Goal: Communication & Community: Answer question/provide support

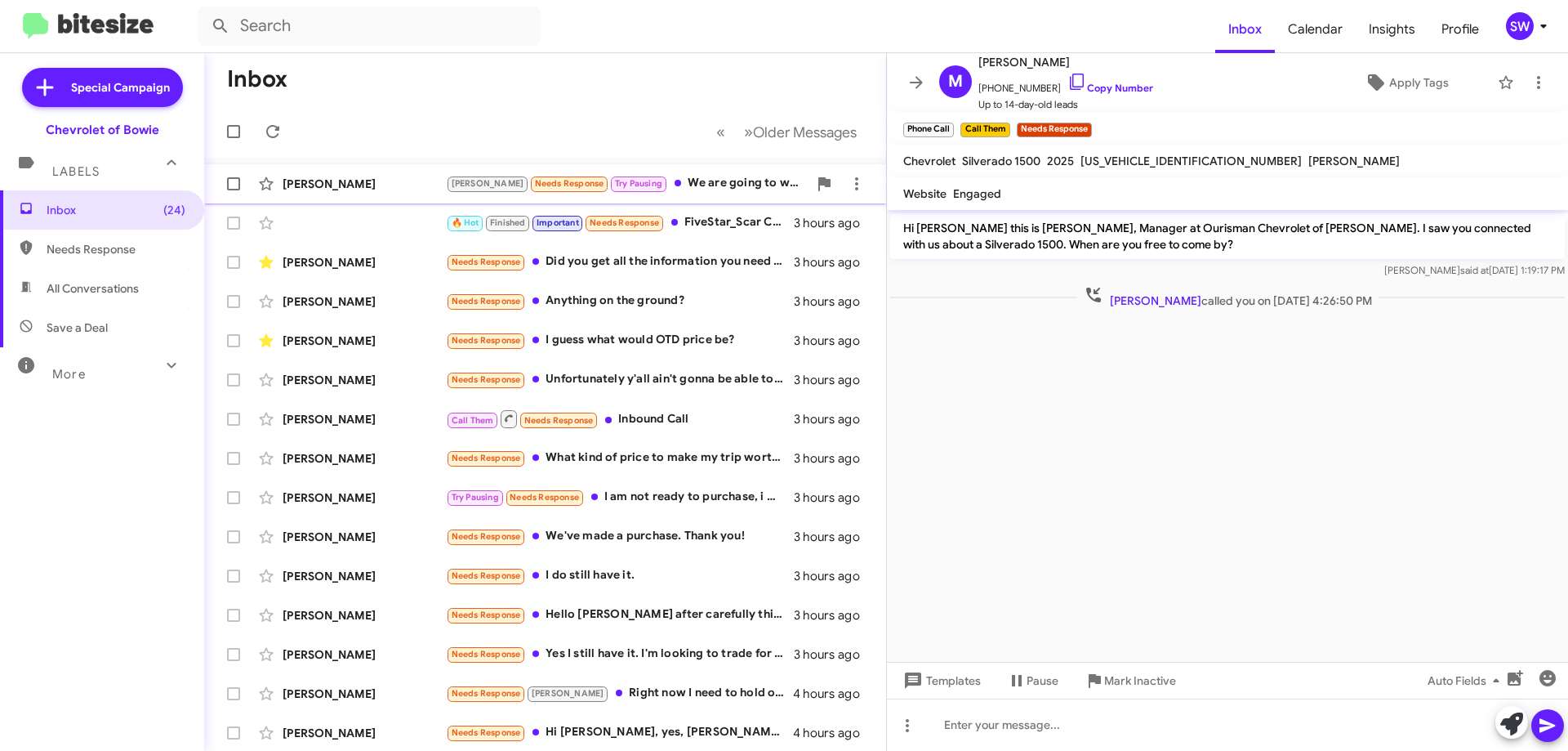
click at [665, 179] on div "[PERSON_NAME] Needs Response Try Pausing We are going to wait until this Govt. …" at bounding box center [627, 183] width 362 height 19
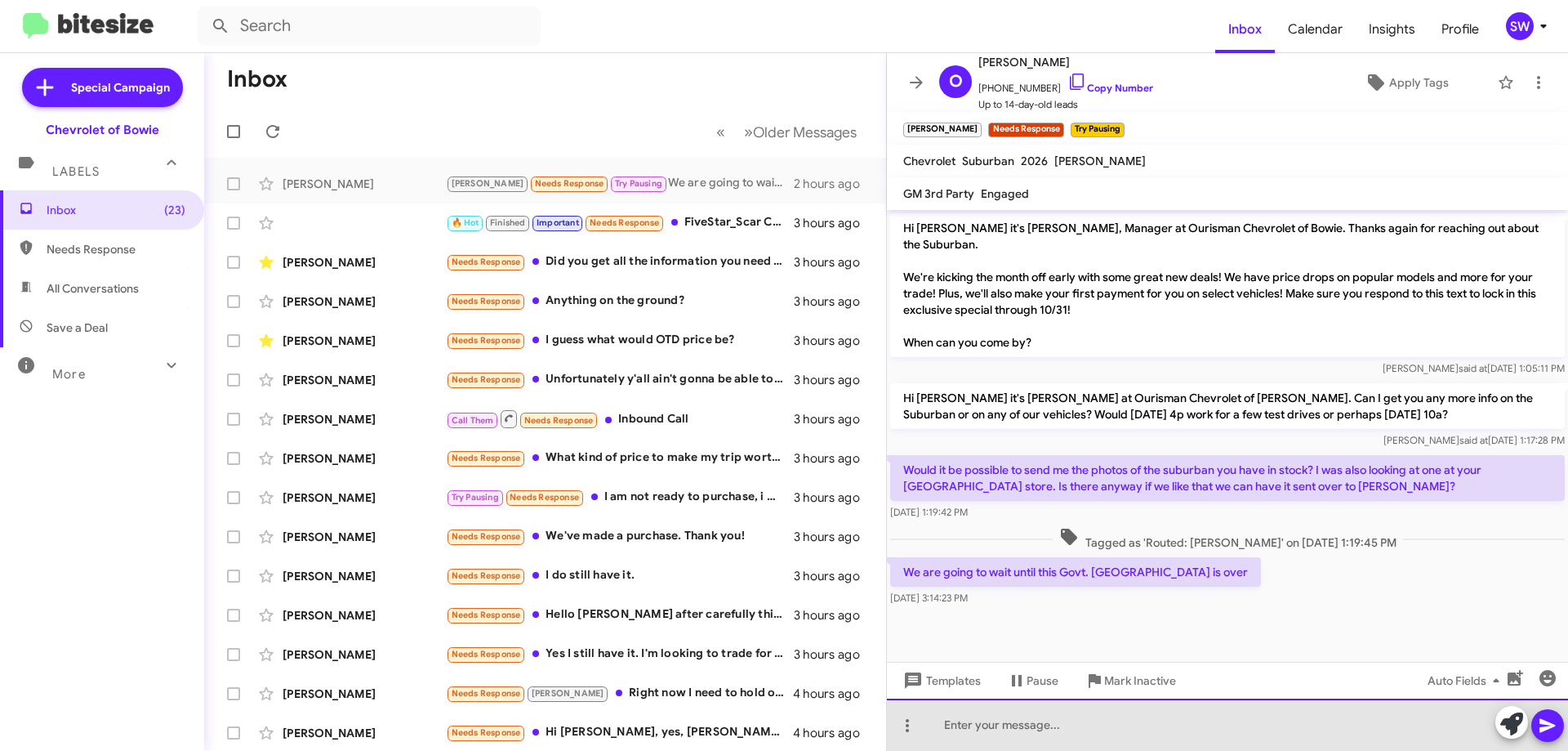
click at [1025, 732] on div at bounding box center [1227, 724] width 681 height 52
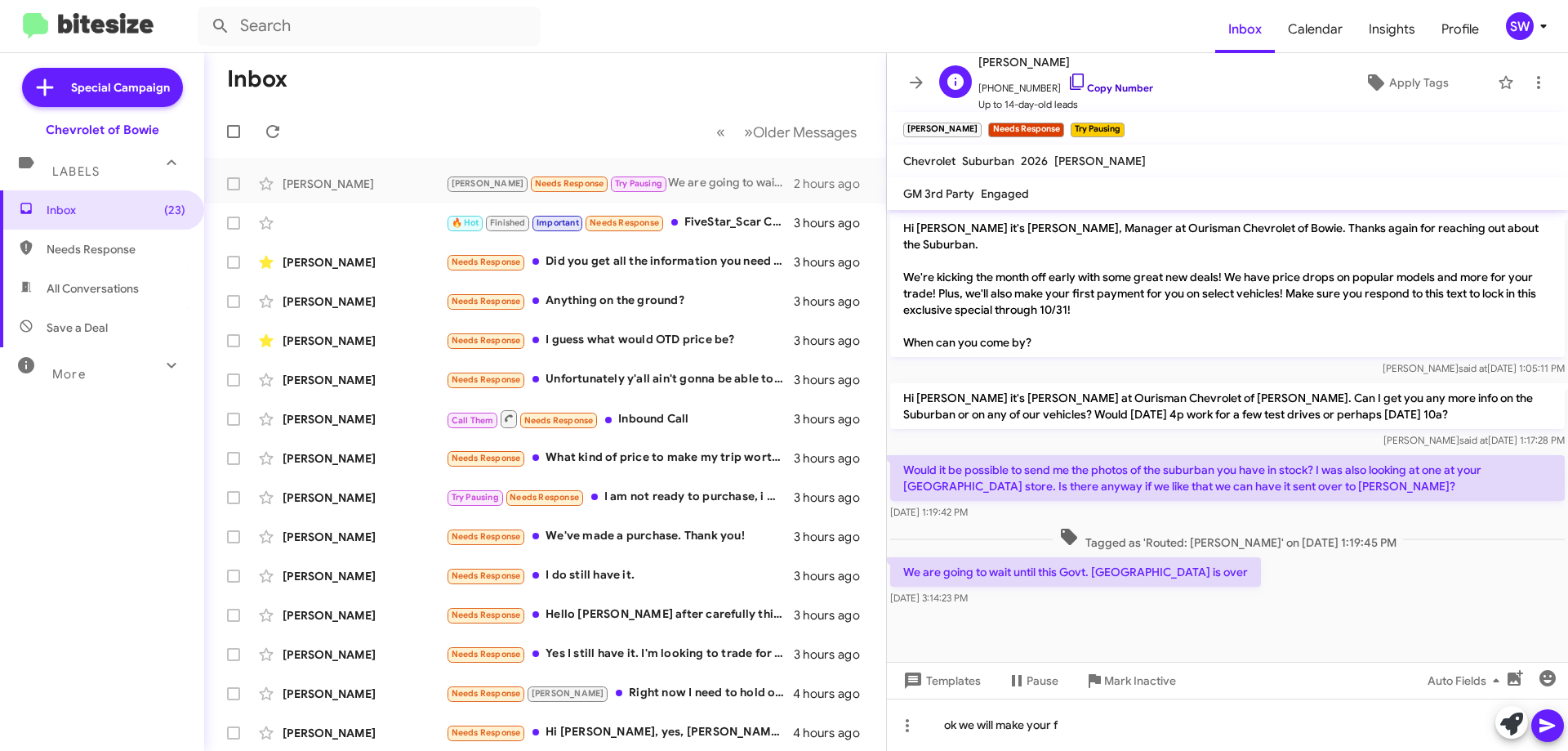
click at [1067, 80] on icon at bounding box center [1077, 81] width 20 height 20
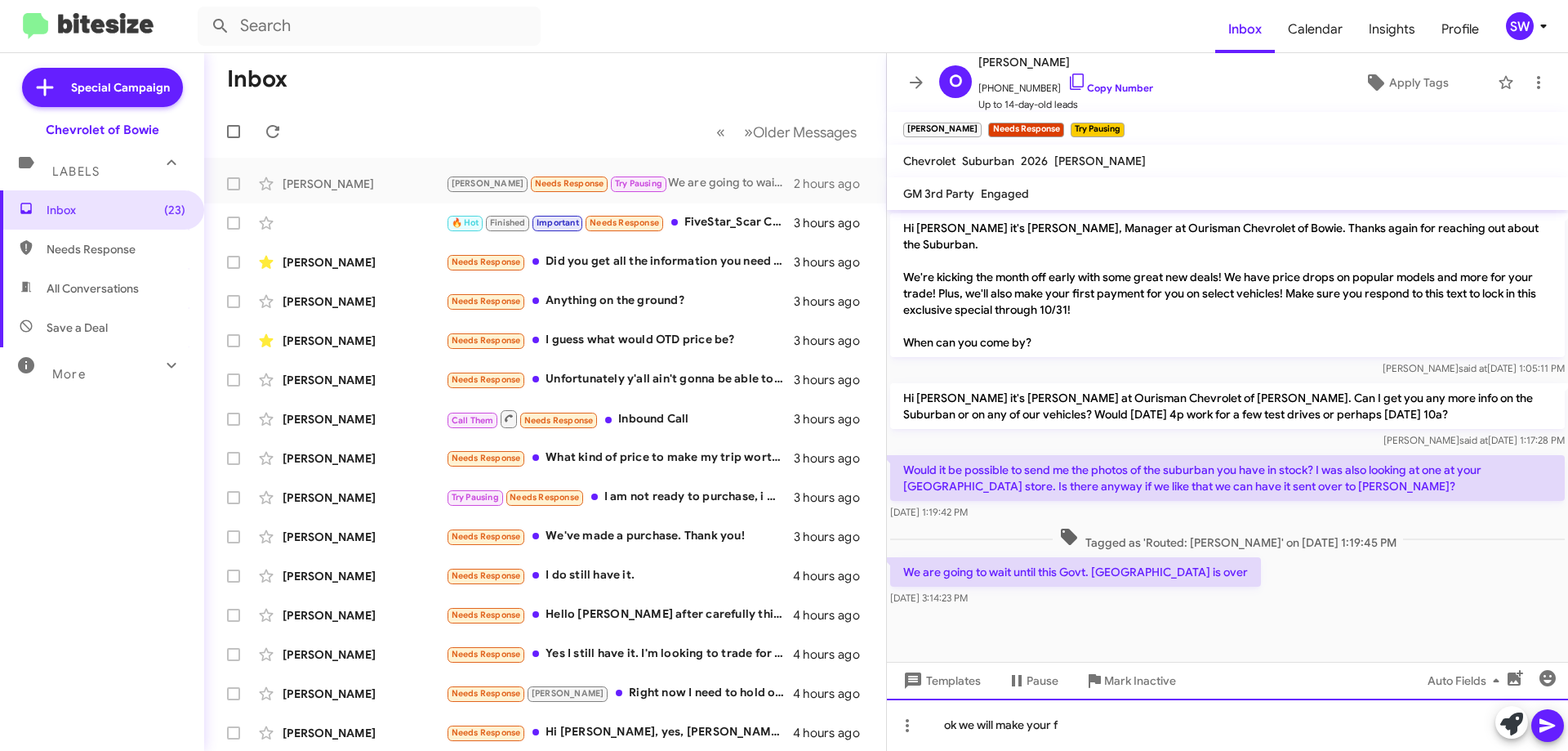
click at [1135, 724] on div "ok we will make your f" at bounding box center [1227, 724] width 681 height 52
drag, startPoint x: 1204, startPoint y: 721, endPoint x: 1187, endPoint y: 729, distance: 18.8
click at [1172, 717] on div "ok we will make your first payment for you of you chagw your ind@" at bounding box center [1227, 724] width 681 height 52
click at [1240, 729] on div "ok we will make your first payment for you of you chagw your ind@" at bounding box center [1227, 724] width 681 height 52
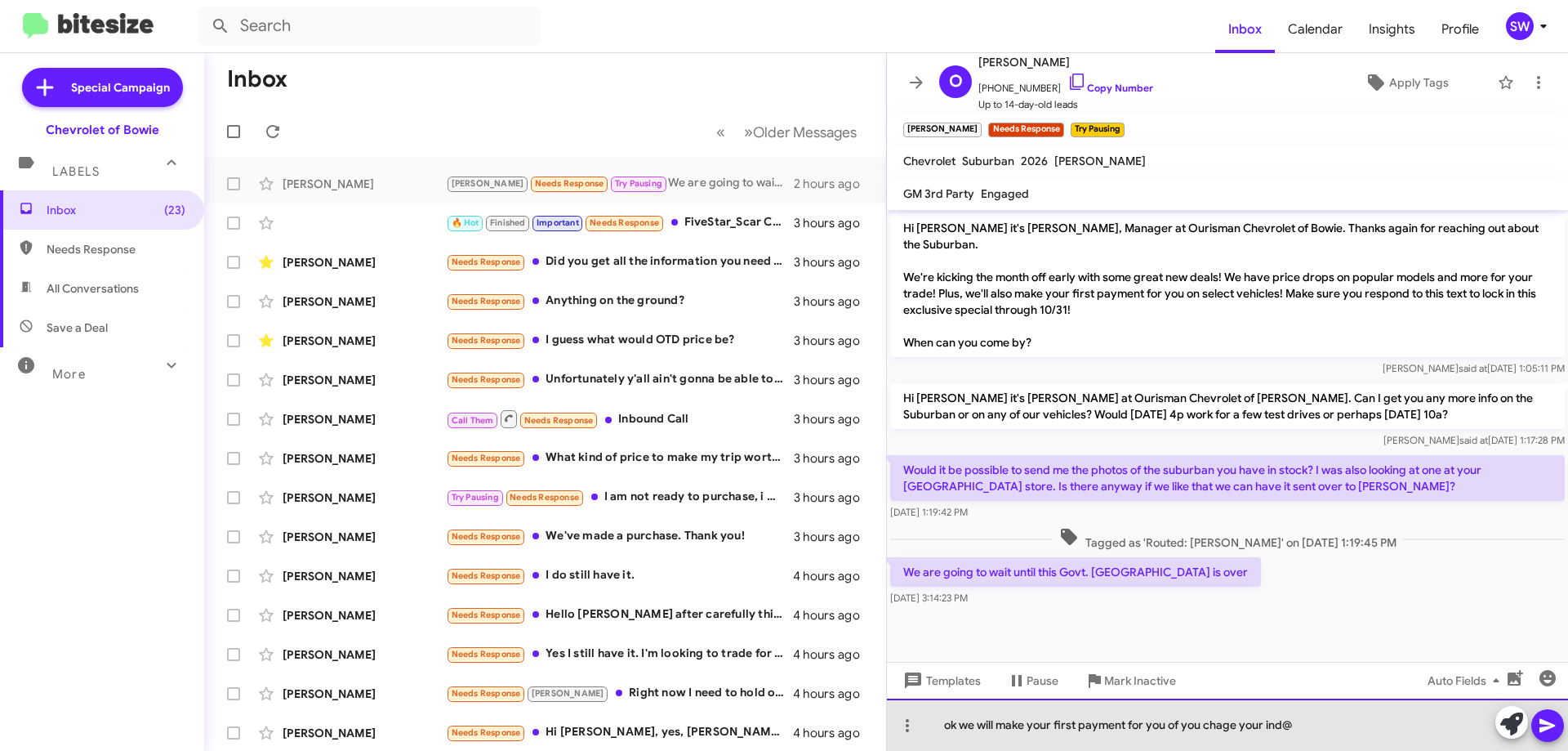
click at [1344, 726] on div "ok we will make your first payment for you of you chage your ind@" at bounding box center [1227, 724] width 681 height 52
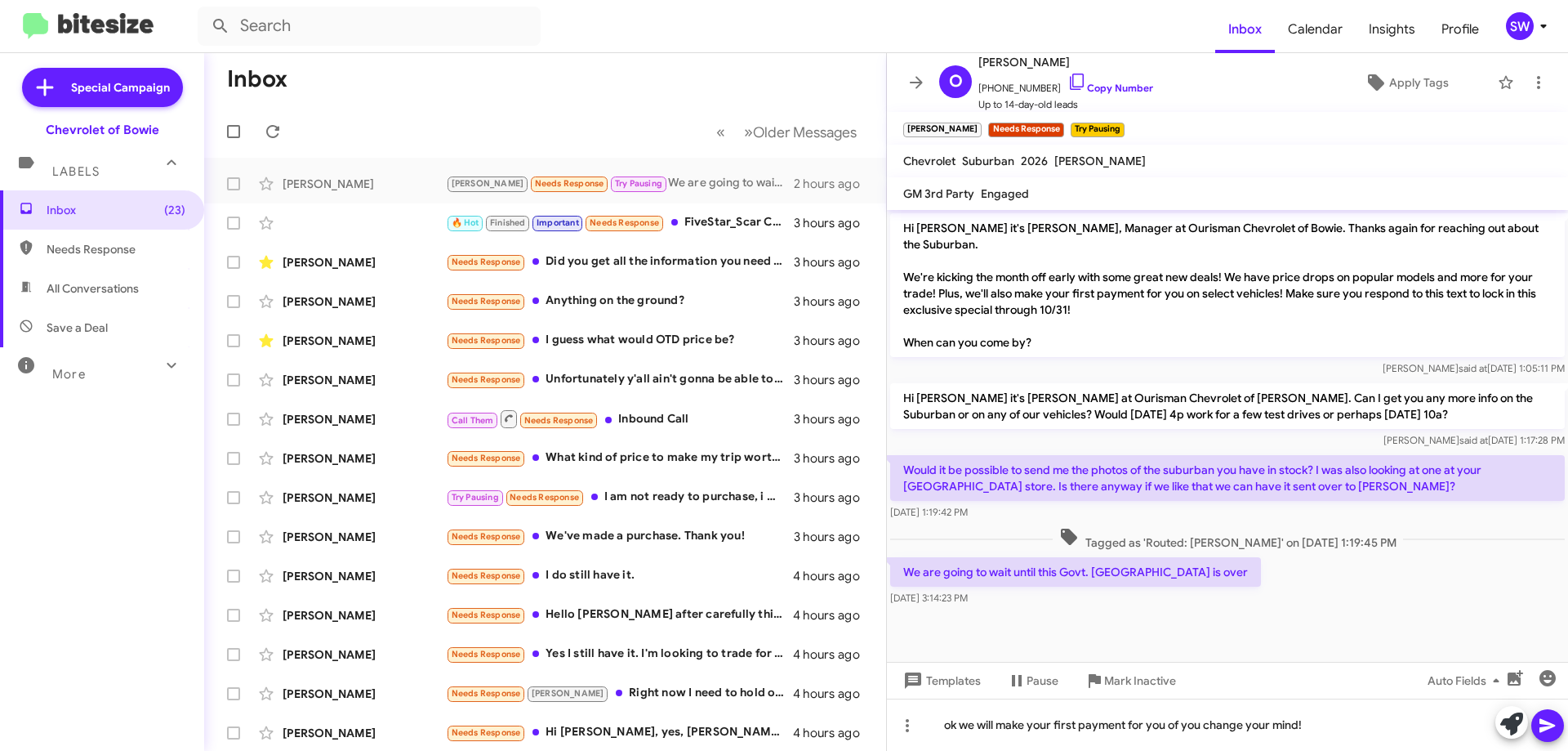
drag, startPoint x: 1557, startPoint y: 709, endPoint x: 1549, endPoint y: 714, distance: 9.4
click at [1556, 710] on span at bounding box center [1547, 725] width 20 height 33
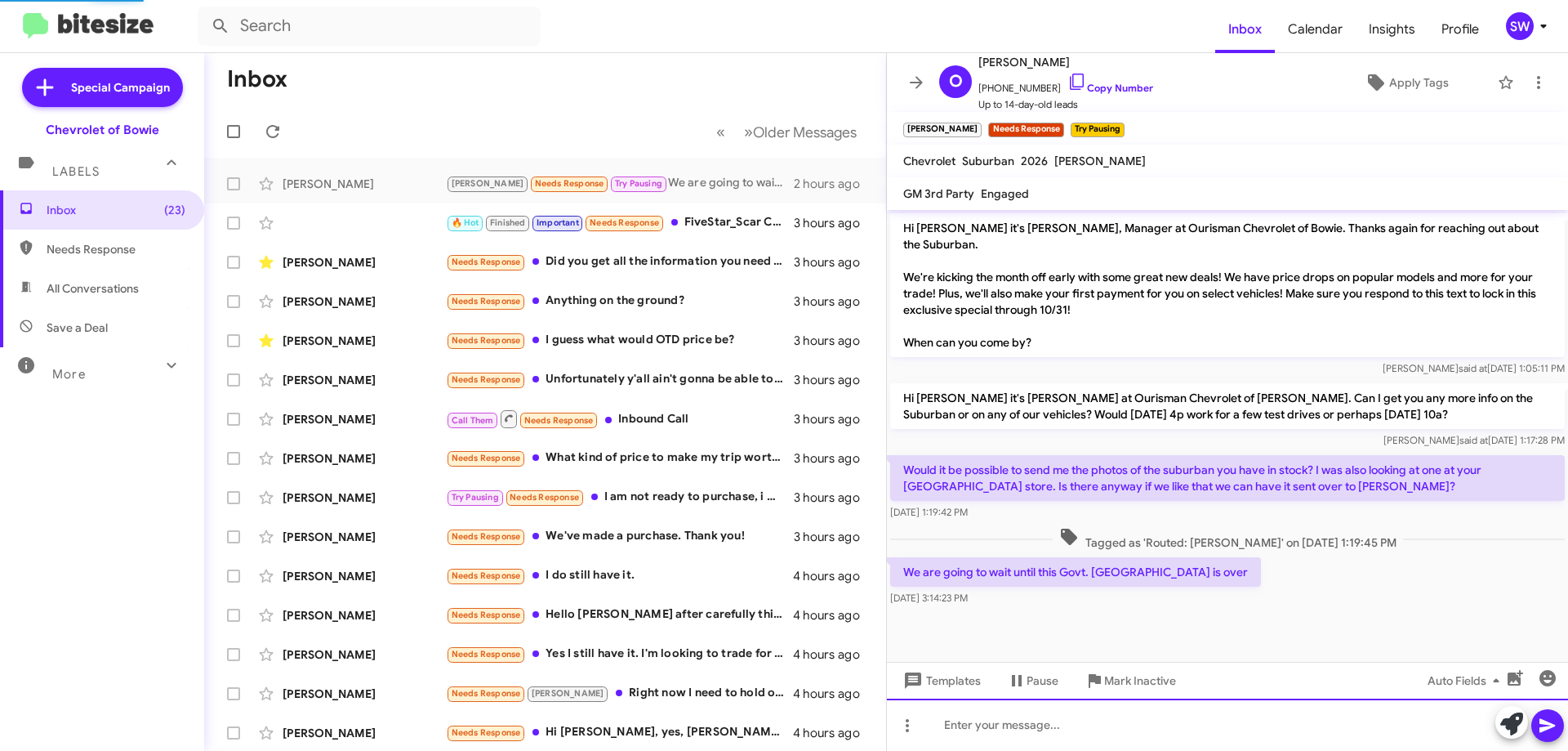
scroll to position [27, 0]
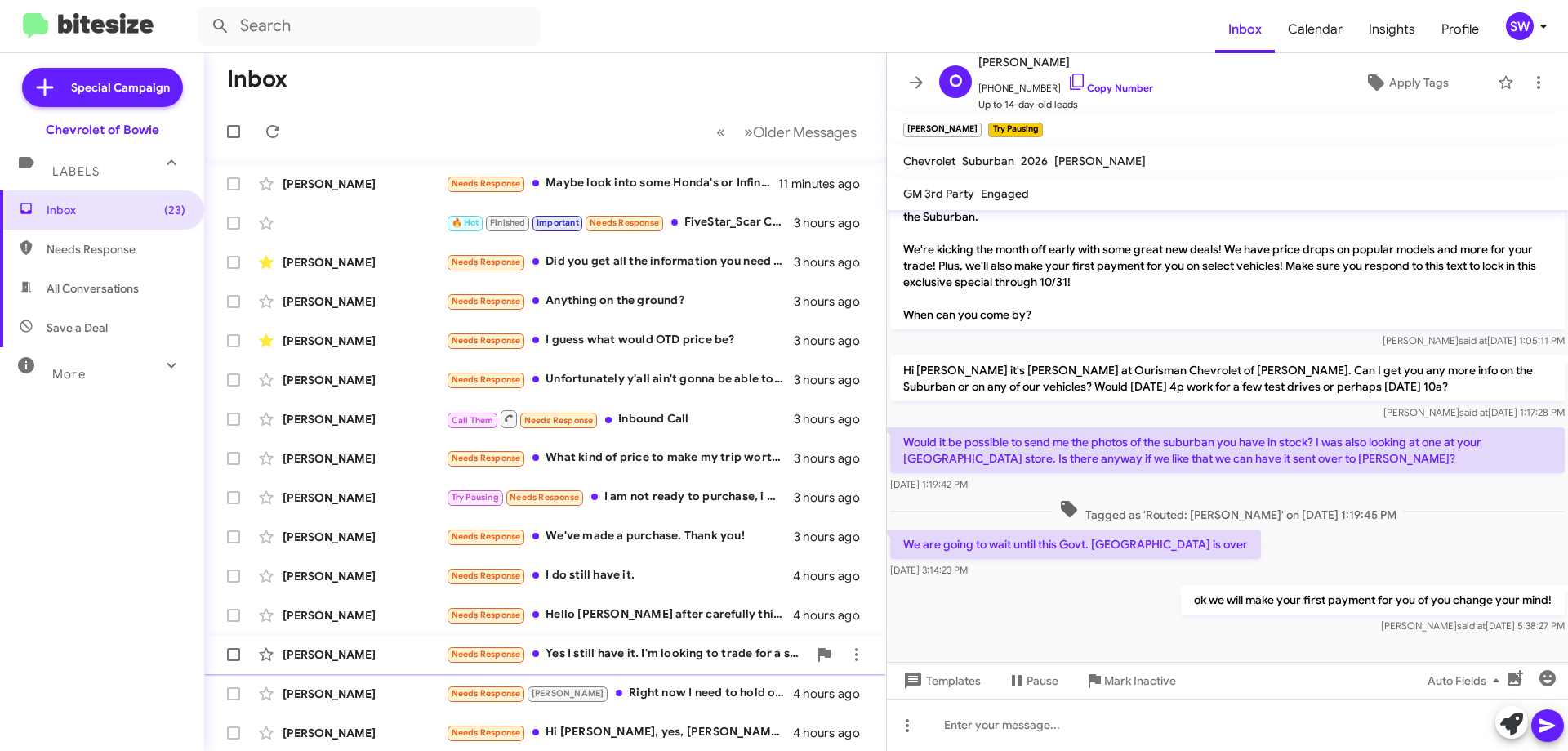
click at [1120, 680] on span "Mark Inactive" at bounding box center [1140, 681] width 72 height 29
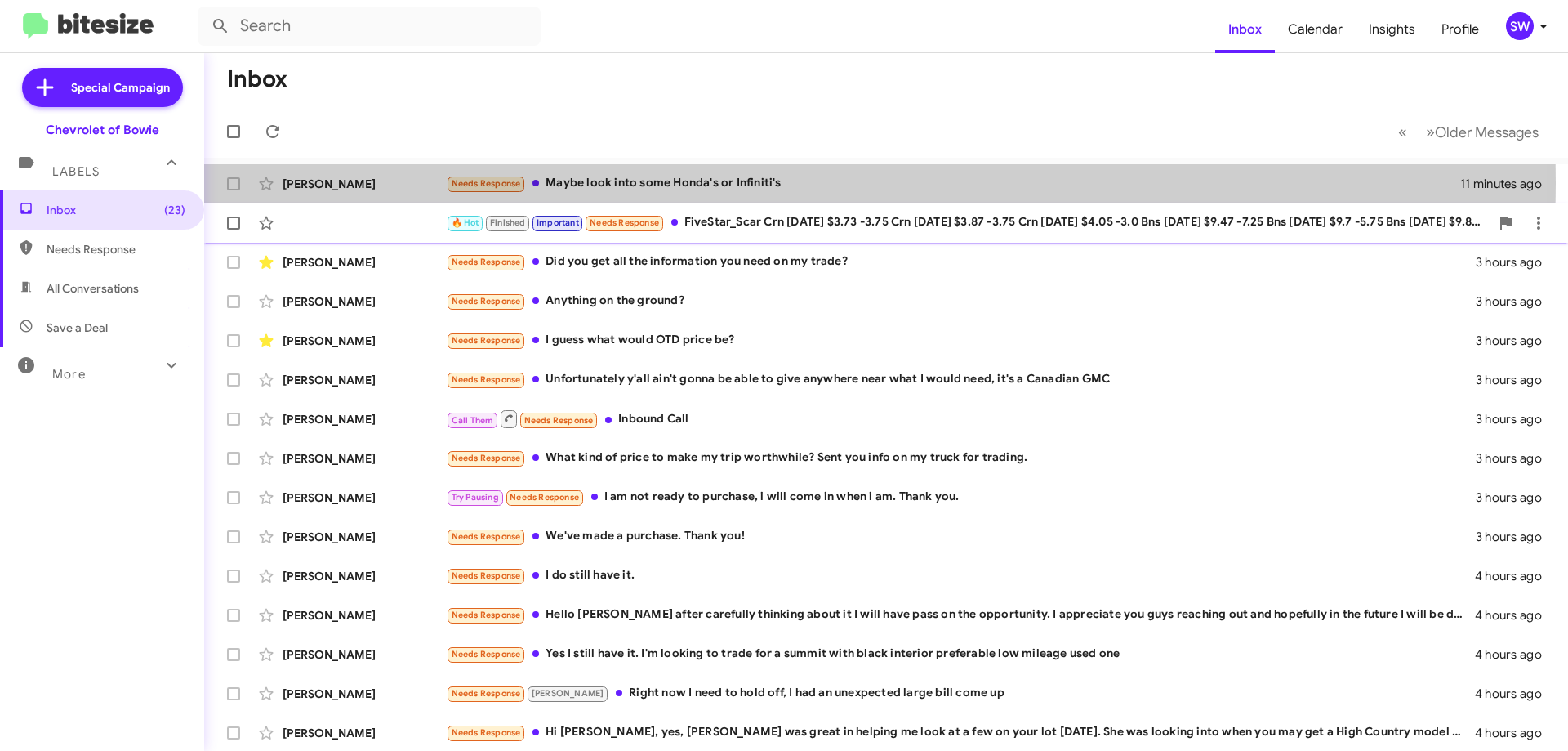
drag, startPoint x: 617, startPoint y: 183, endPoint x: 654, endPoint y: 214, distance: 48.3
click at [615, 182] on div "Needs Response Maybe look into some Honda's or Infiniti's" at bounding box center [953, 183] width 1014 height 19
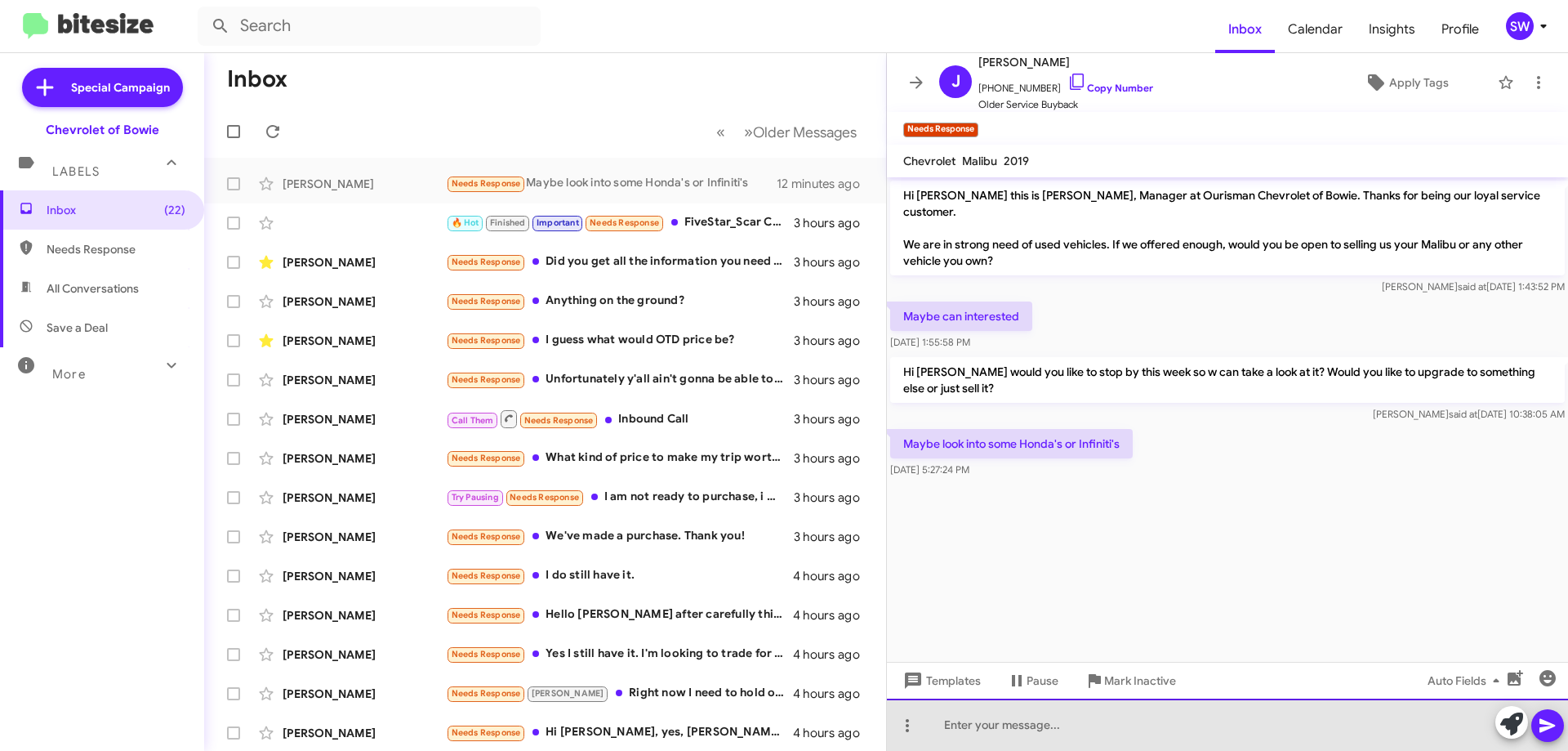
click at [1000, 719] on div at bounding box center [1227, 724] width 681 height 52
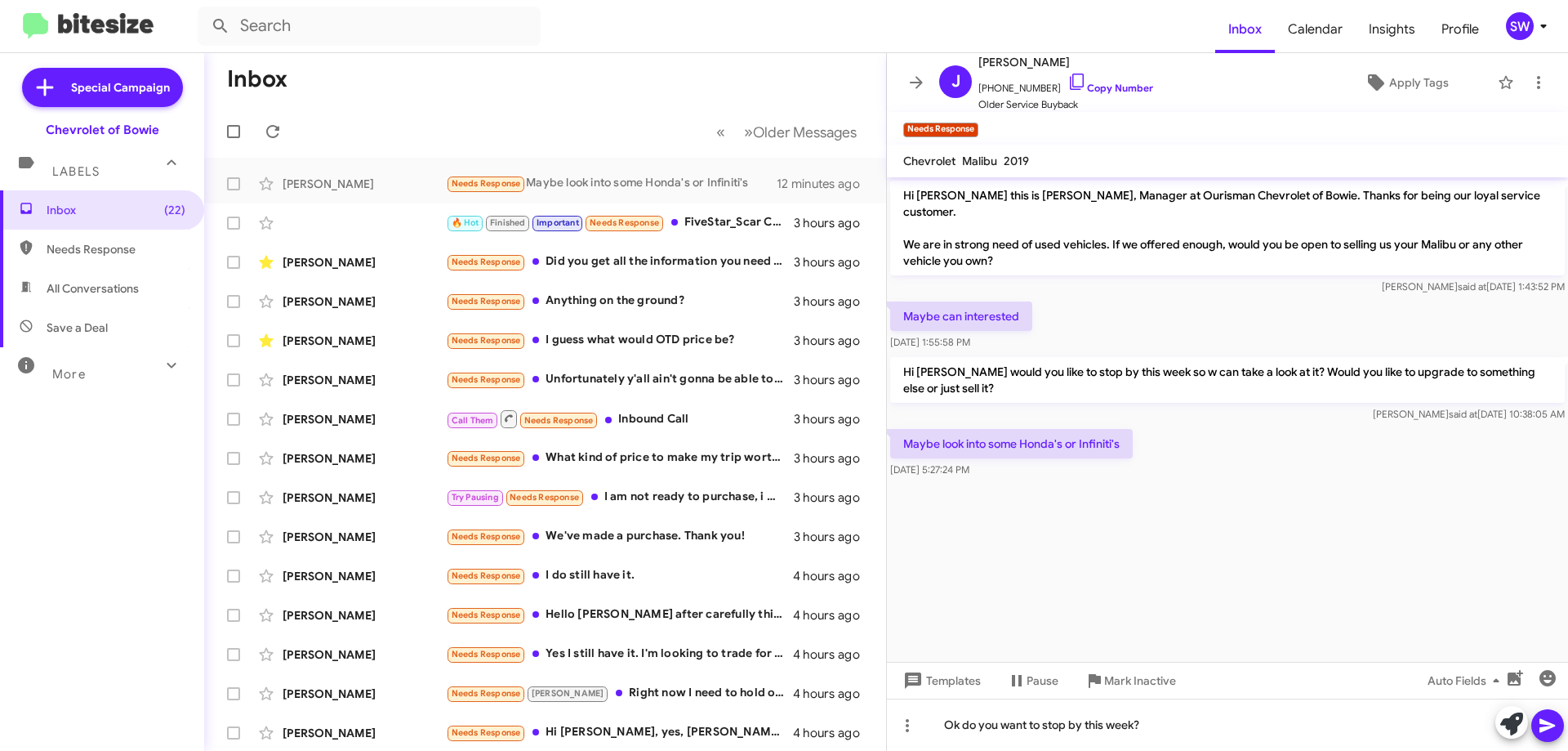
click at [1547, 726] on icon at bounding box center [1547, 726] width 15 height 14
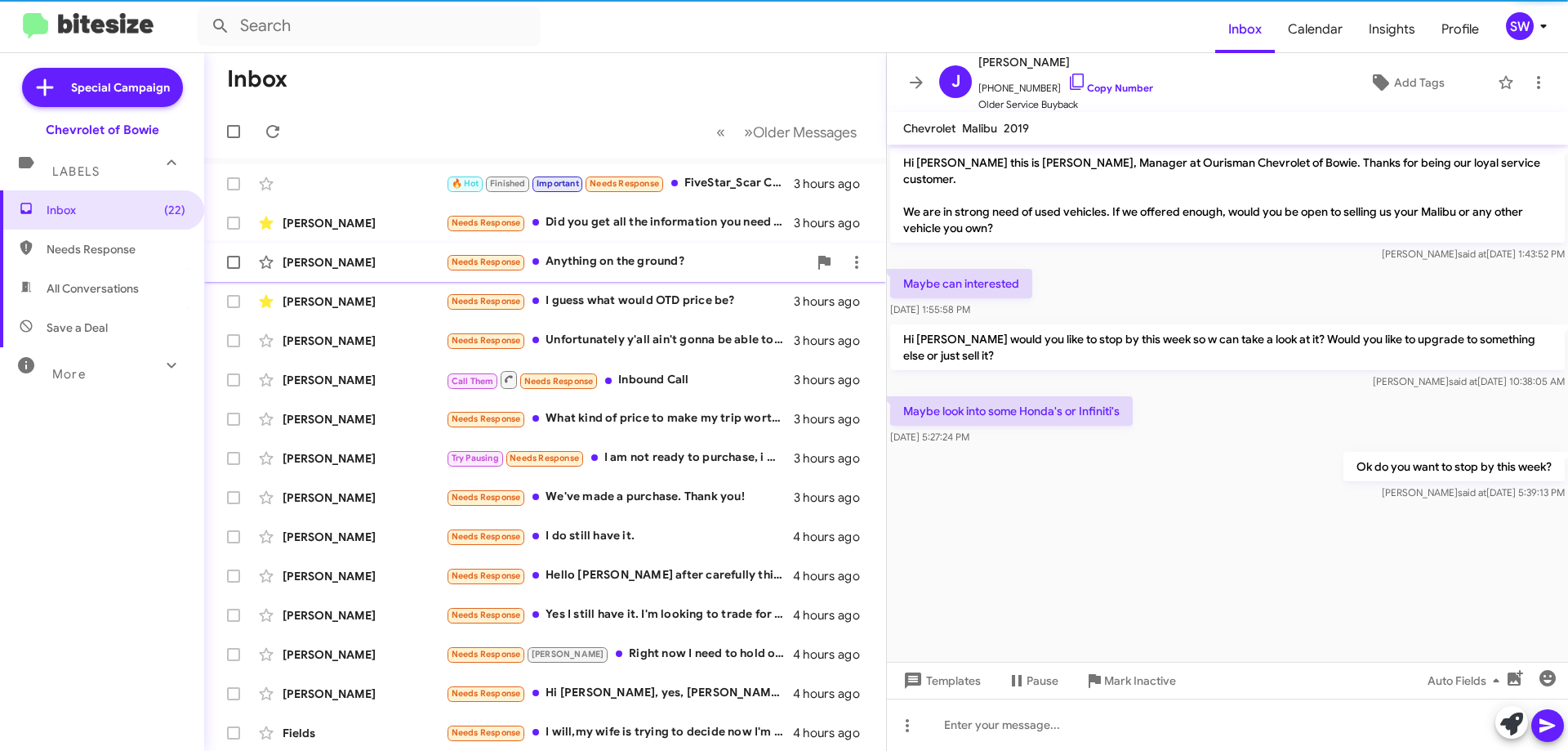
click at [593, 221] on div "Needs Response Did you get all the information you need on my trade?" at bounding box center [620, 223] width 348 height 19
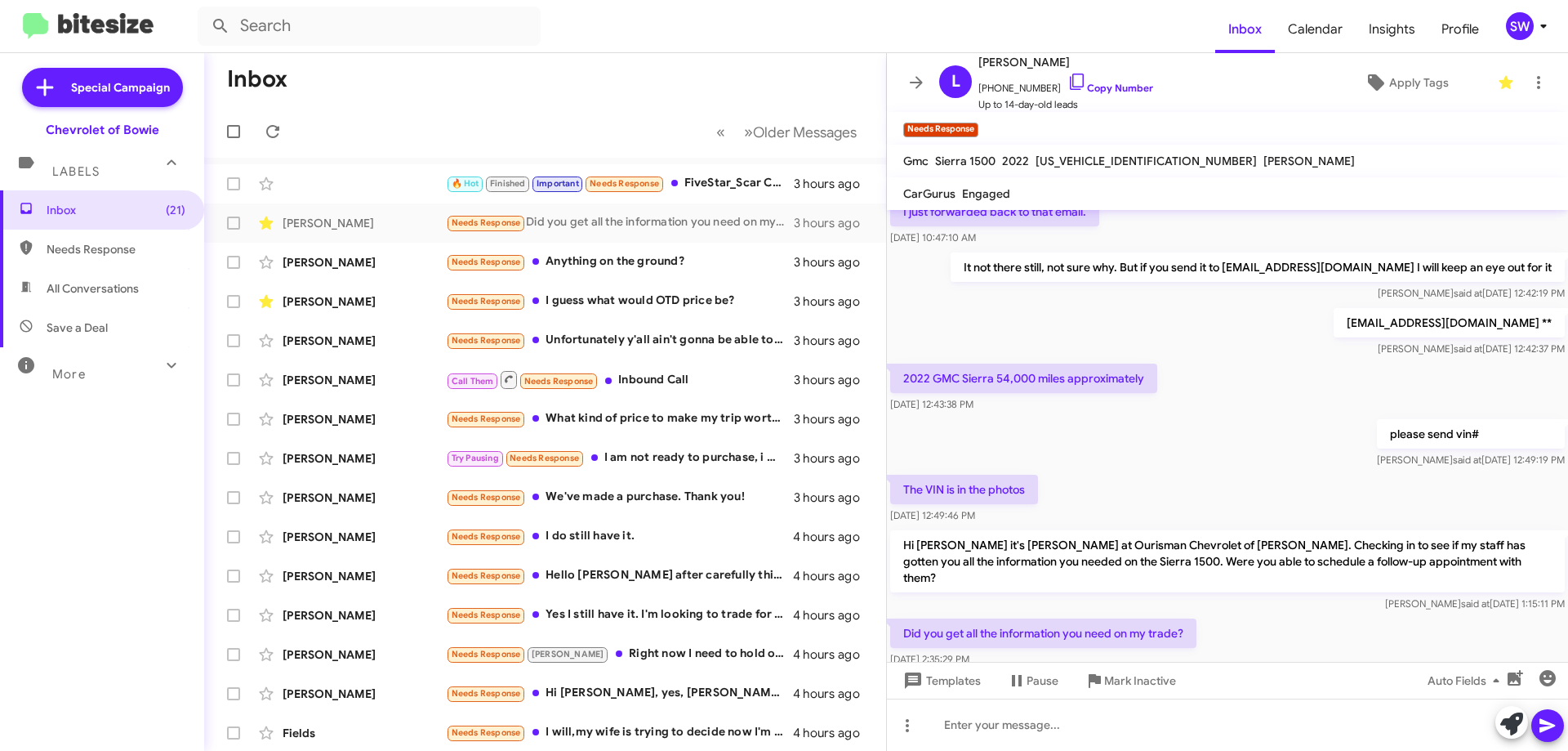
scroll to position [395, 0]
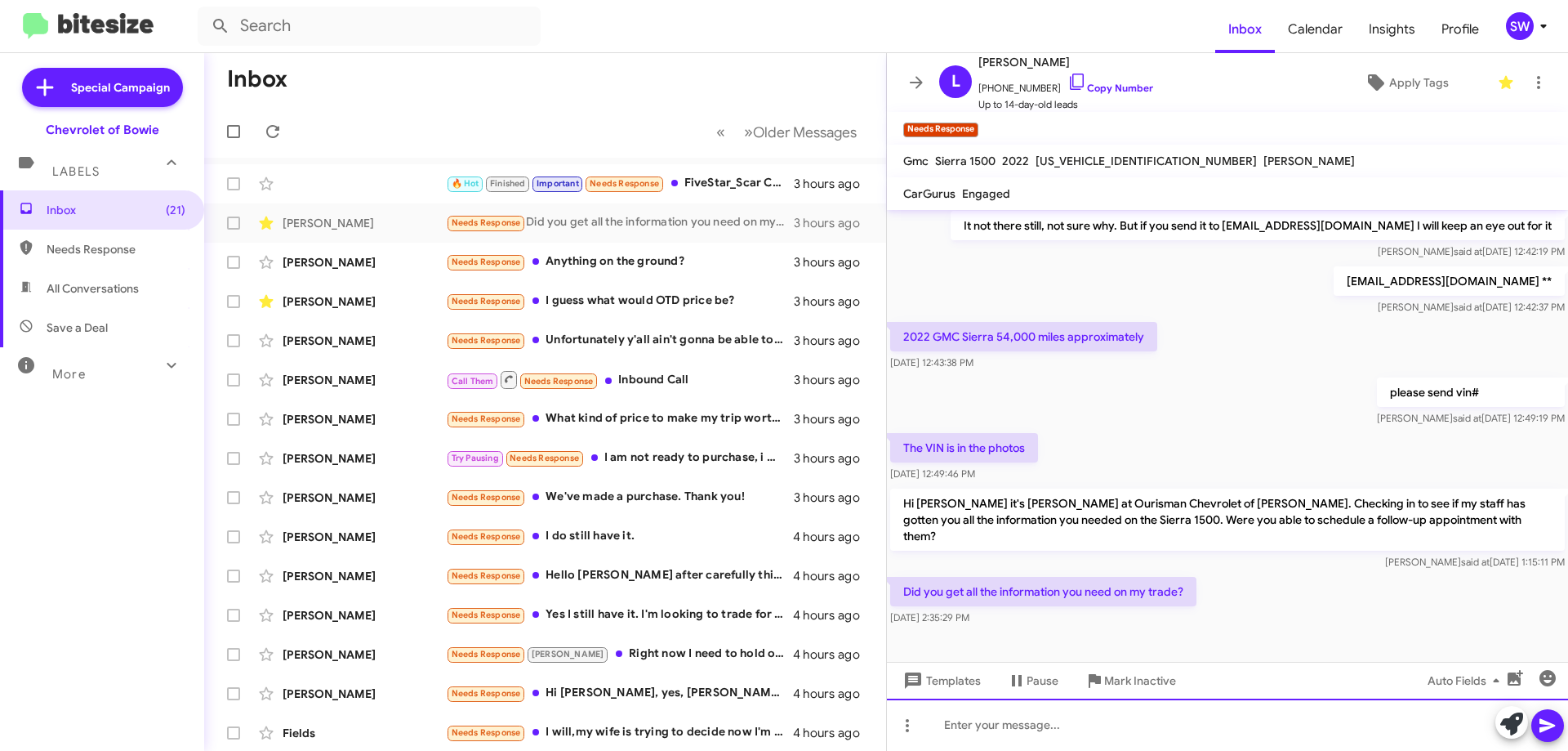
click at [1074, 732] on div at bounding box center [1227, 724] width 681 height 52
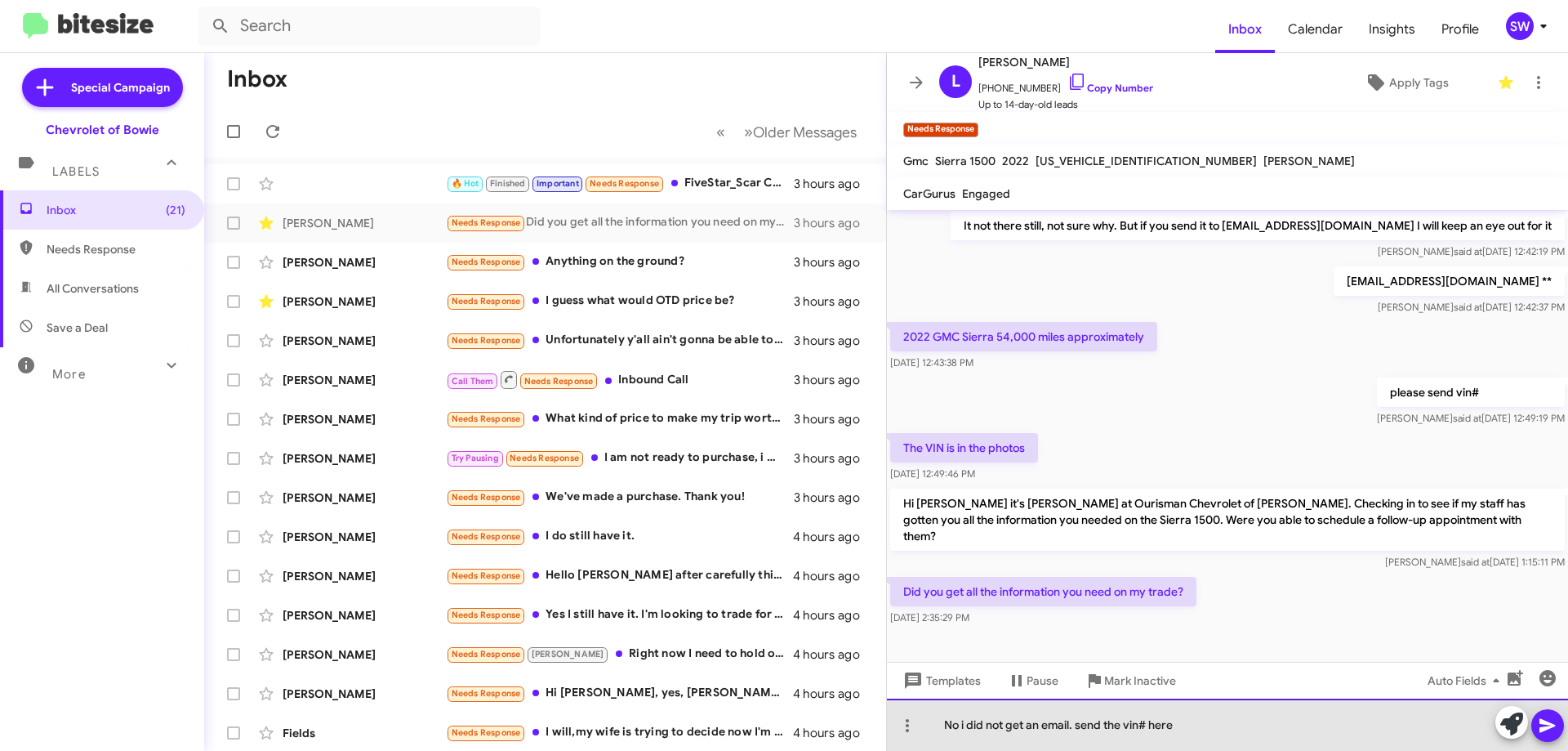
drag, startPoint x: 1078, startPoint y: 723, endPoint x: 1126, endPoint y: 744, distance: 52.4
click at [1080, 724] on div "No i did not get an email. send the vin# here" at bounding box center [1227, 724] width 681 height 52
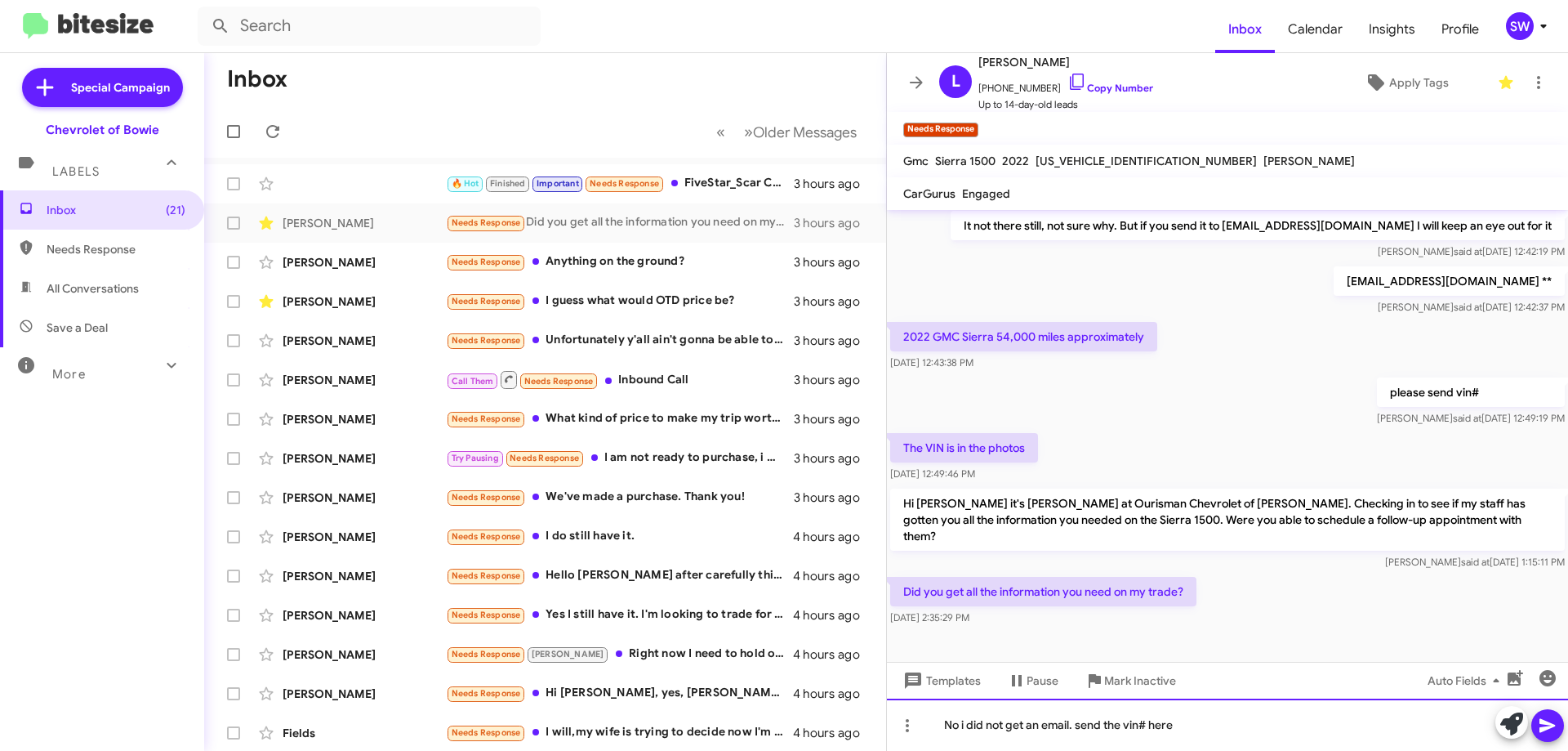
drag, startPoint x: 1198, startPoint y: 723, endPoint x: 1209, endPoint y: 722, distance: 11.0
click at [1198, 723] on div "No i did not get an email. send the vin# here" at bounding box center [1227, 724] width 681 height 52
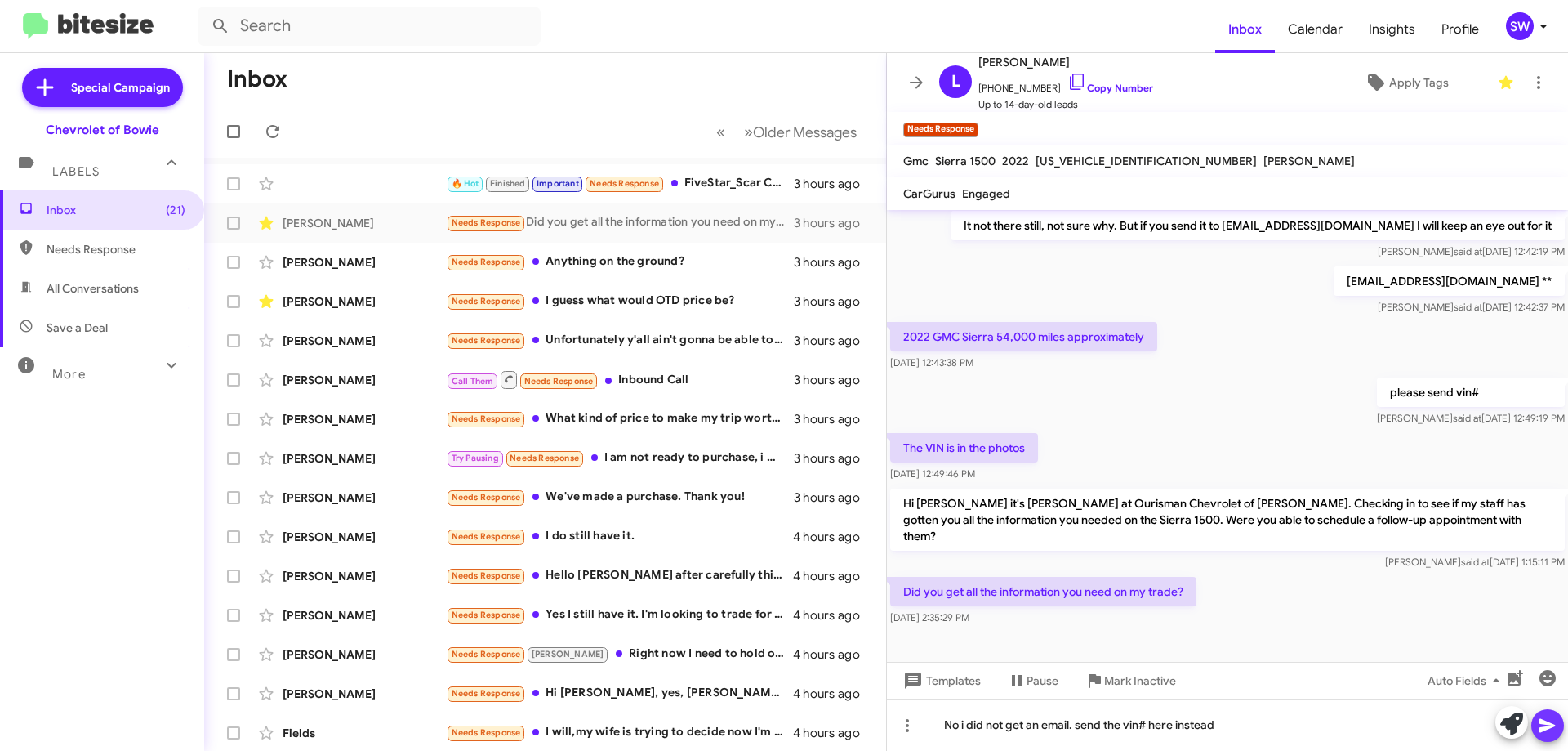
click at [1559, 718] on button at bounding box center [1547, 725] width 33 height 33
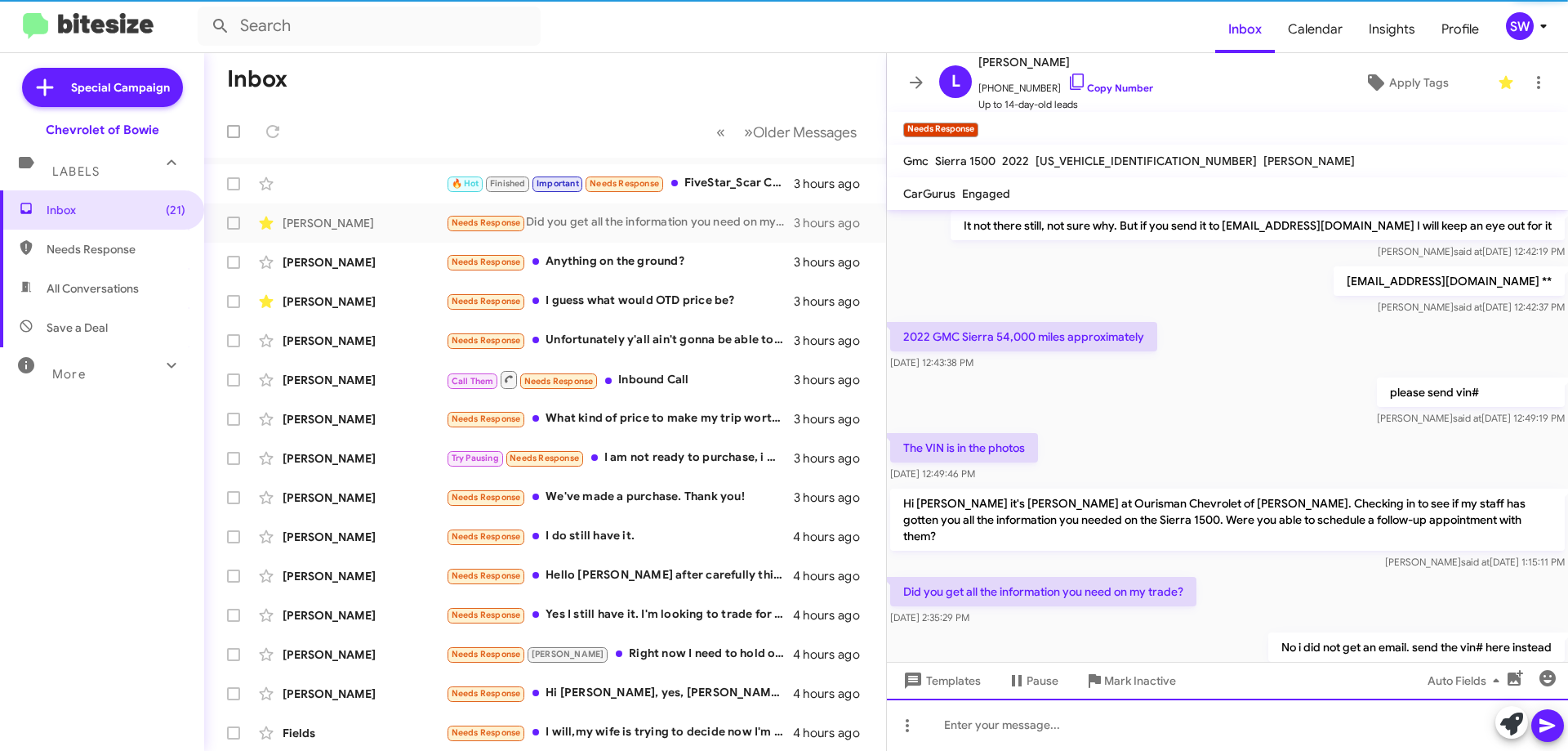
scroll to position [0, 0]
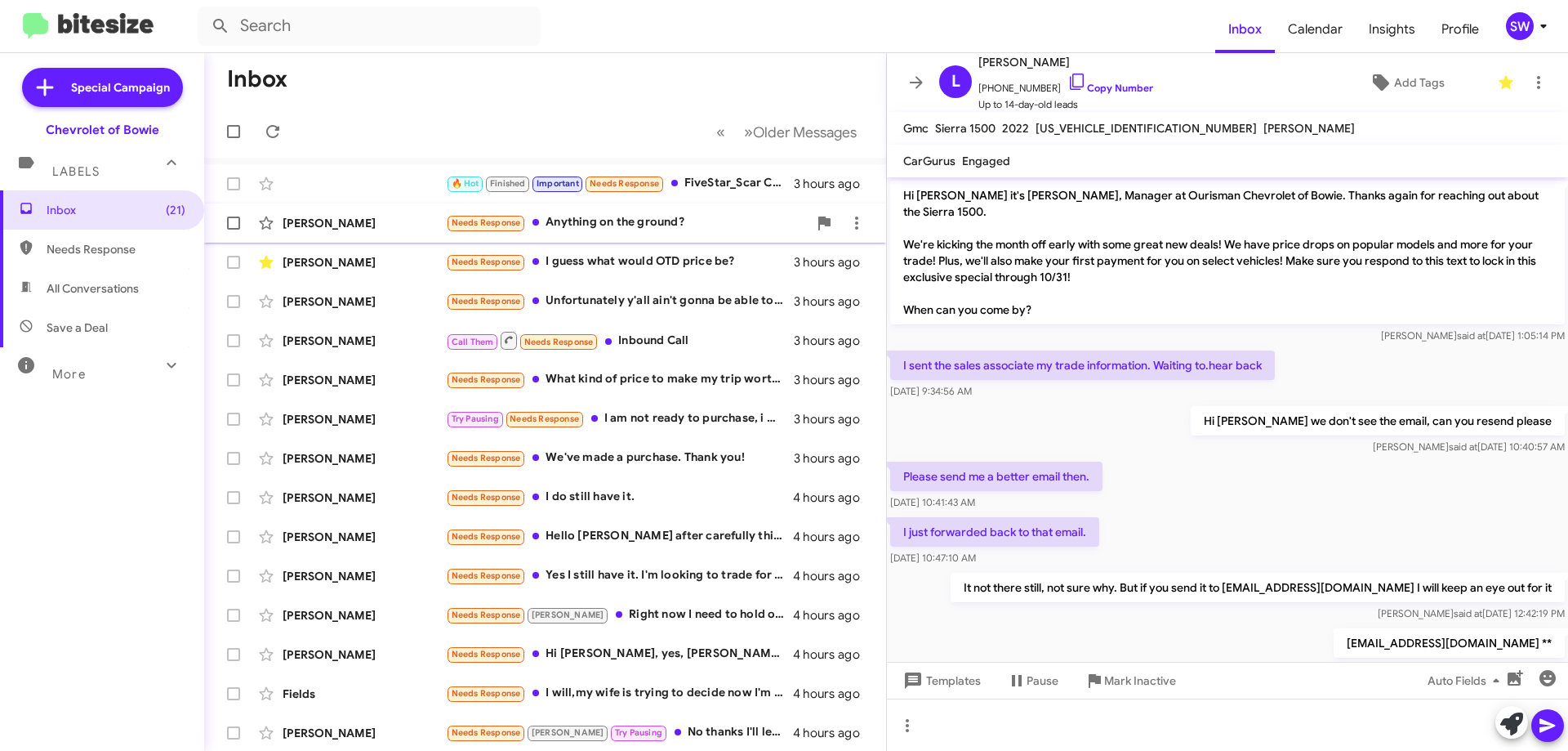
drag, startPoint x: 585, startPoint y: 220, endPoint x: 651, endPoint y: 232, distance: 67.1
click at [588, 221] on div "Needs Response Anything on the ground?" at bounding box center [627, 223] width 362 height 19
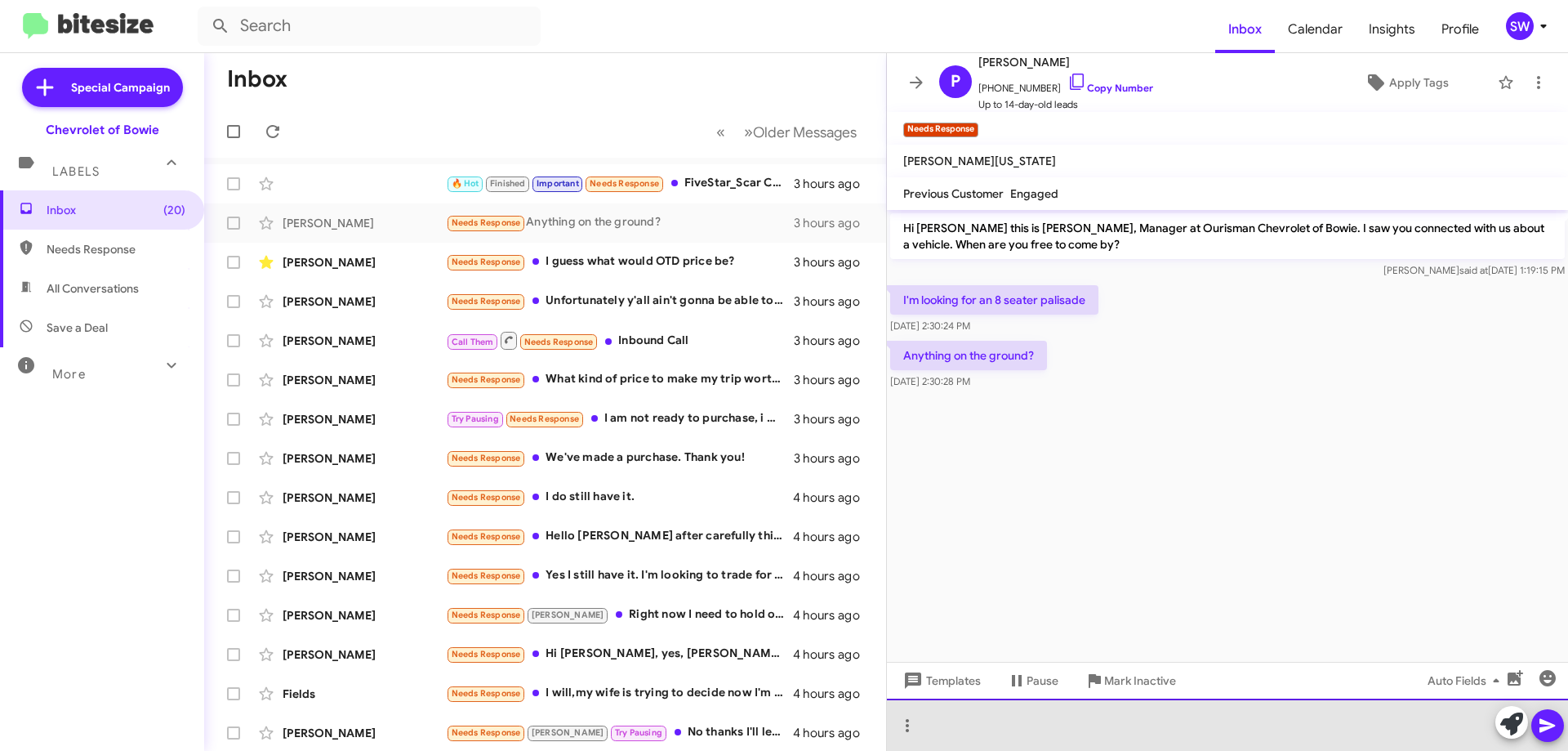
click at [993, 730] on div at bounding box center [1227, 724] width 681 height 52
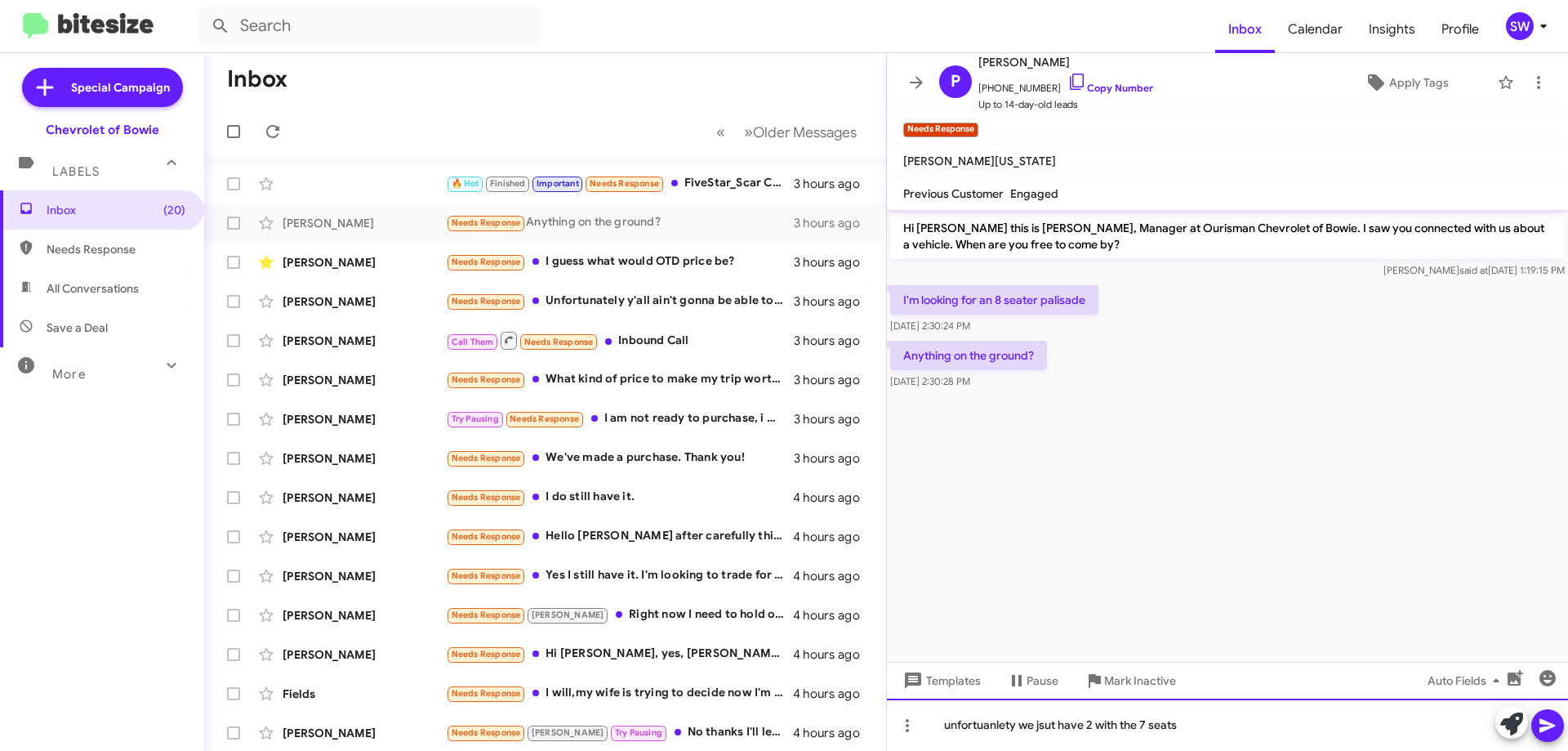
drag, startPoint x: 1018, startPoint y: 732, endPoint x: 994, endPoint y: 728, distance: 24.3
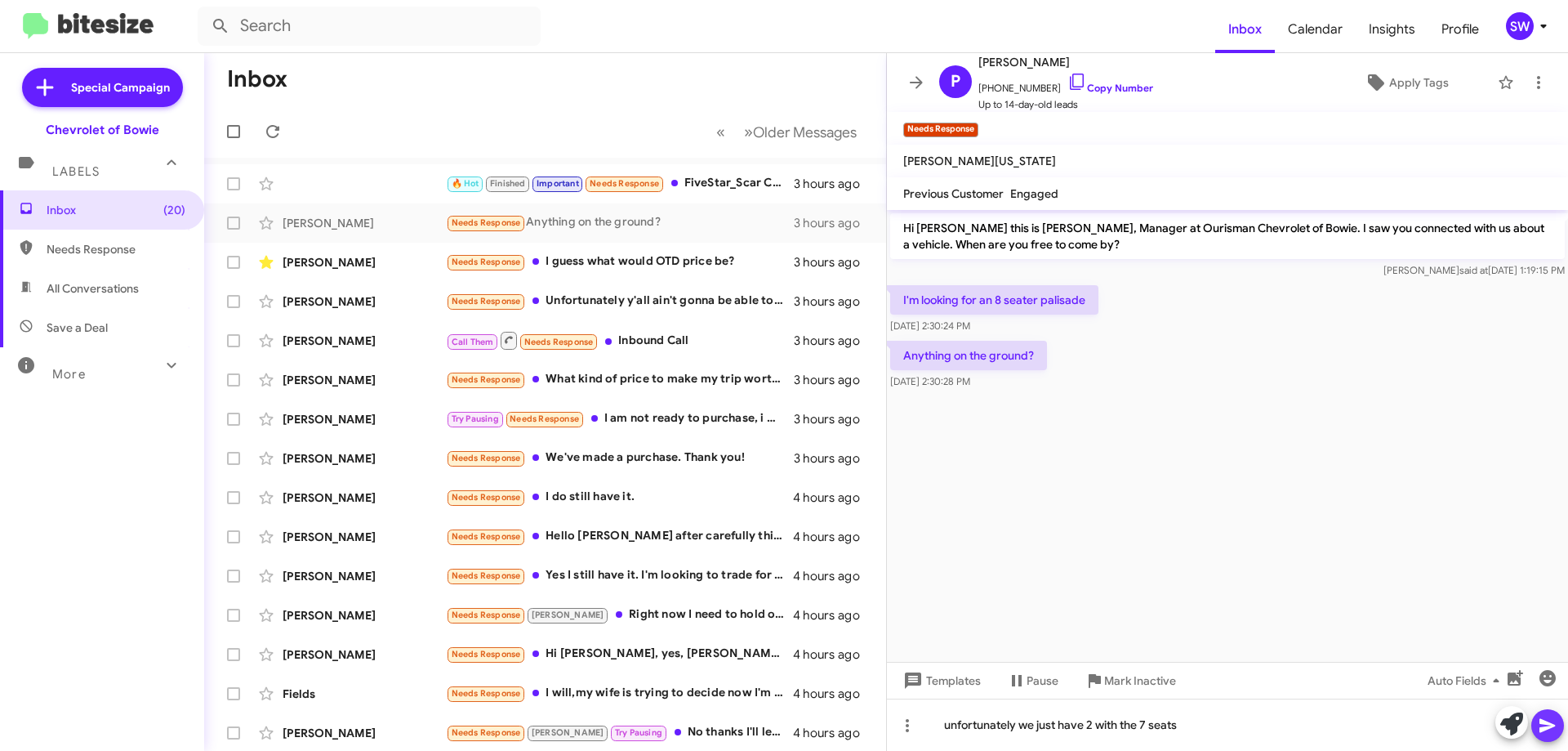
drag, startPoint x: 1551, startPoint y: 725, endPoint x: 1561, endPoint y: 725, distance: 10.0
click at [1551, 726] on icon at bounding box center [1547, 725] width 20 height 20
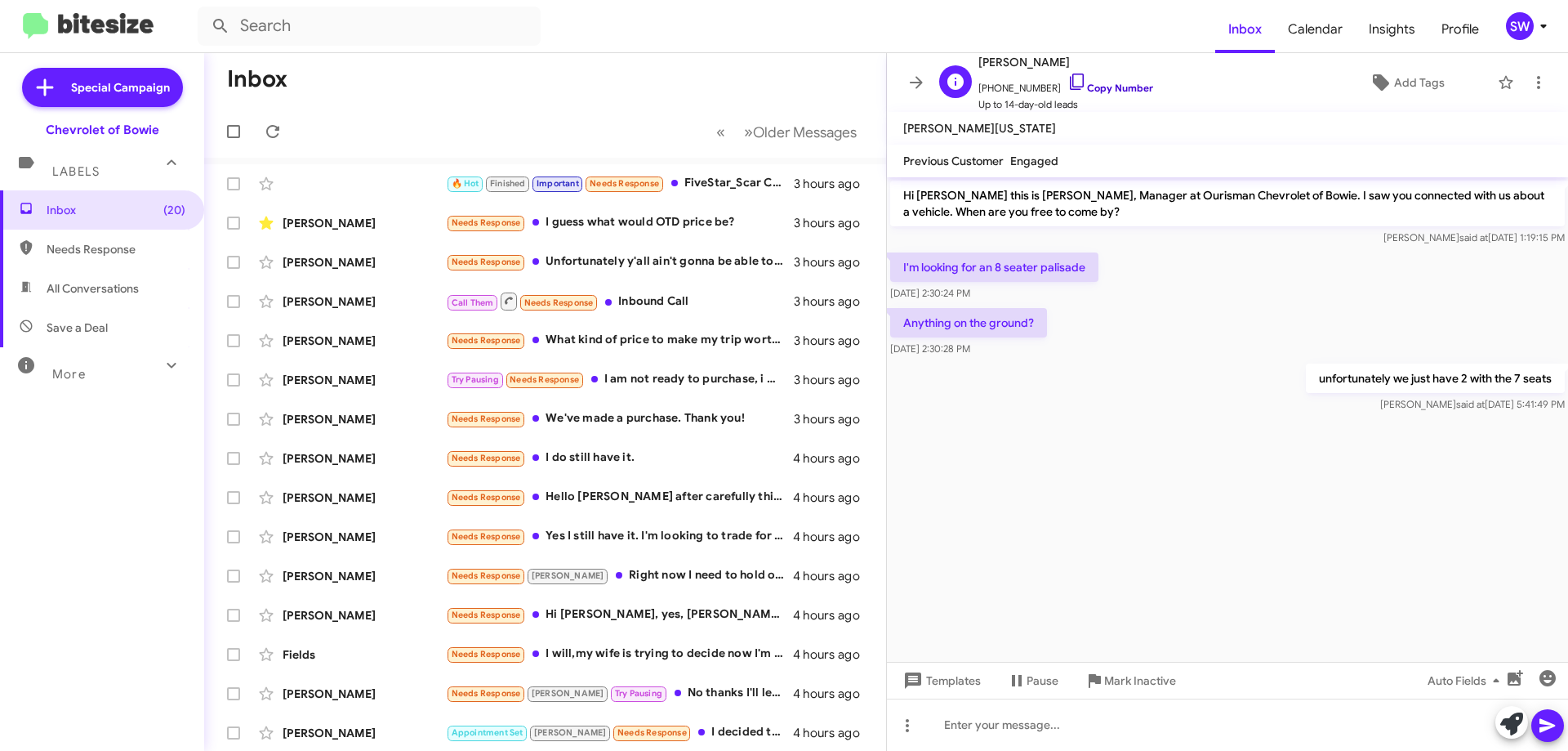
drag, startPoint x: 1058, startPoint y: 80, endPoint x: 1147, endPoint y: 107, distance: 93.0
click at [1067, 80] on icon at bounding box center [1077, 81] width 20 height 20
click at [1104, 678] on span "Mark Inactive" at bounding box center [1140, 681] width 72 height 29
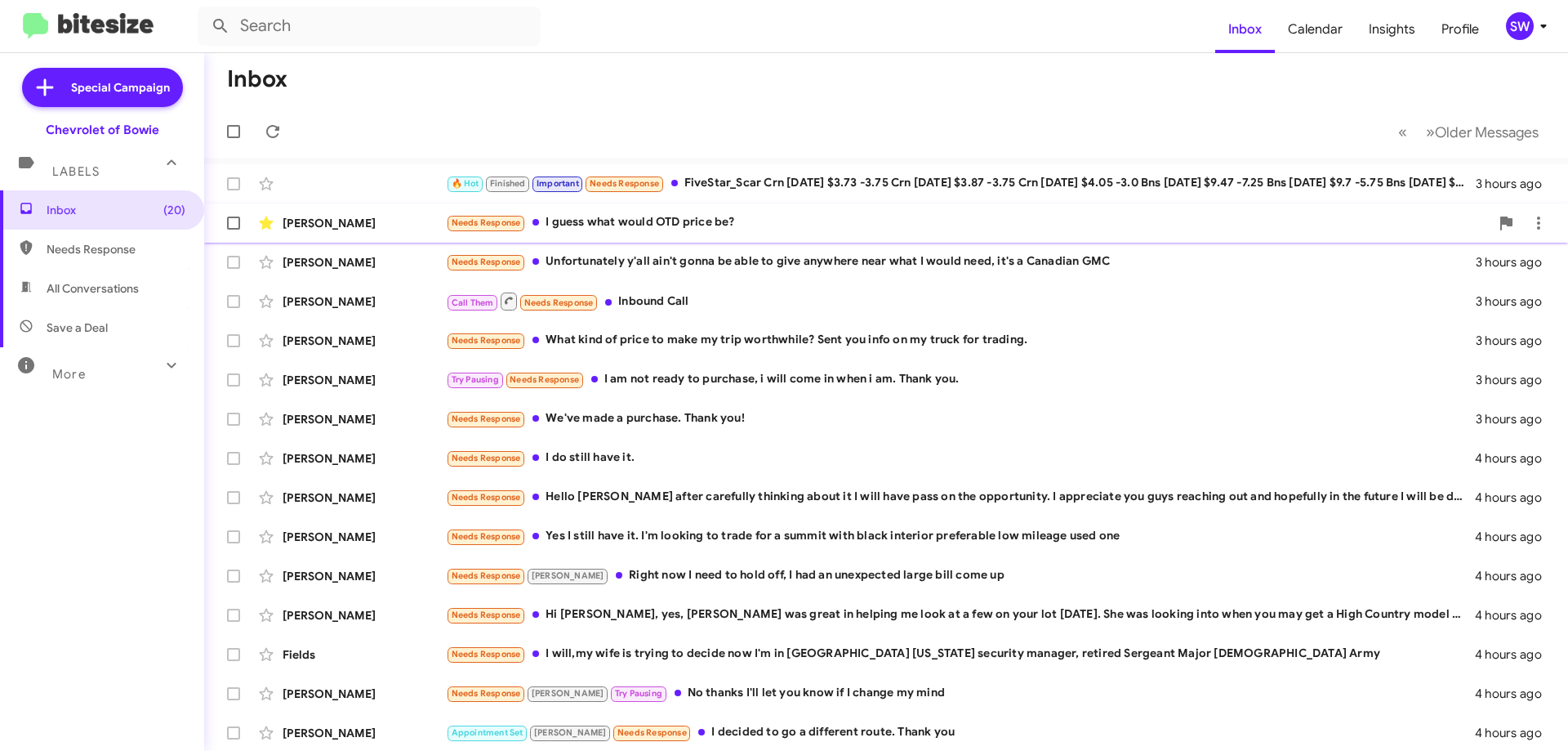
click at [605, 213] on div "Needs Response I guess what would OTD price be?" at bounding box center [968, 223] width 1044 height 19
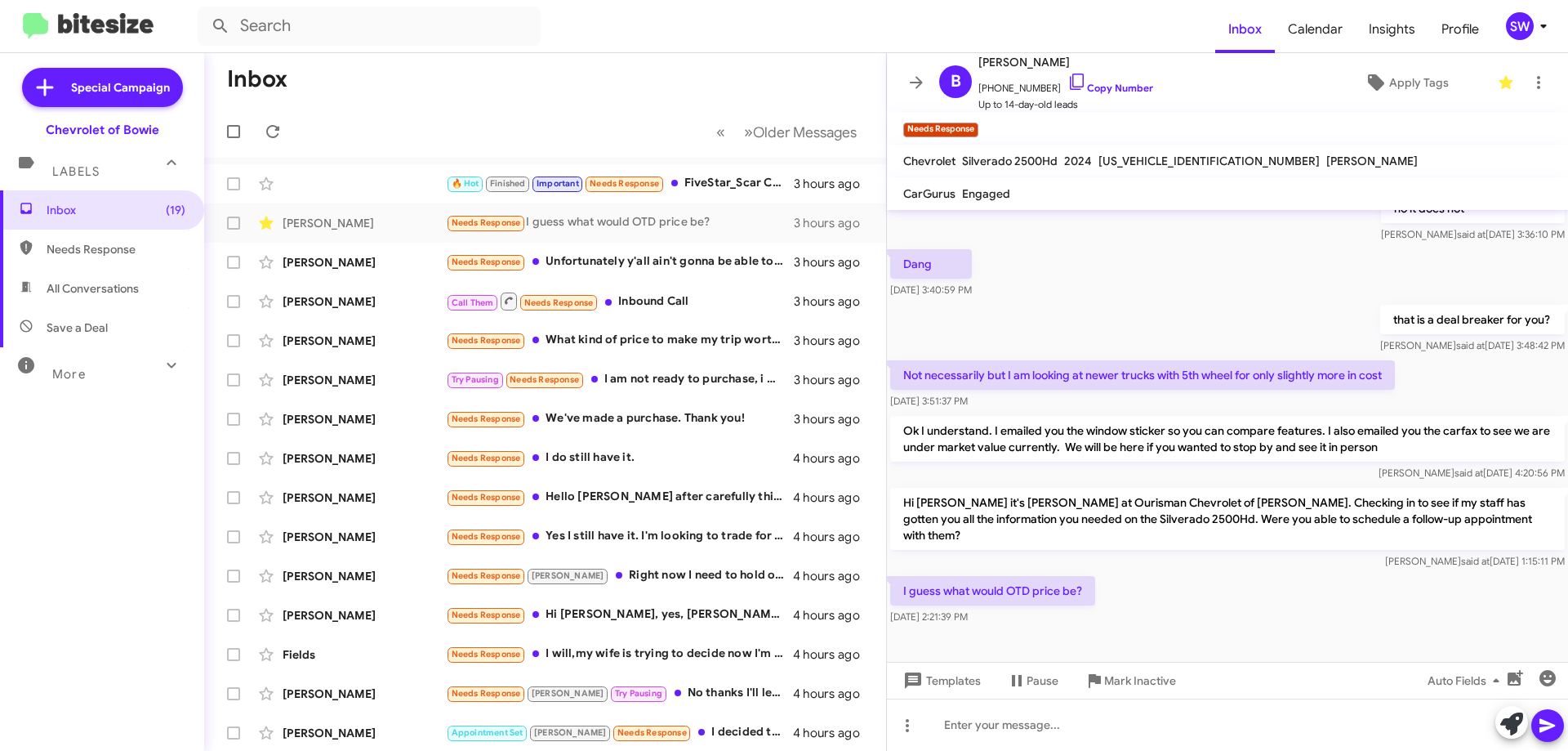
scroll to position [367, 0]
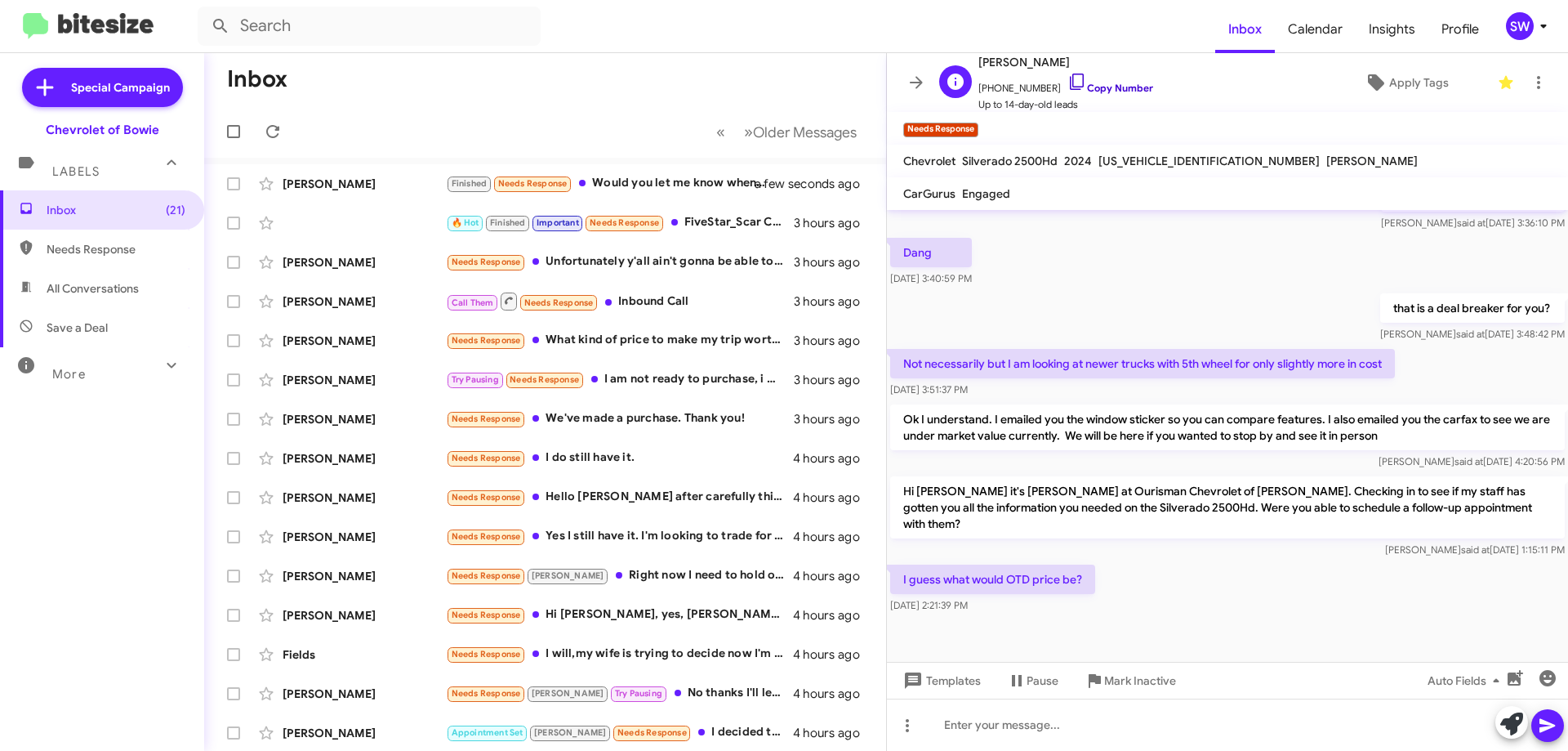
click at [1067, 75] on icon at bounding box center [1077, 81] width 20 height 20
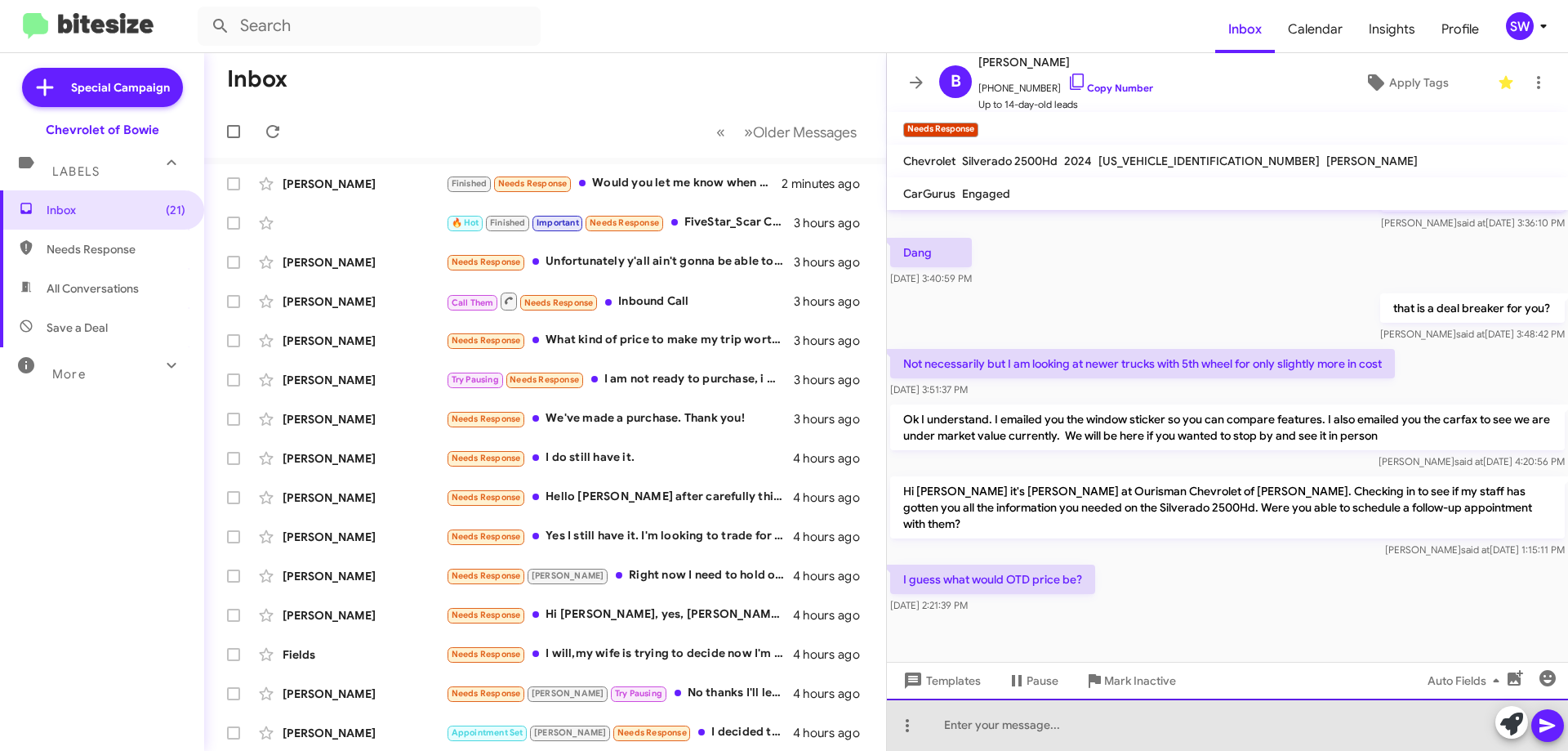
click at [977, 734] on div at bounding box center [1227, 724] width 681 height 52
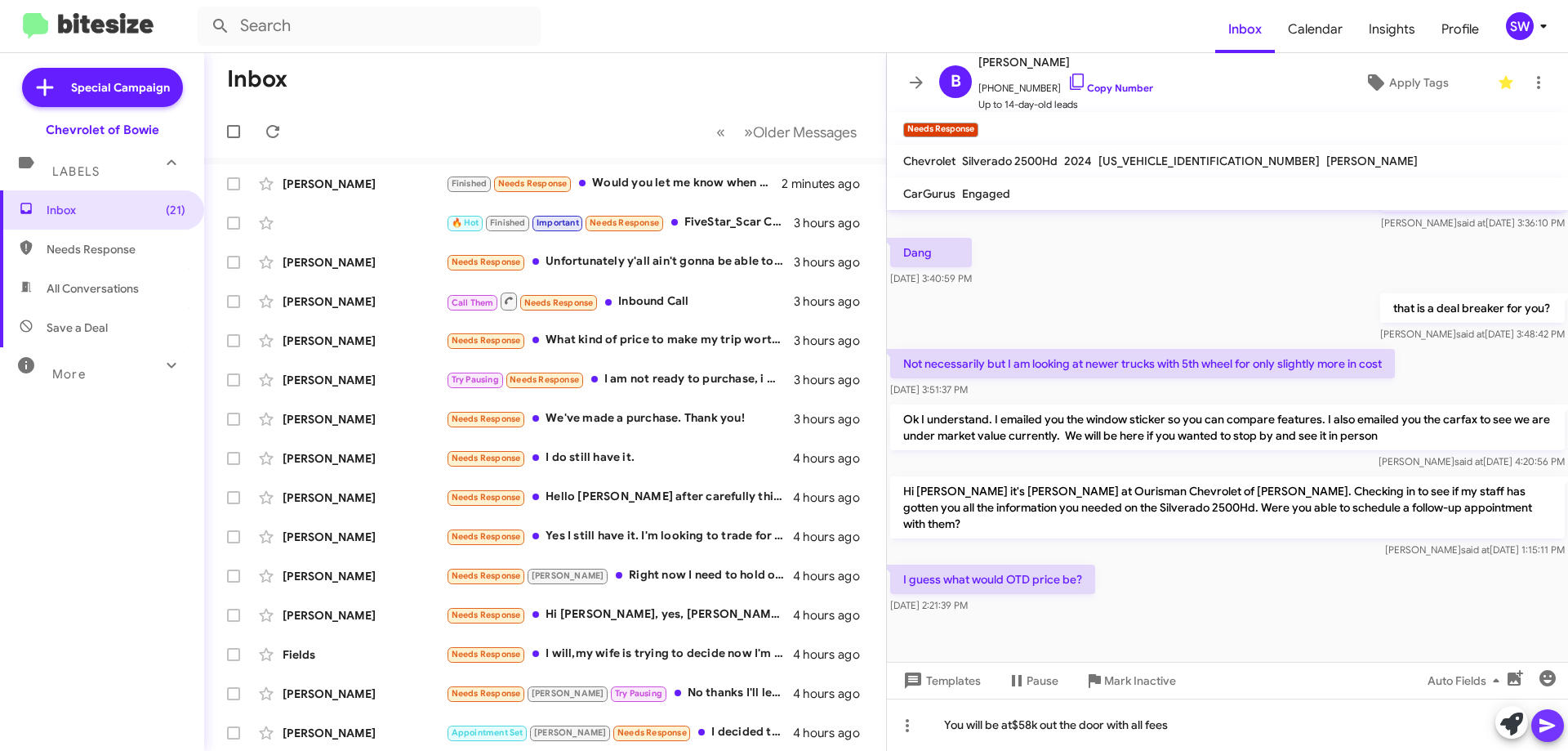
click at [1547, 723] on icon at bounding box center [1547, 726] width 15 height 14
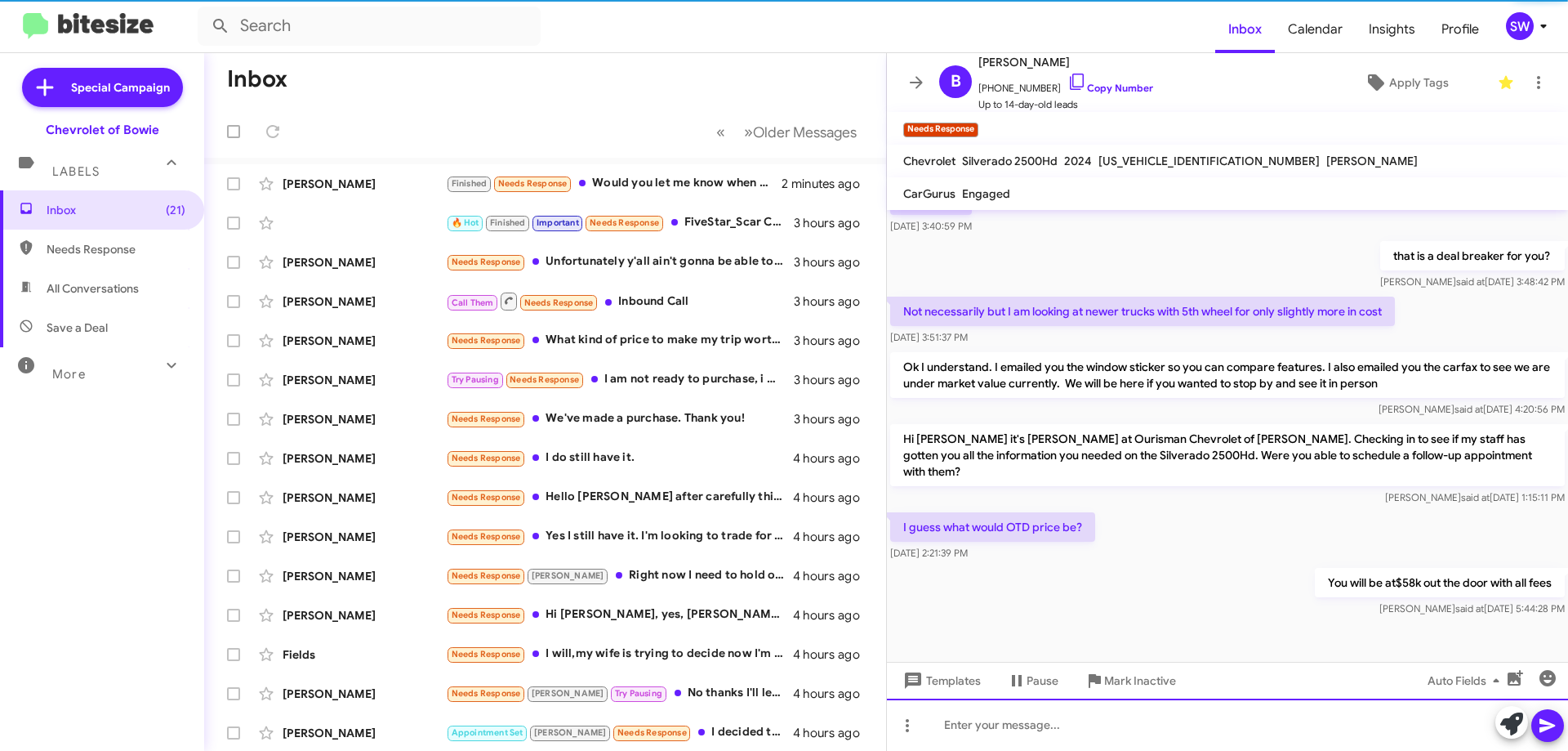
scroll to position [395, 0]
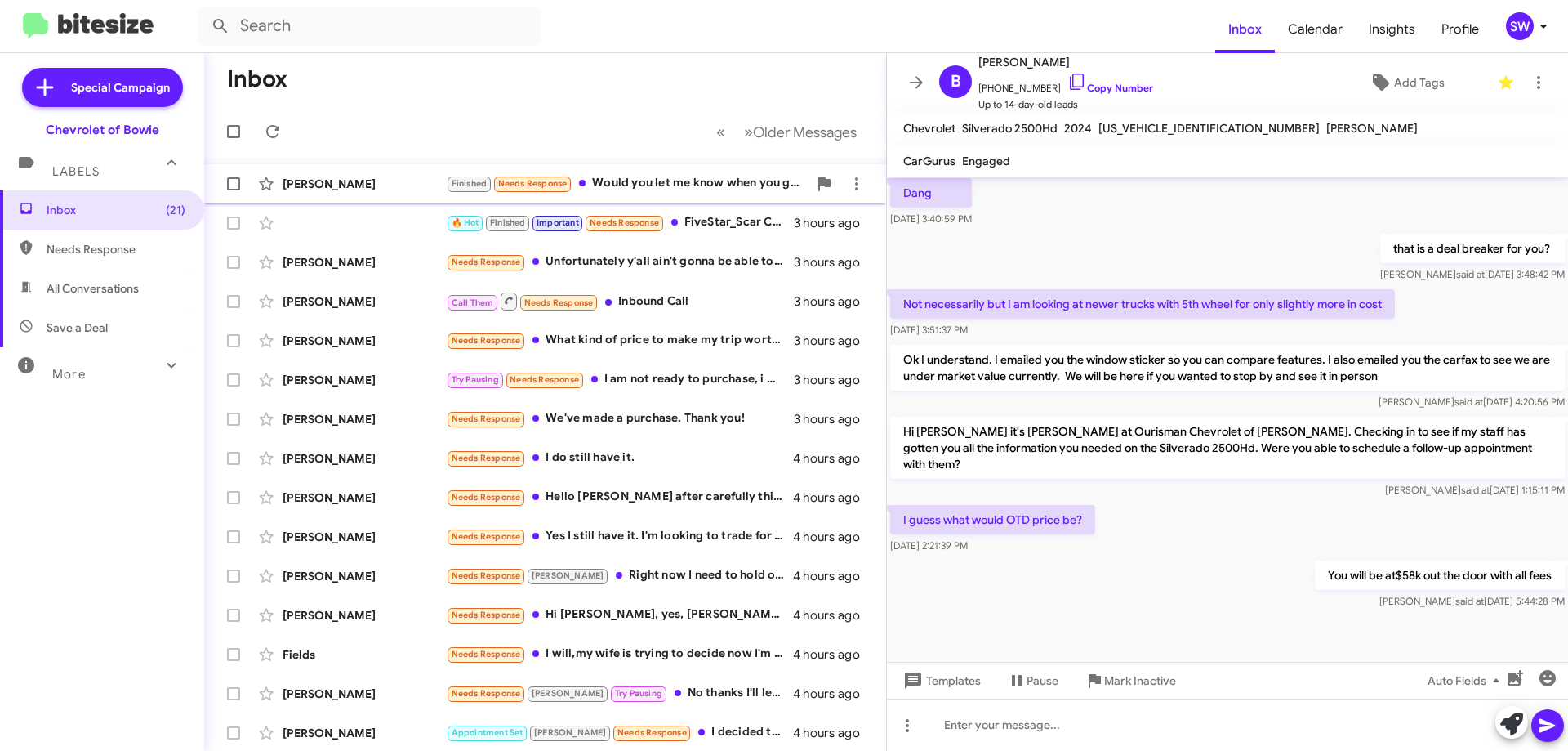
click at [662, 183] on div "Finished Needs Response Would you let me know when you get an 8 seater? Look fo…" at bounding box center [627, 183] width 362 height 19
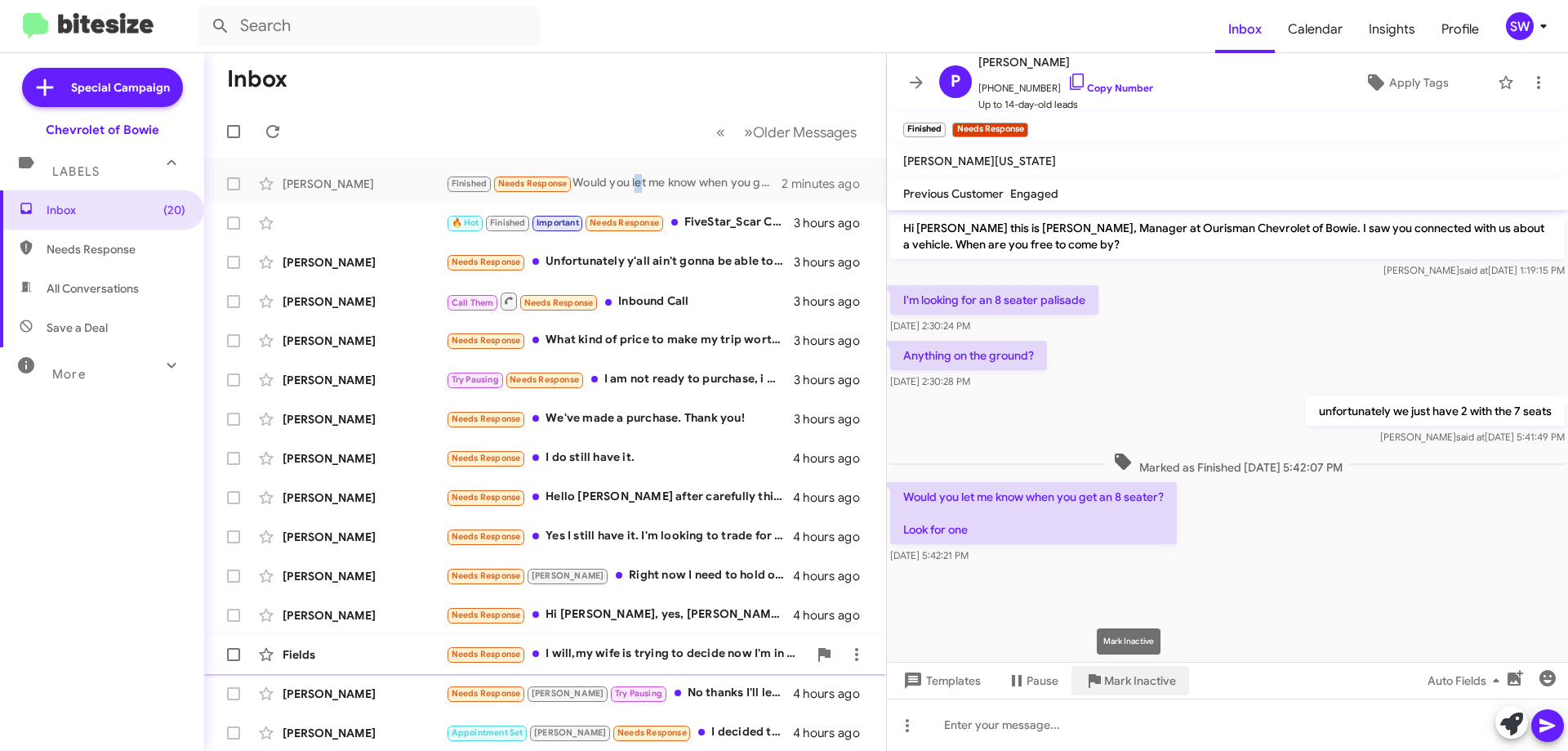
drag, startPoint x: 1130, startPoint y: 678, endPoint x: 1162, endPoint y: 664, distance: 34.9
click at [1130, 678] on span "Mark Inactive" at bounding box center [1140, 681] width 72 height 29
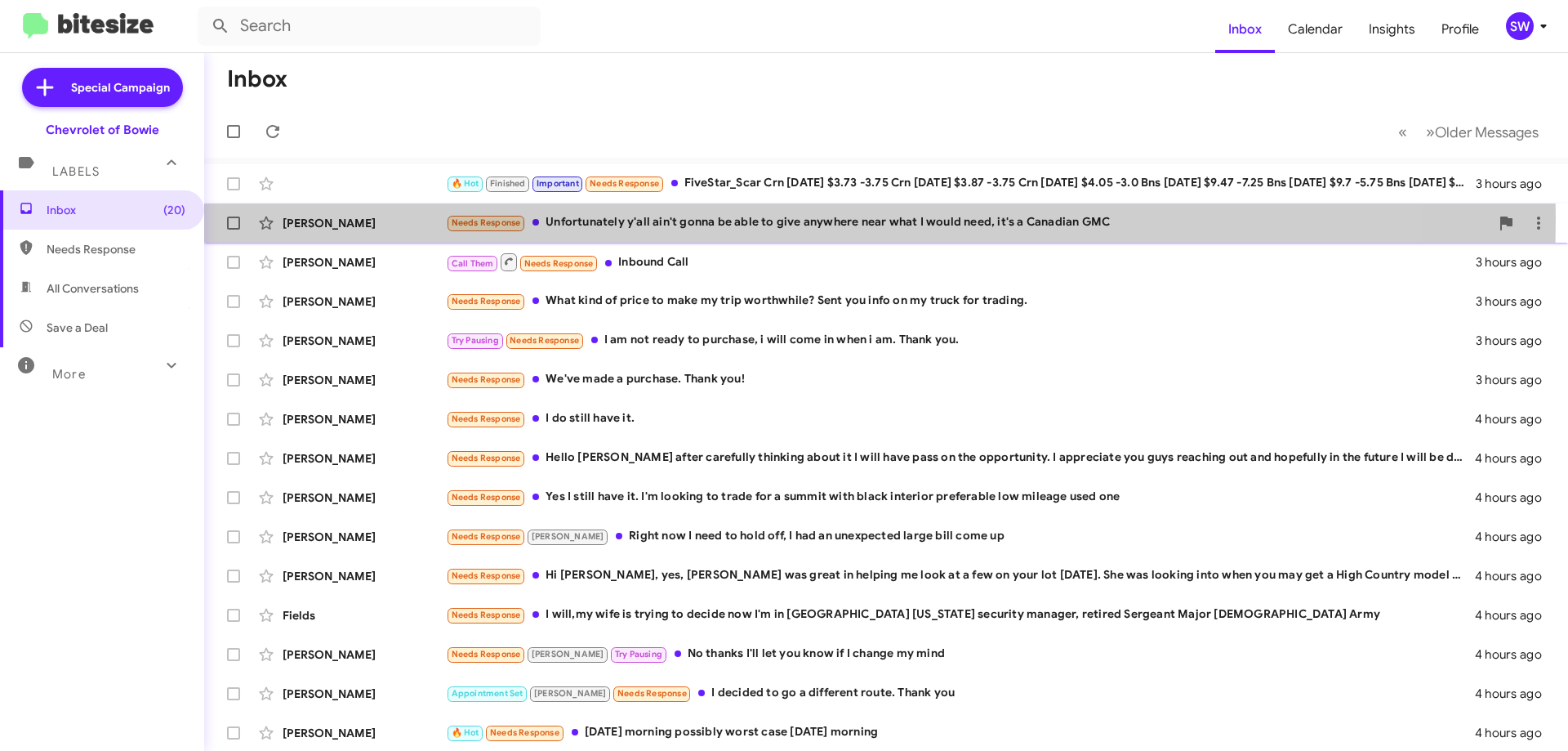
click at [659, 218] on div "Needs Response Unfortunately y'all ain't gonna be able to give anywhere near wh…" at bounding box center [968, 223] width 1044 height 19
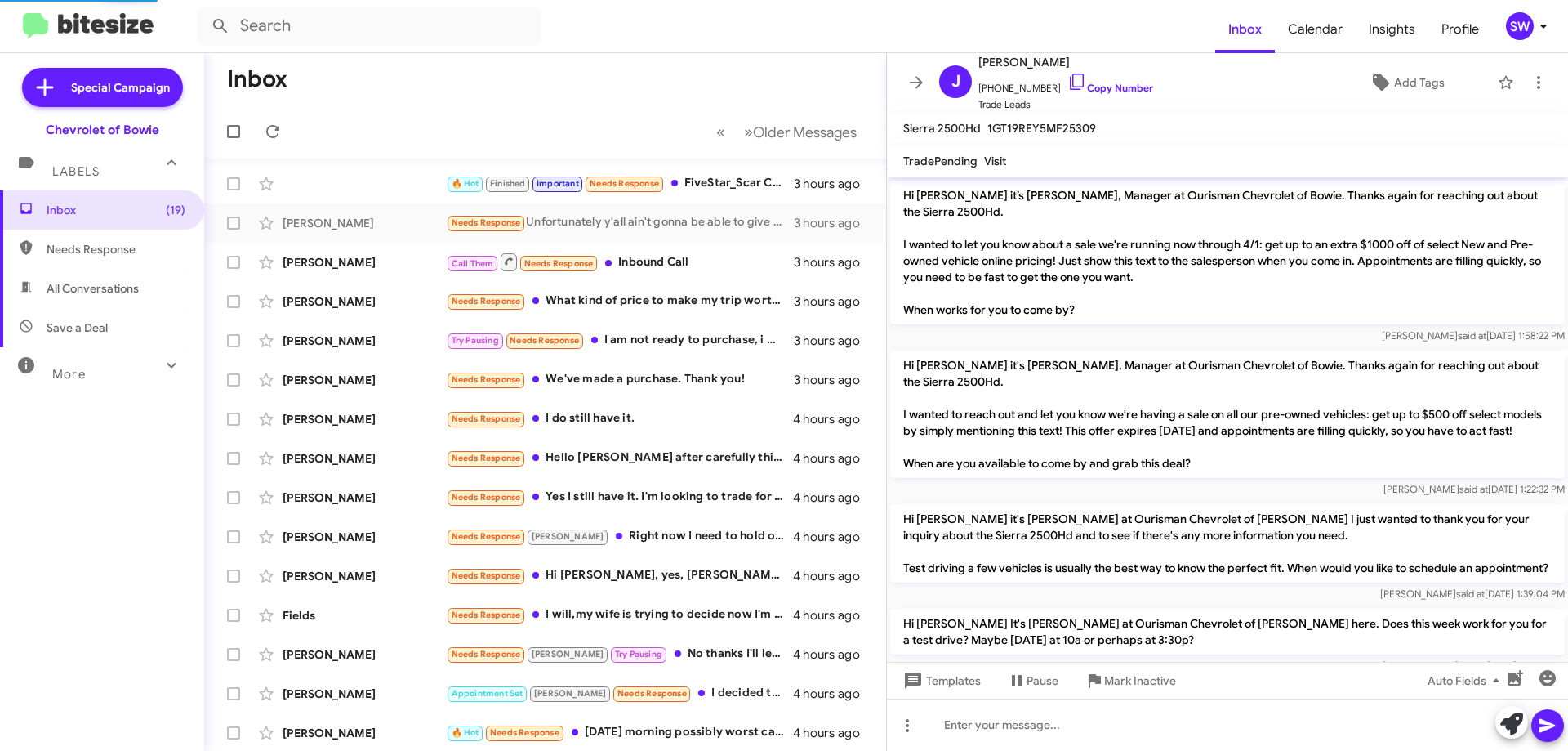
scroll to position [624, 0]
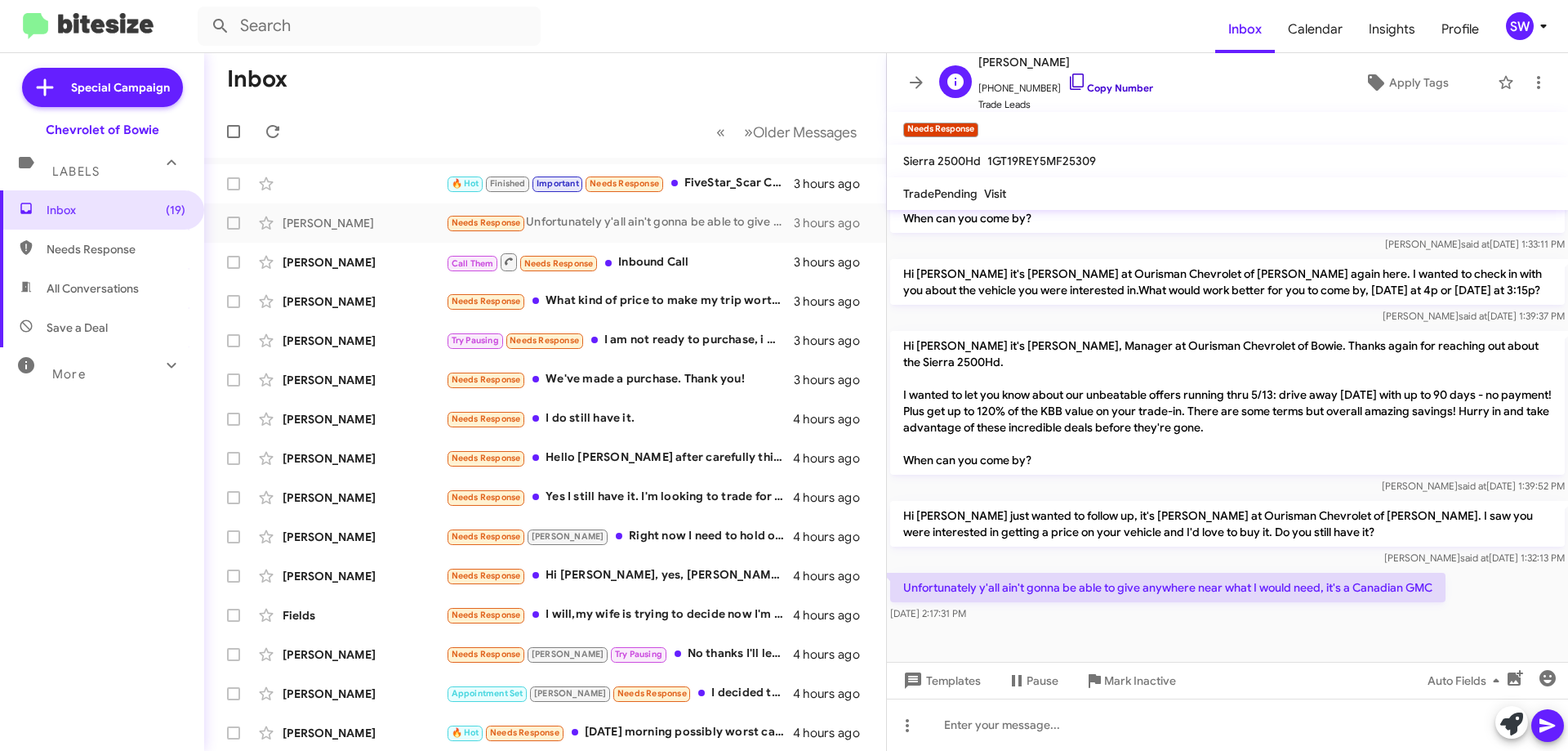
click at [1068, 80] on icon at bounding box center [1077, 81] width 20 height 20
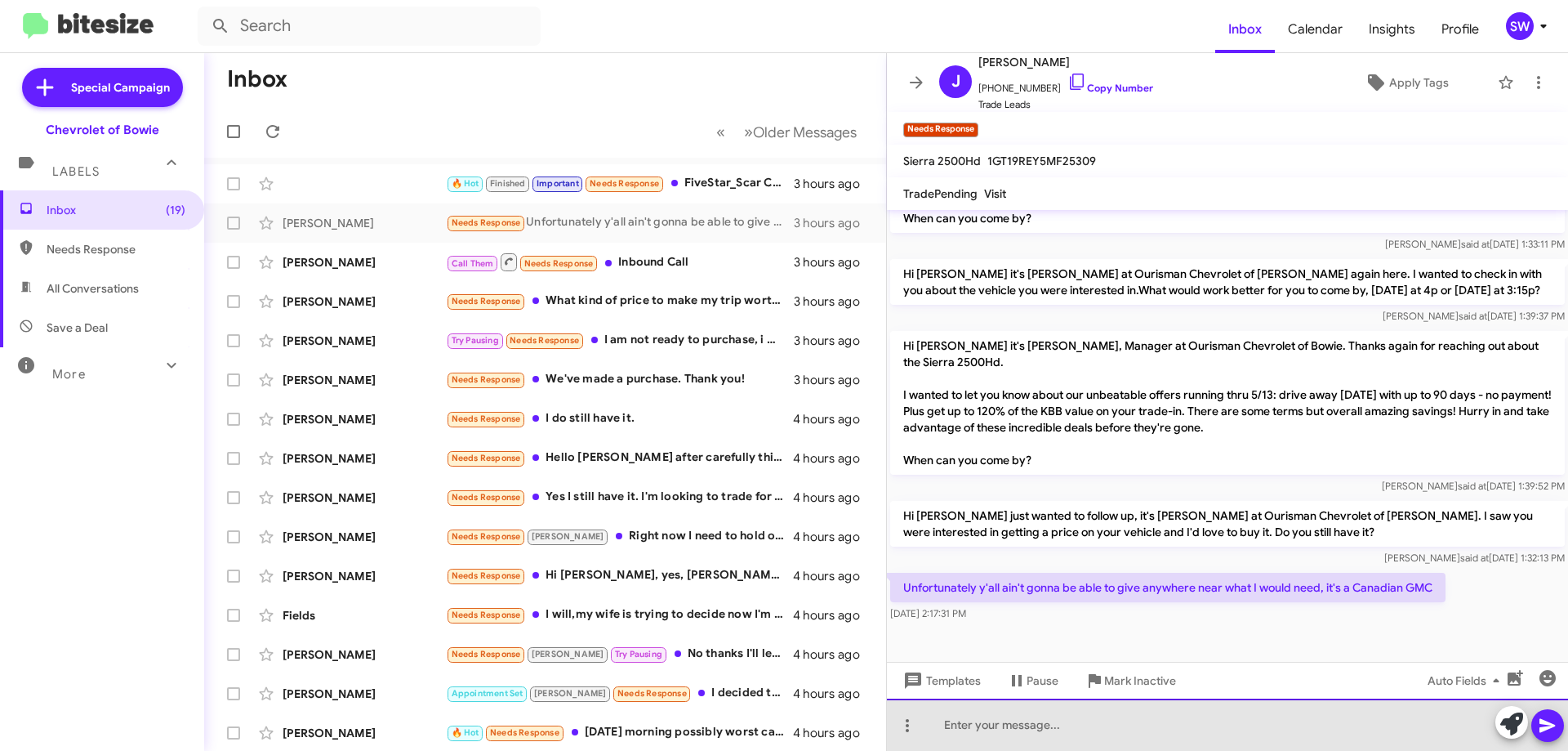
click at [1016, 736] on div at bounding box center [1227, 724] width 681 height 52
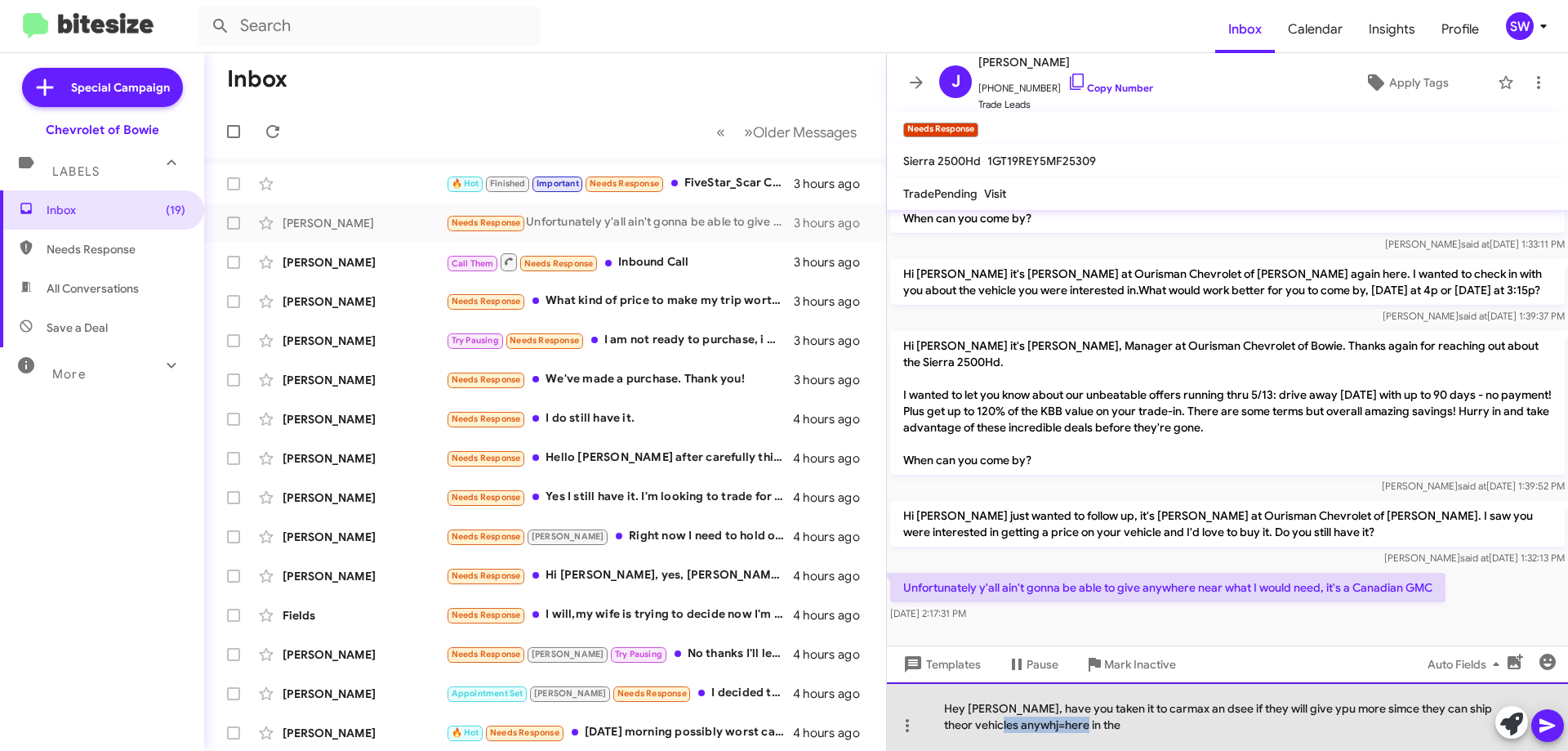
drag, startPoint x: 1089, startPoint y: 735, endPoint x: 1008, endPoint y: 740, distance: 81.2
click at [1008, 739] on div "Hey [PERSON_NAME], have you taken it to carmax an dsee if they will give ypu mo…" at bounding box center [1227, 717] width 681 height 69
drag, startPoint x: 1196, startPoint y: 714, endPoint x: 1222, endPoint y: 716, distance: 26.1
click at [1100, 701] on div "Hey [PERSON_NAME], have you taken it to CarMax an dsee if they will give ypu mo…" at bounding box center [1227, 717] width 681 height 69
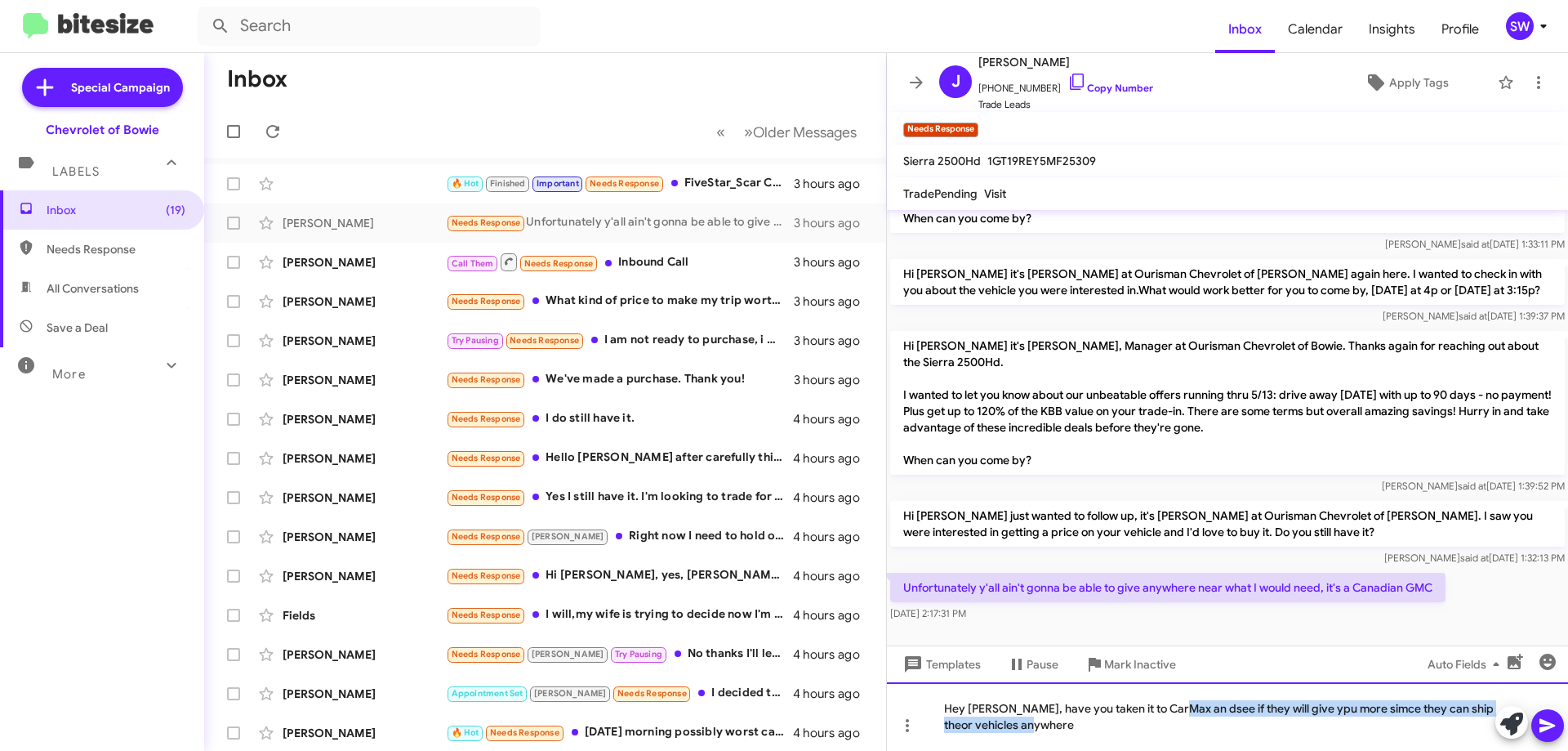
drag, startPoint x: 1179, startPoint y: 710, endPoint x: 1590, endPoint y: 767, distance: 414.9
click at [1567, 750] on html "Inbox Calendar Insights Profile SW Special Campaign Chevrolet of Bowie Labels I…" at bounding box center [784, 375] width 1568 height 751
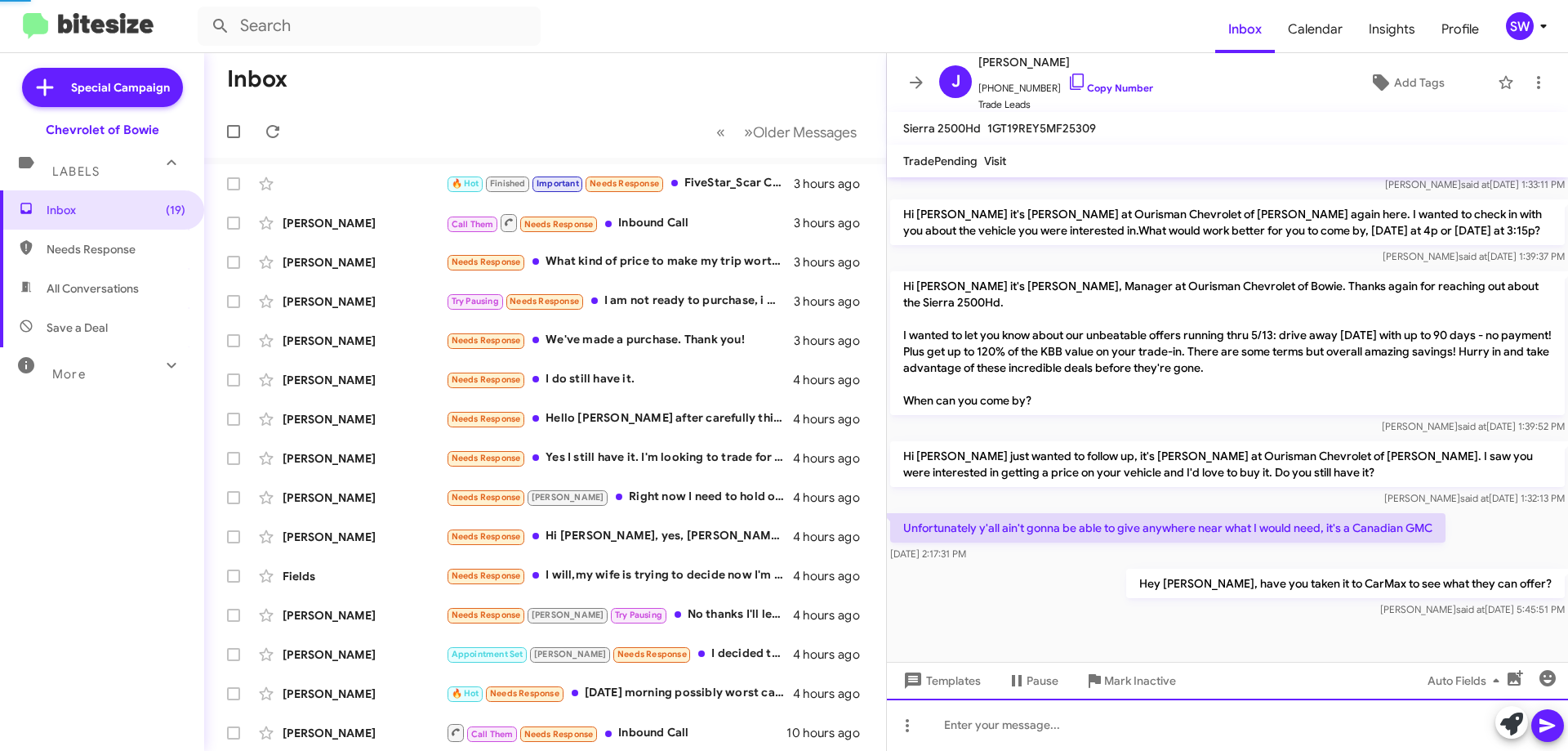
scroll to position [684, 0]
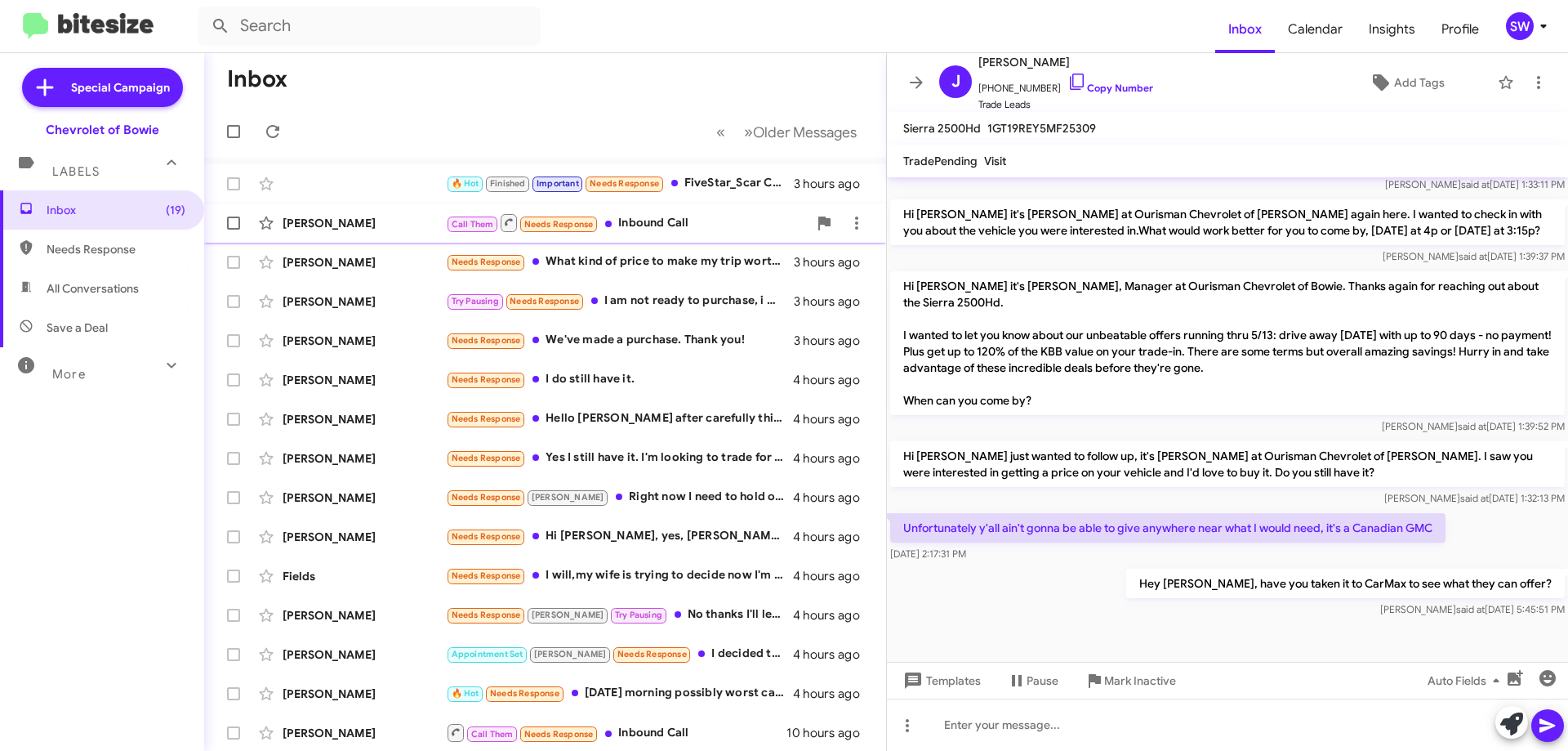
drag, startPoint x: 614, startPoint y: 255, endPoint x: 683, endPoint y: 241, distance: 70.4
click at [615, 255] on div "Needs Response What kind of price to make my trip worthwhile? Sent you info on …" at bounding box center [620, 262] width 348 height 19
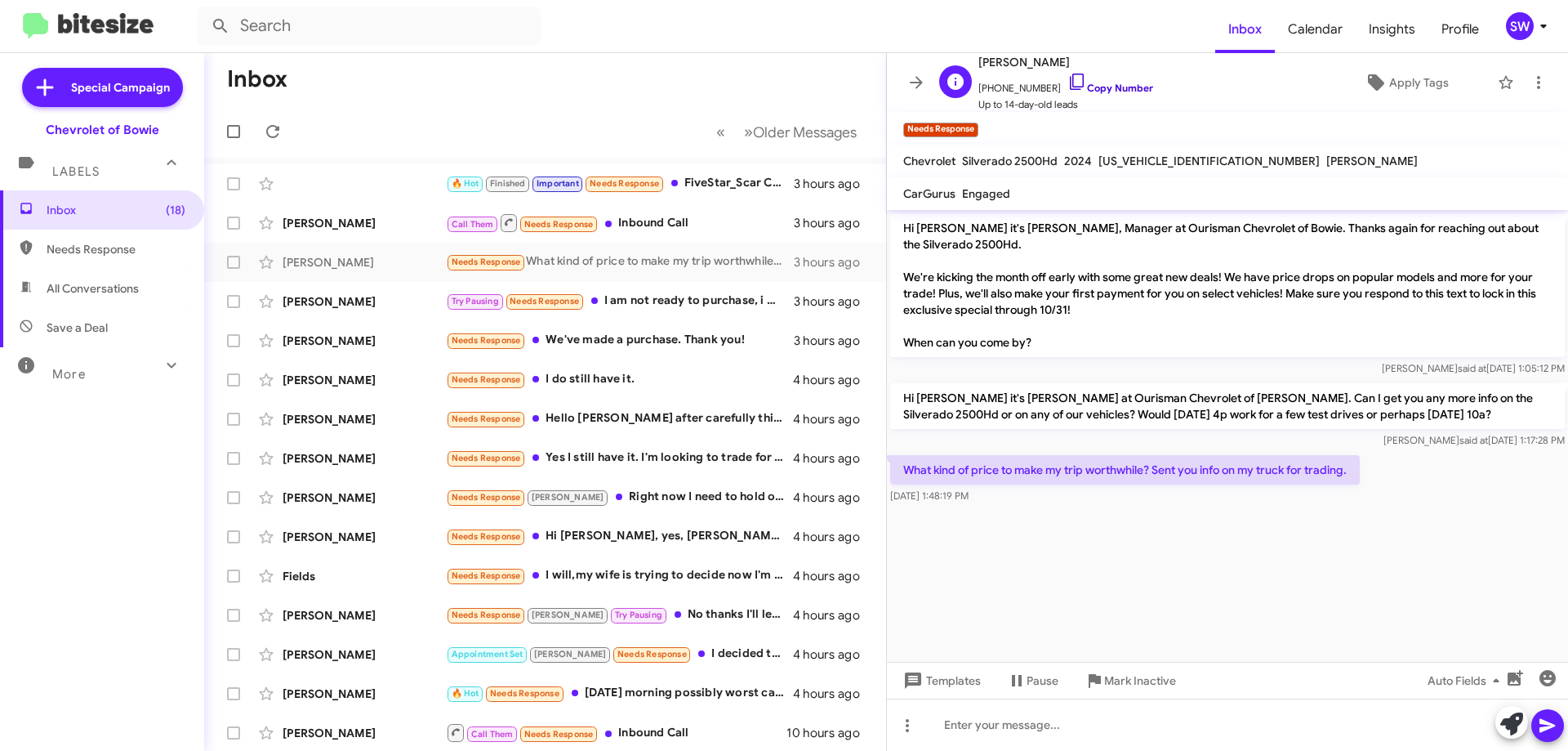
drag, startPoint x: 1065, startPoint y: 81, endPoint x: 1106, endPoint y: 103, distance: 46.5
click at [1067, 82] on icon at bounding box center [1077, 81] width 20 height 20
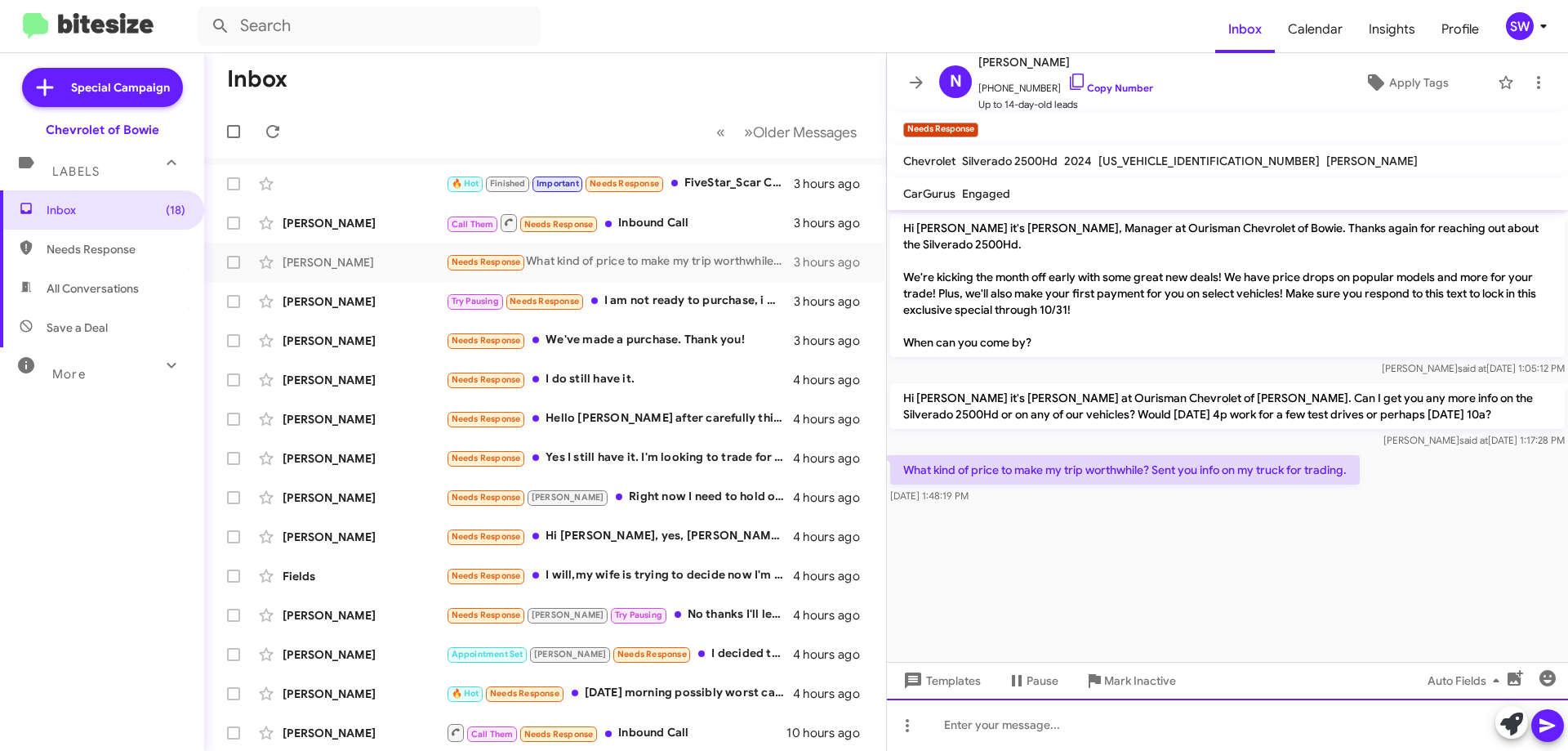
drag, startPoint x: 990, startPoint y: 740, endPoint x: 972, endPoint y: 738, distance: 18.1
click at [989, 740] on div at bounding box center [1227, 724] width 681 height 52
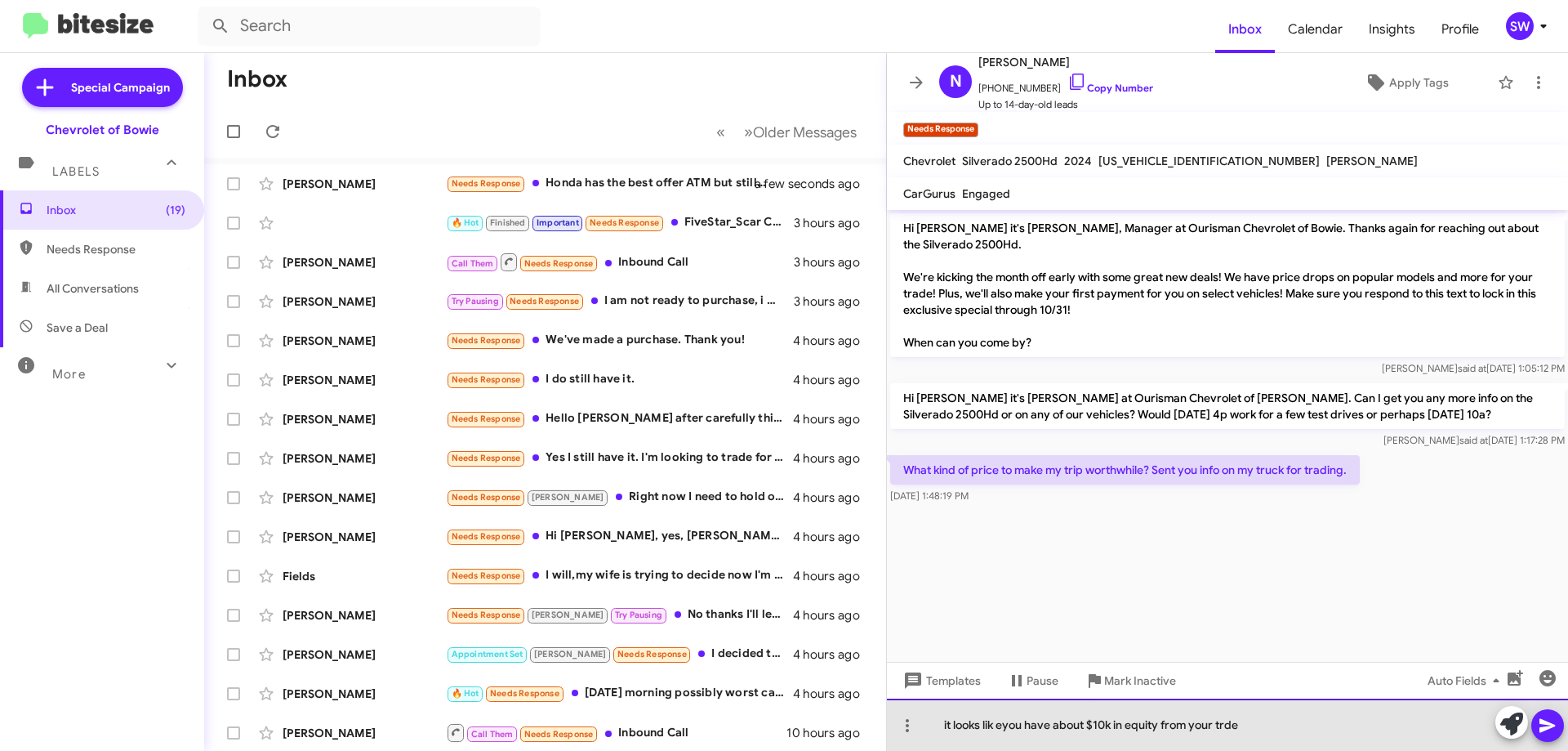
click at [1268, 726] on div "it looks lik eyou have about $10k in equity from your trde" at bounding box center [1227, 724] width 681 height 52
click at [995, 725] on div "it looks lik eyou have about $10k in equity from your trade so you would be aro…" at bounding box center [1227, 724] width 681 height 52
click at [939, 726] on div "it looks like you have about $10k in equity from your trade so you would be aro…" at bounding box center [1227, 724] width 681 height 52
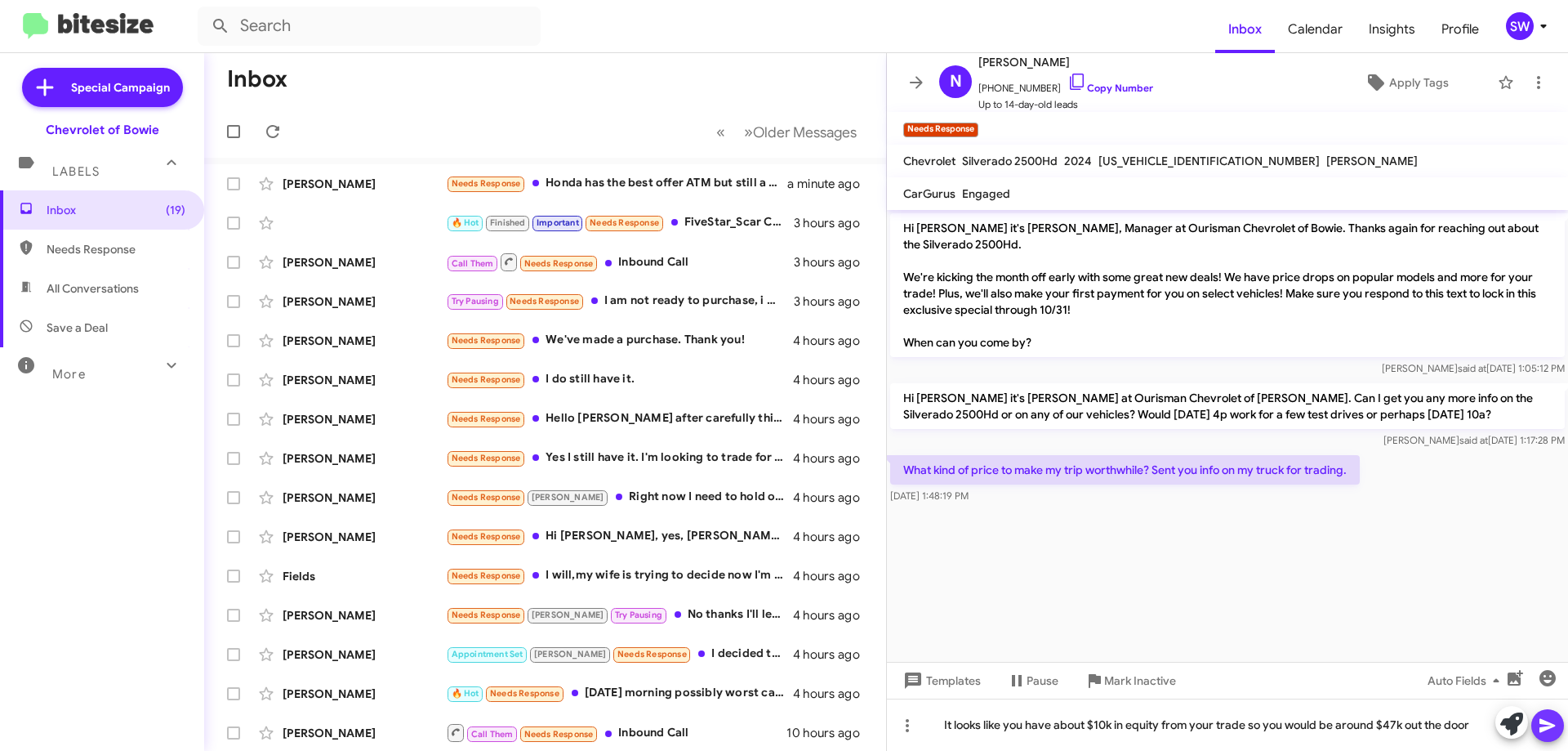
drag, startPoint x: 1554, startPoint y: 731, endPoint x: 1340, endPoint y: 593, distance: 254.6
click at [1553, 730] on icon at bounding box center [1547, 725] width 20 height 20
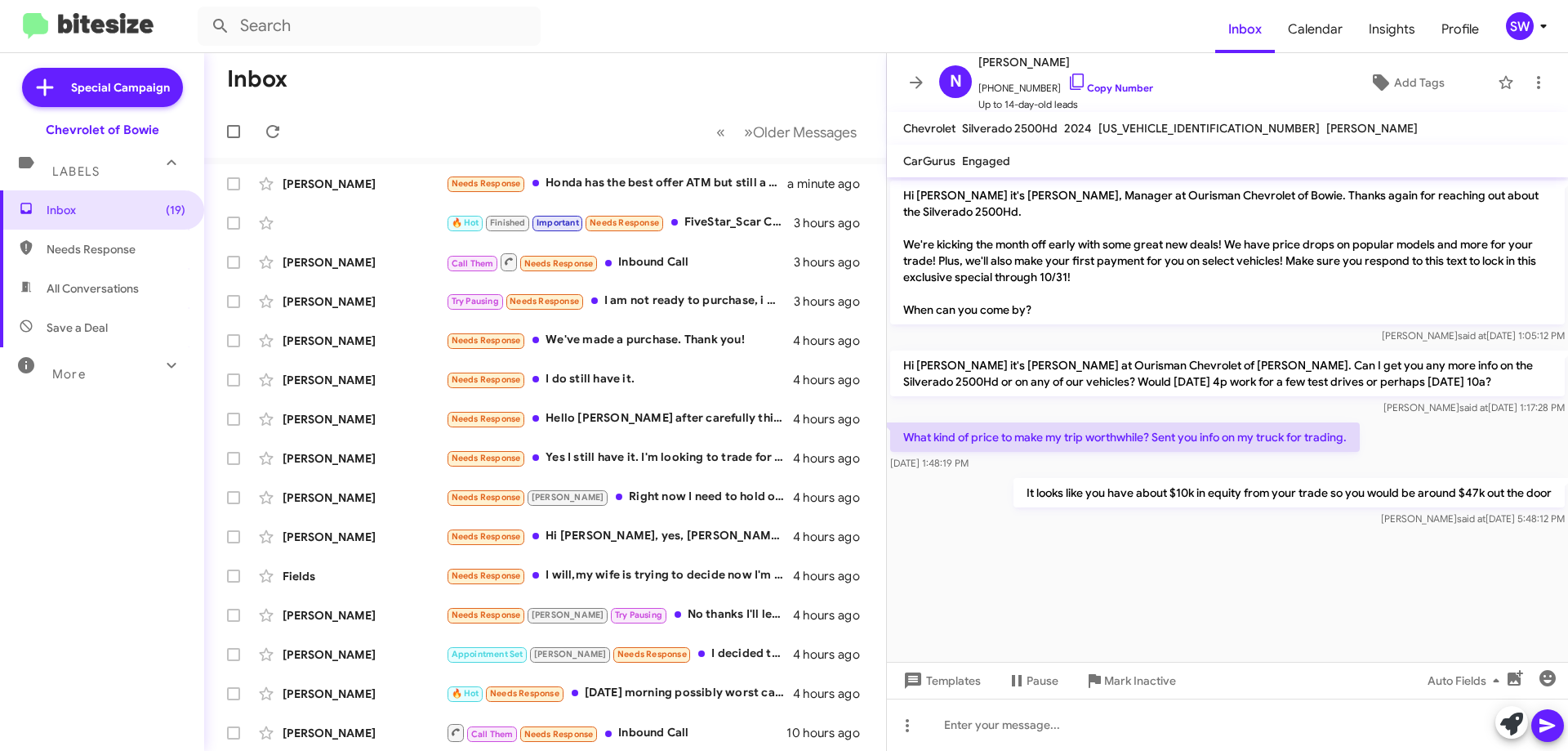
drag, startPoint x: 648, startPoint y: 302, endPoint x: 902, endPoint y: 293, distance: 254.2
click at [652, 300] on div "Try Pausing Needs Response I am not ready to purchase, i will come in when i am…" at bounding box center [620, 301] width 348 height 19
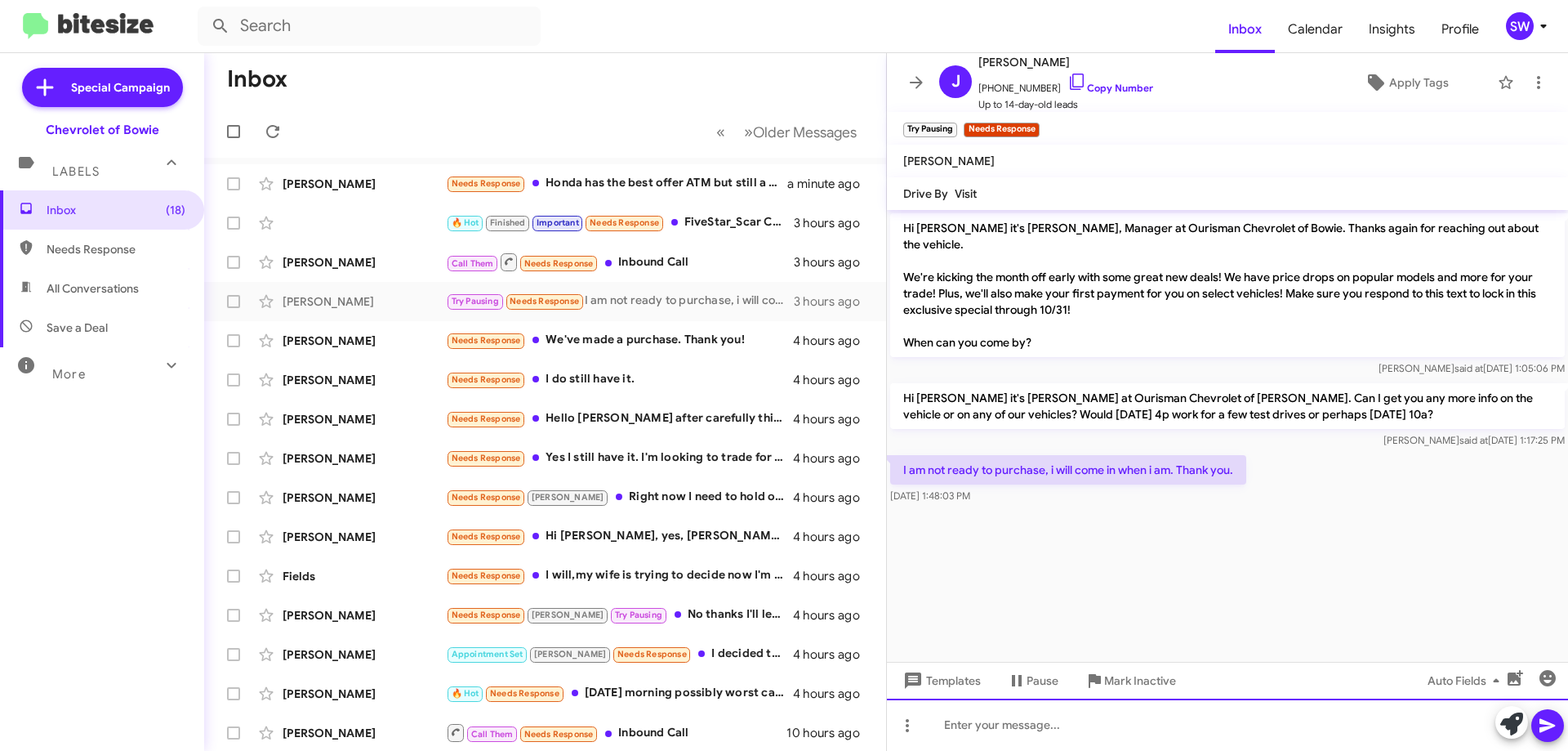
click at [1080, 724] on div at bounding box center [1227, 724] width 681 height 52
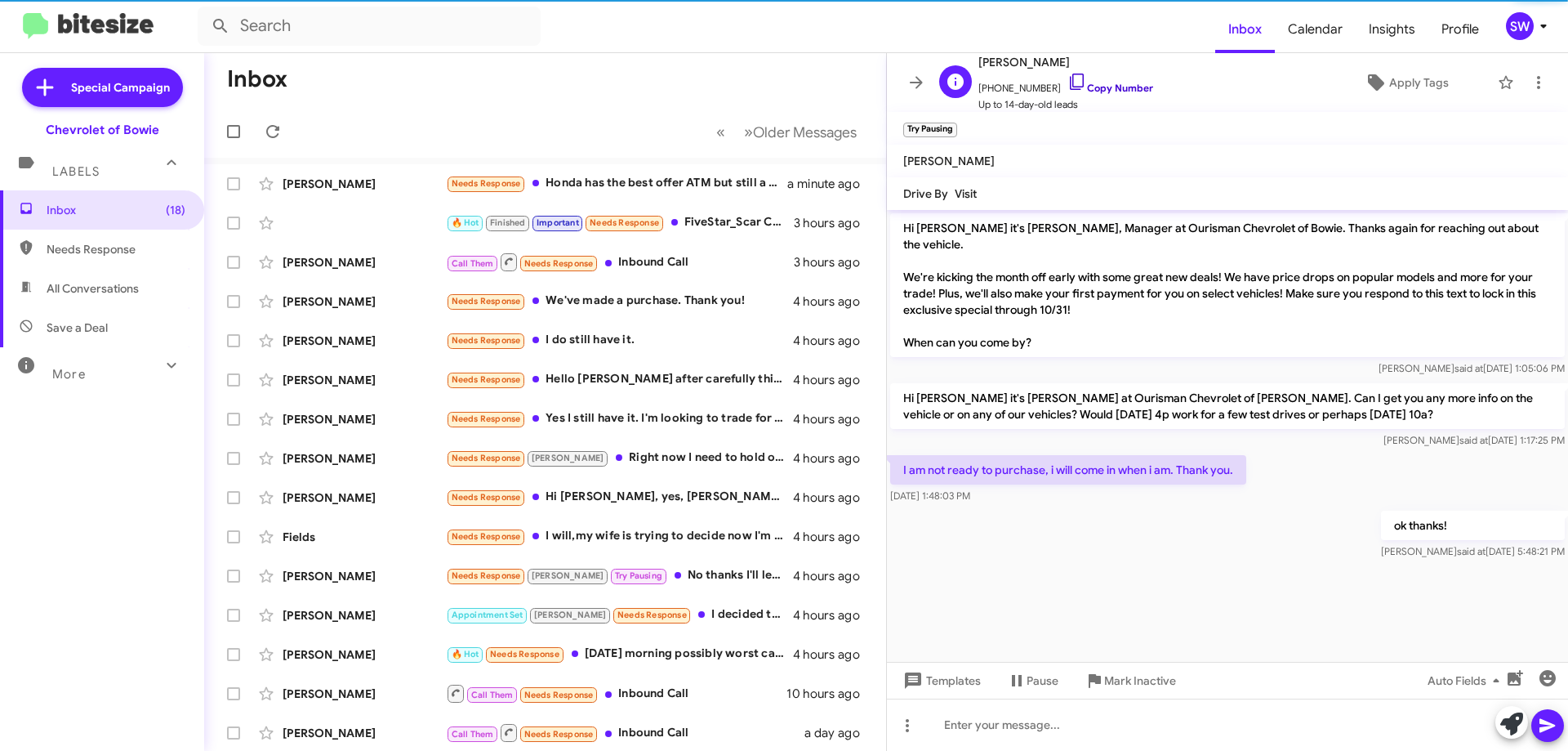
click at [1067, 76] on icon at bounding box center [1077, 81] width 20 height 20
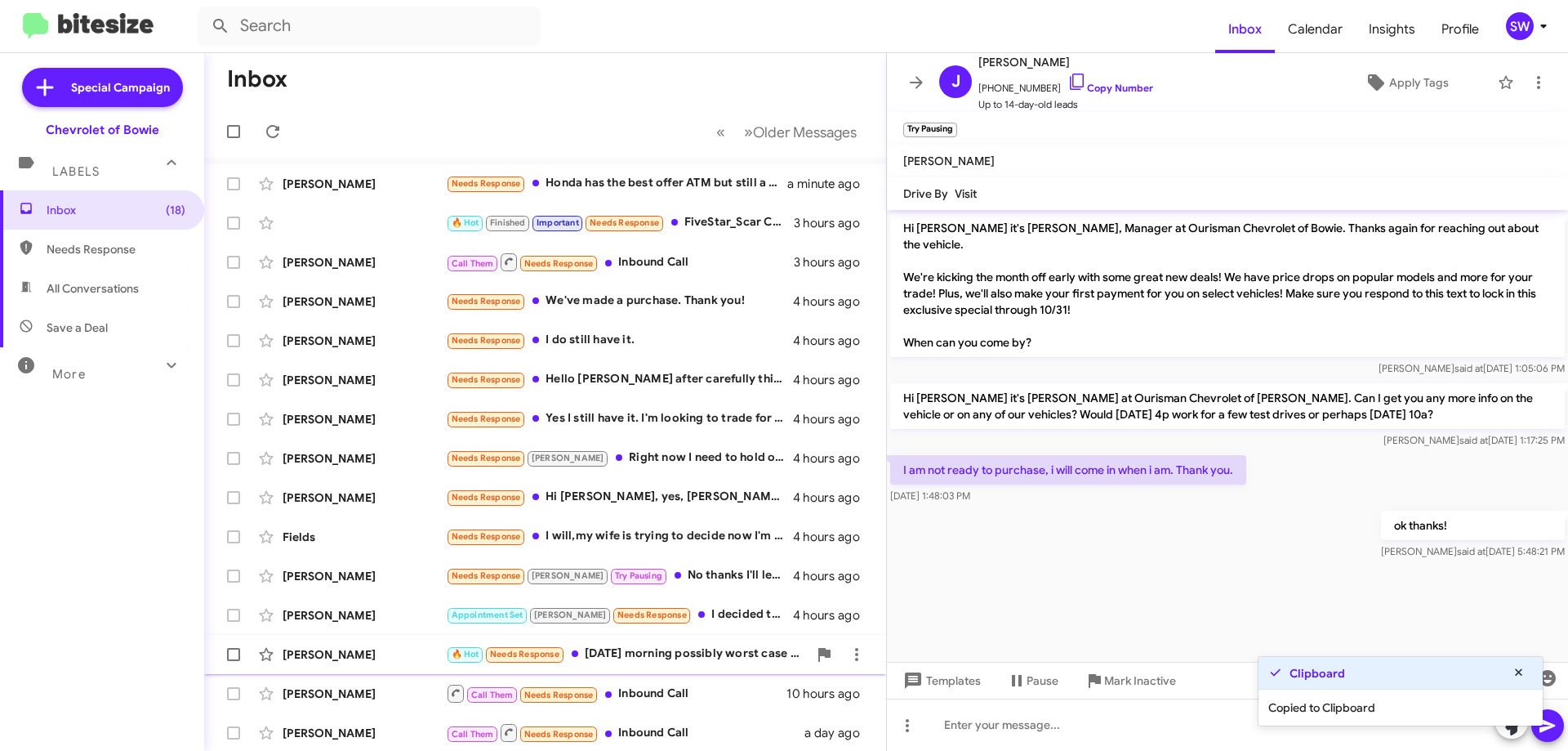
click at [1128, 671] on span "Mark Inactive" at bounding box center [1140, 681] width 72 height 29
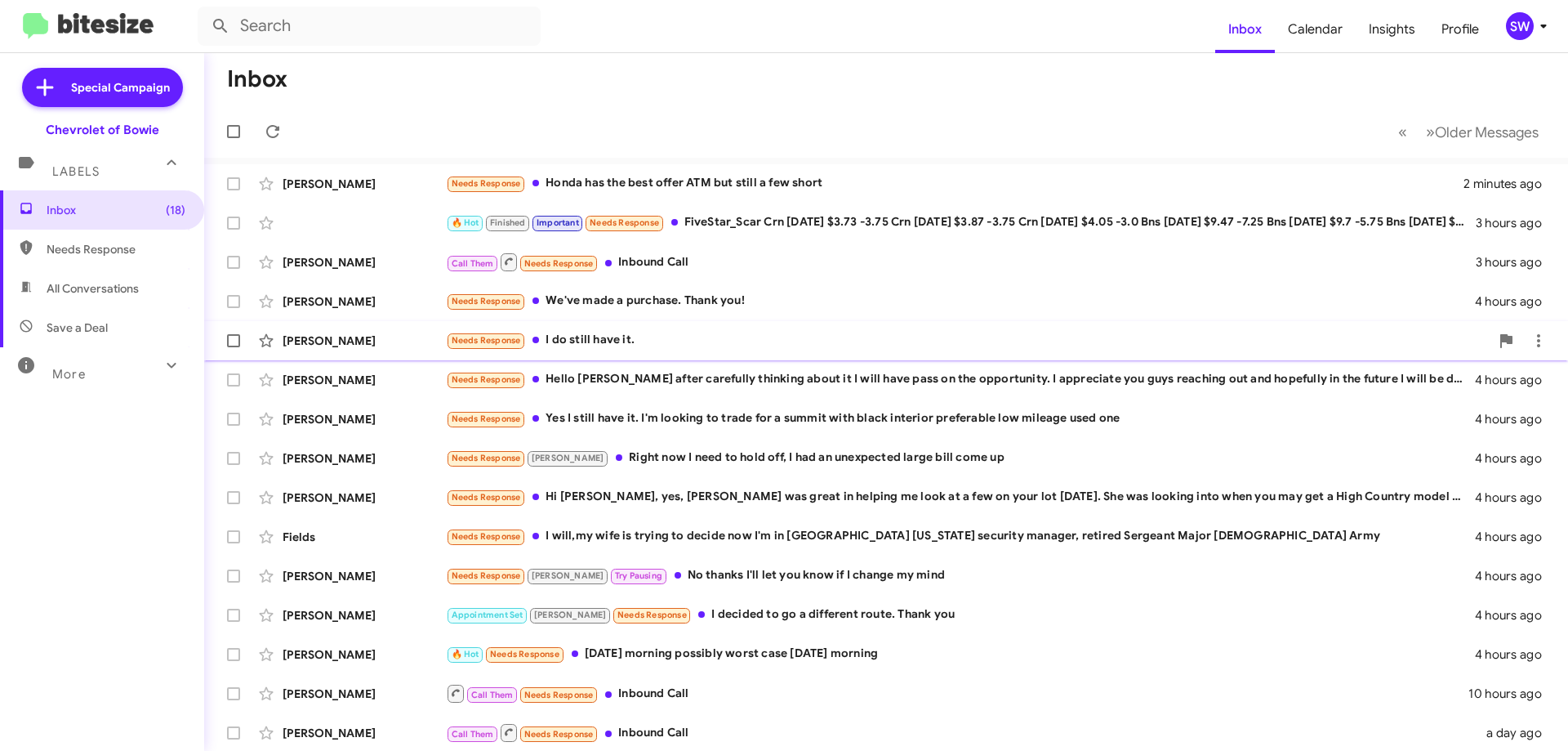
drag, startPoint x: 621, startPoint y: 298, endPoint x: 792, endPoint y: 324, distance: 173.0
click at [633, 300] on div "Needs Response We've made a purchase. Thank you!" at bounding box center [960, 301] width 1029 height 19
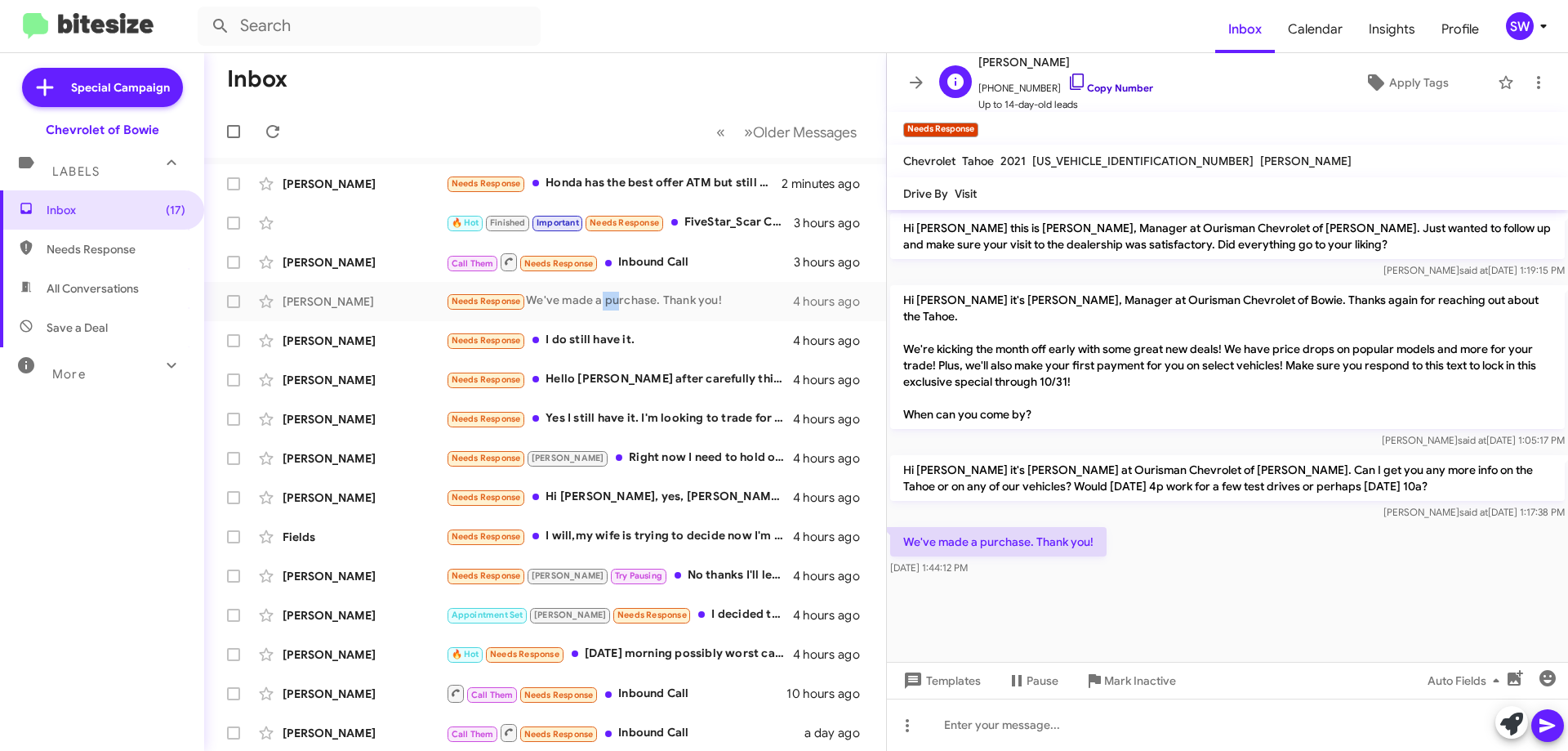
drag, startPoint x: 1062, startPoint y: 78, endPoint x: 1071, endPoint y: 93, distance: 17.5
click at [1067, 80] on icon at bounding box center [1077, 81] width 20 height 20
drag, startPoint x: 1115, startPoint y: 683, endPoint x: 1134, endPoint y: 681, distance: 19.1
click at [1120, 683] on span "Mark Inactive" at bounding box center [1140, 681] width 72 height 29
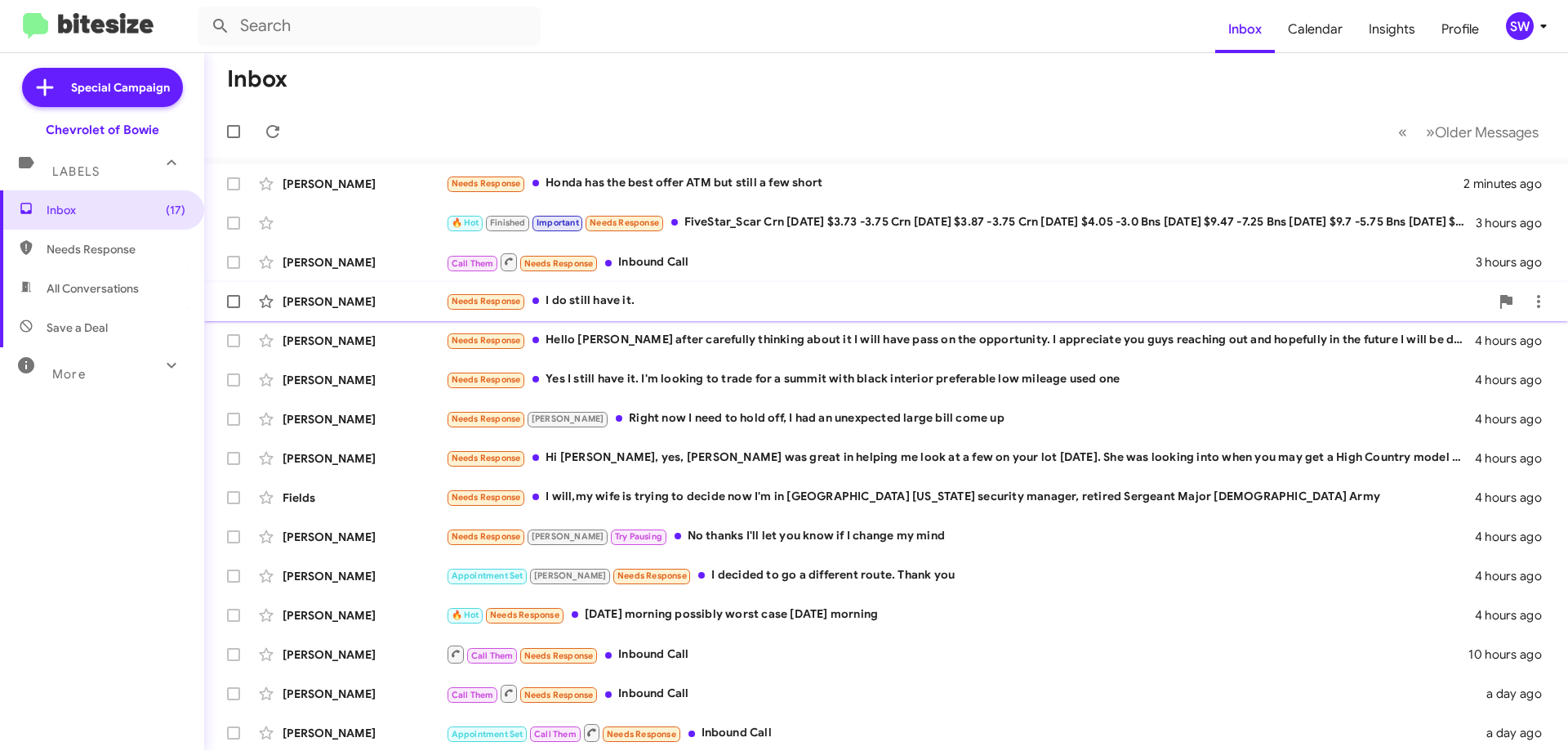
drag, startPoint x: 592, startPoint y: 304, endPoint x: 745, endPoint y: 315, distance: 153.4
click at [602, 303] on div "Needs Response I do still have it." at bounding box center [968, 301] width 1044 height 19
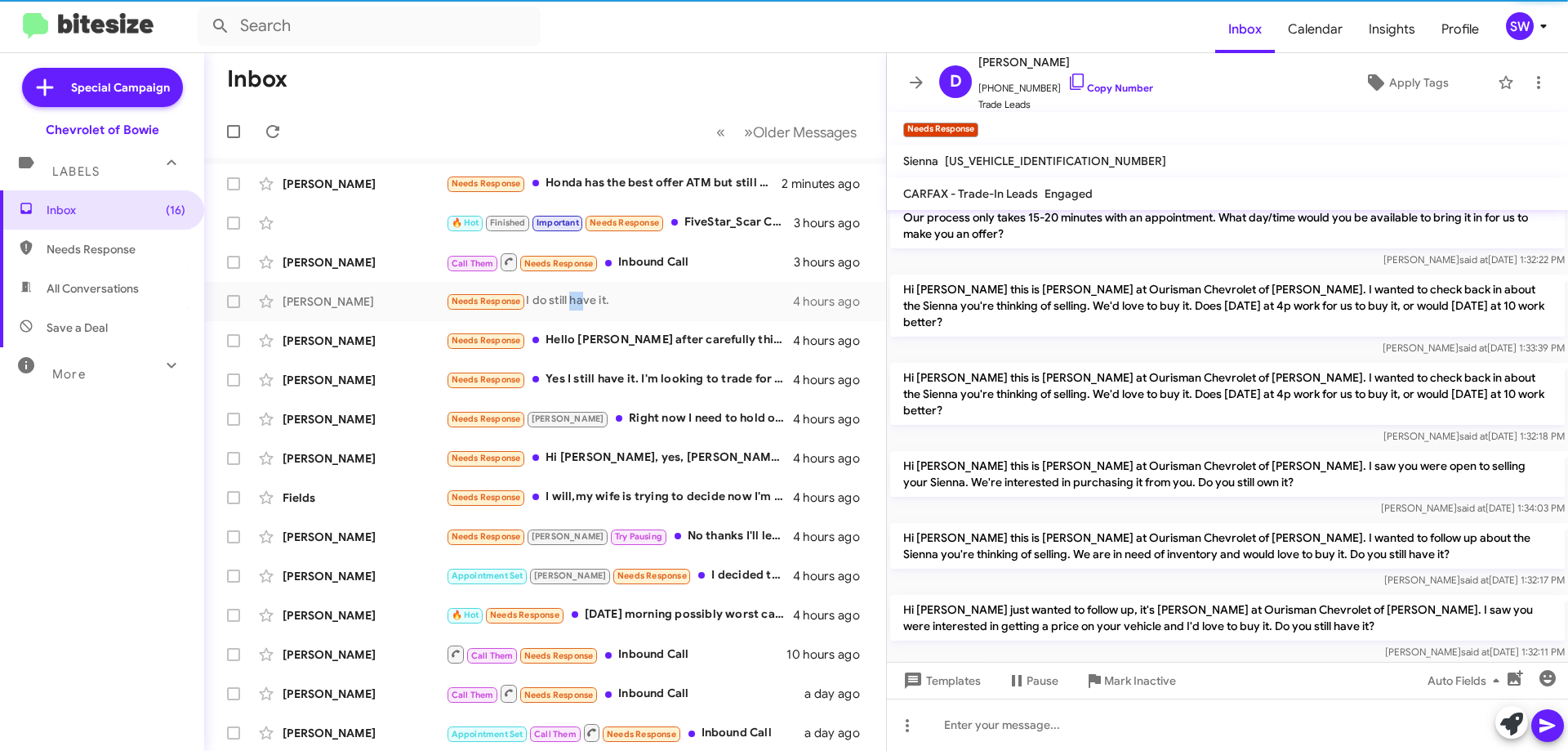
scroll to position [726, 0]
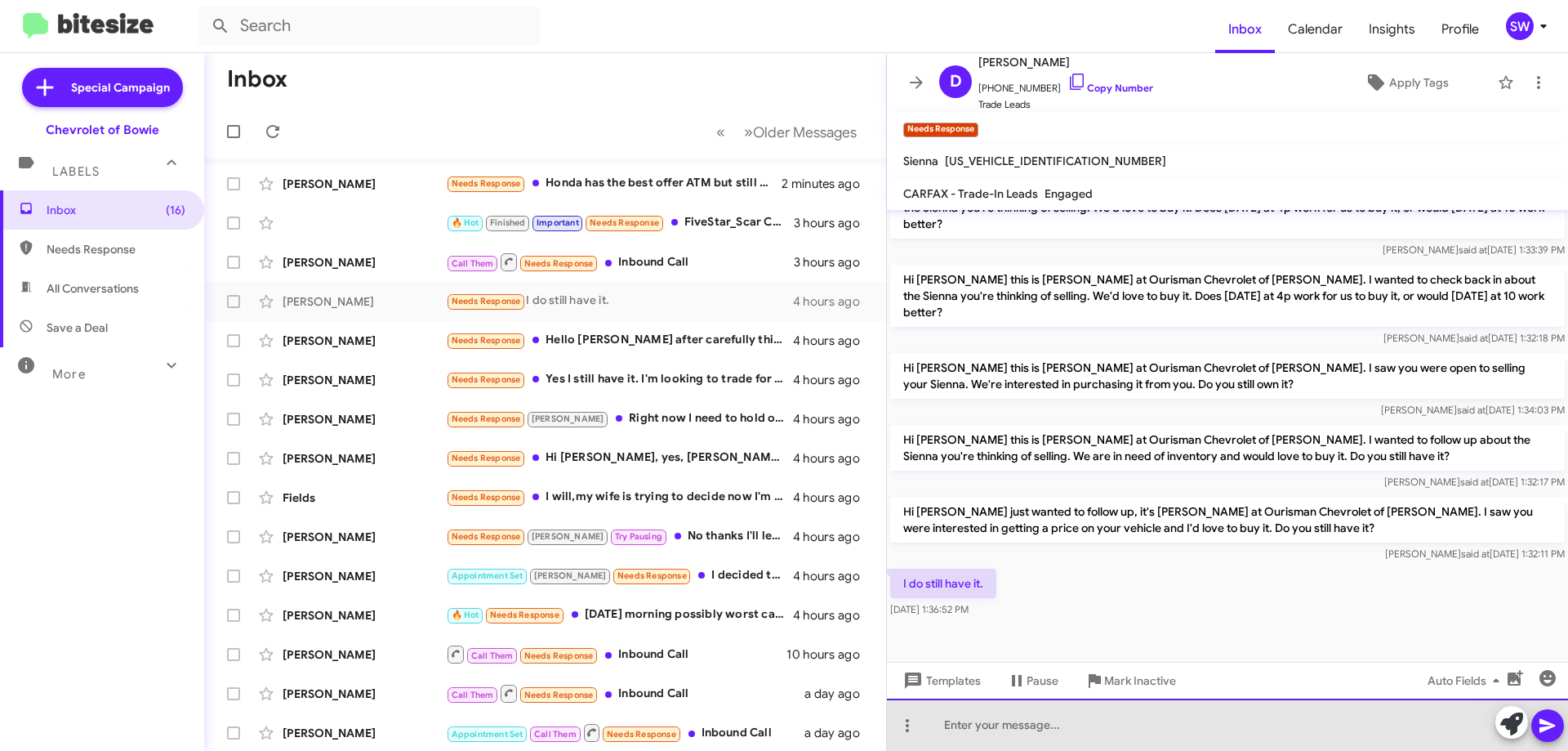
click at [1004, 730] on div at bounding box center [1227, 724] width 681 height 52
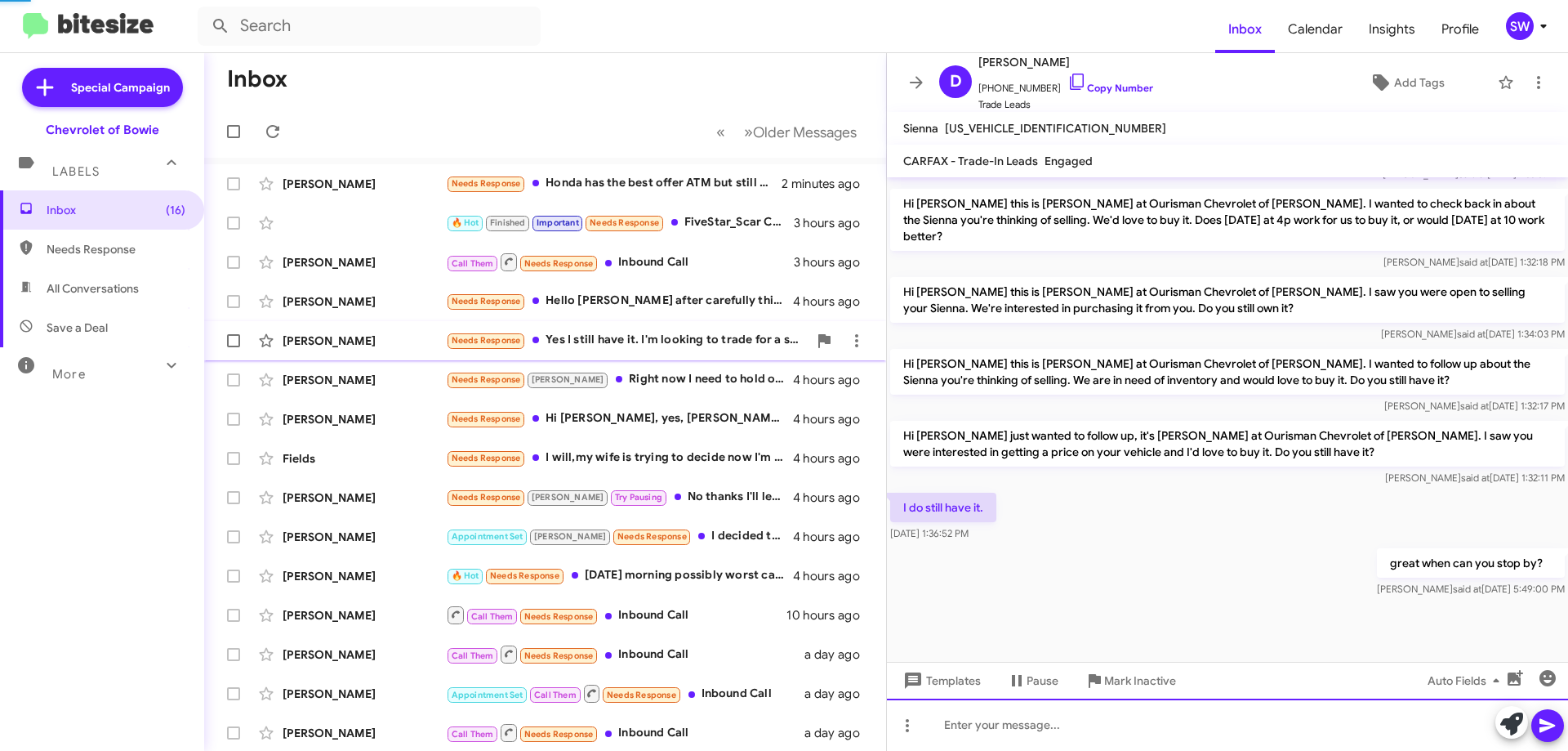
scroll to position [754, 0]
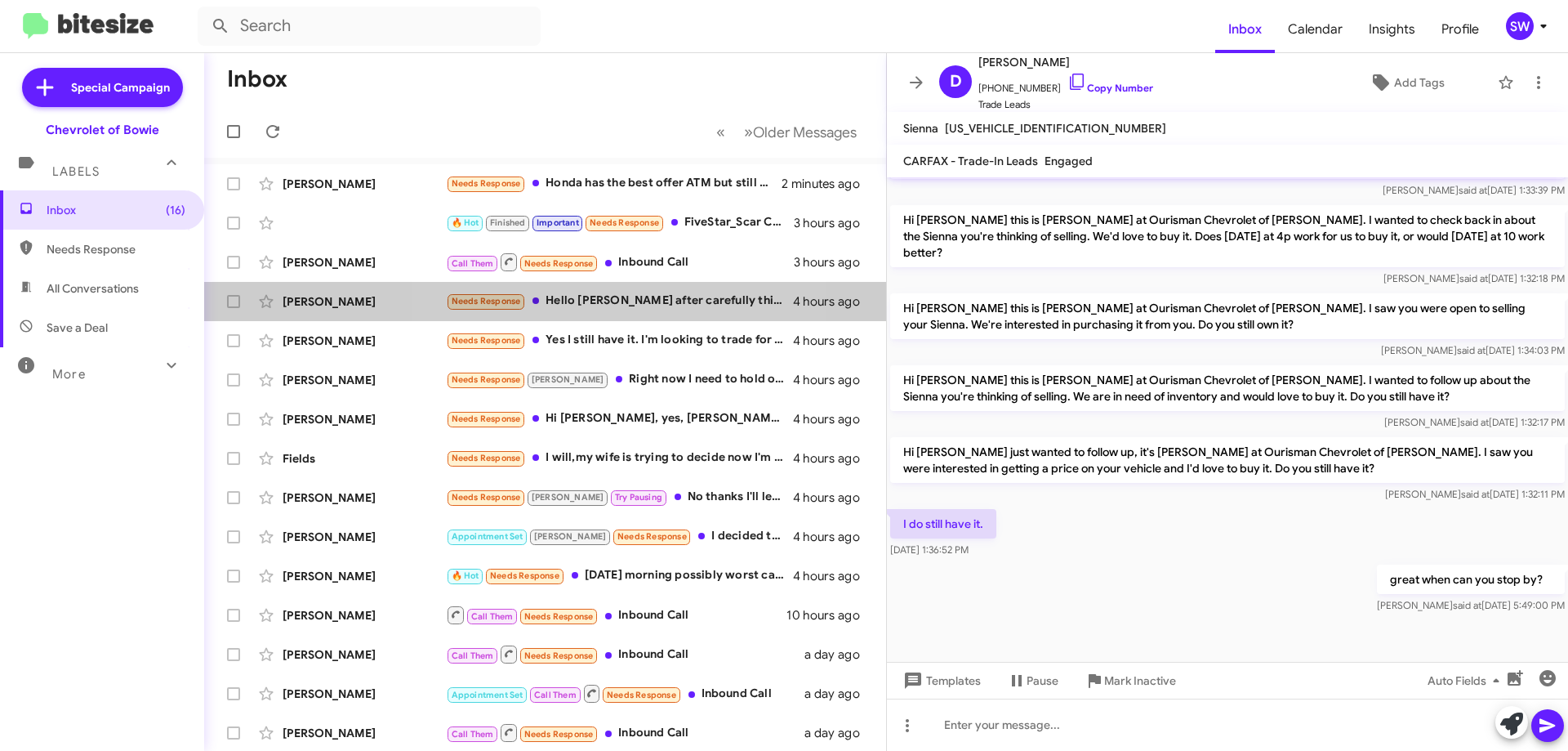
drag, startPoint x: 603, startPoint y: 302, endPoint x: 1116, endPoint y: 307, distance: 513.0
click at [620, 301] on div "Needs Response Hello [PERSON_NAME] after carefully thinking about it I will hav…" at bounding box center [620, 301] width 347 height 19
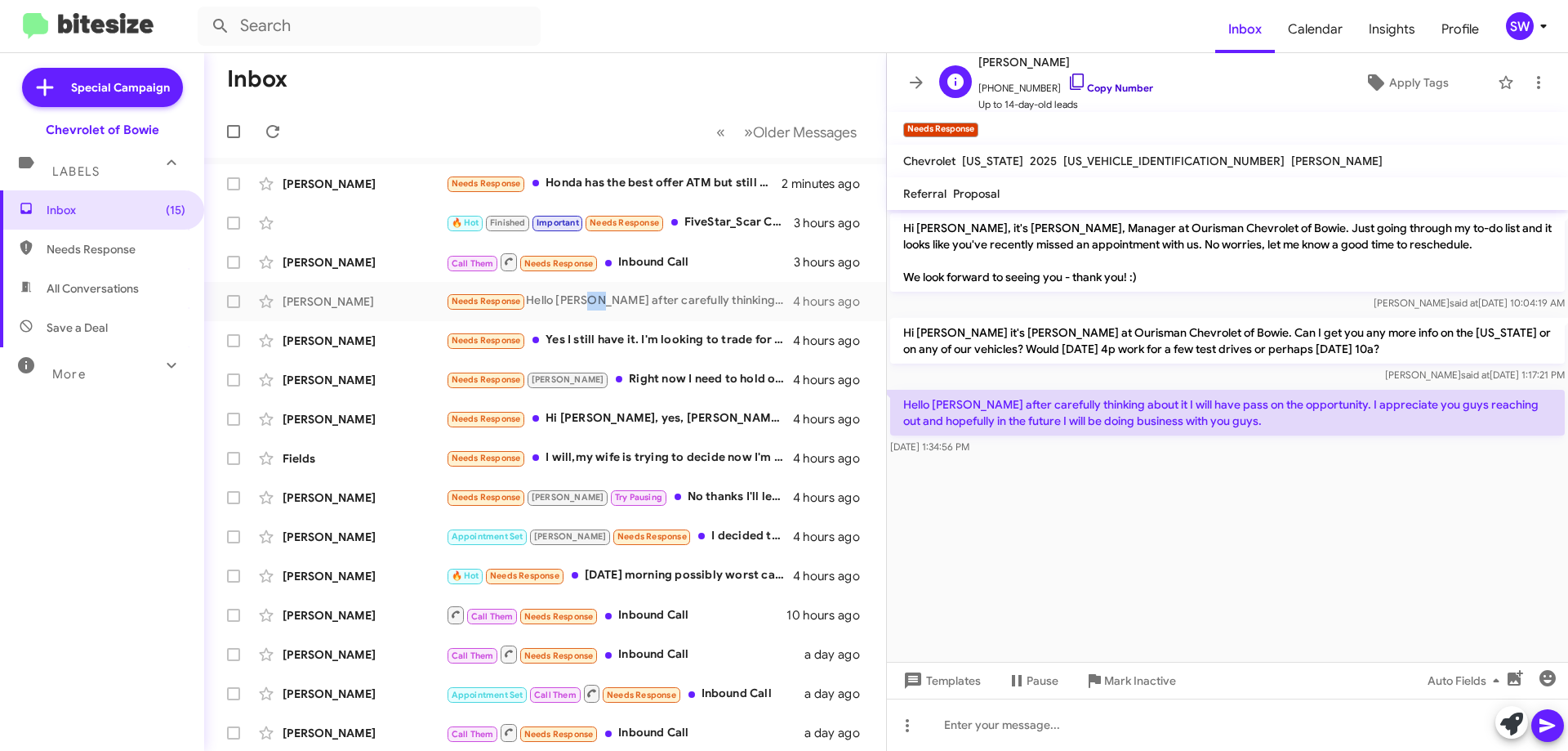
click at [1067, 81] on icon at bounding box center [1077, 81] width 20 height 20
drag, startPoint x: 900, startPoint y: 405, endPoint x: 1258, endPoint y: 420, distance: 358.3
click at [1320, 426] on p "Hello [PERSON_NAME] after carefully thinking about it I will have pass on the o…" at bounding box center [1227, 412] width 674 height 45
copy p "Hello [PERSON_NAME] after carefully thinking about it I will have pass on the o…"
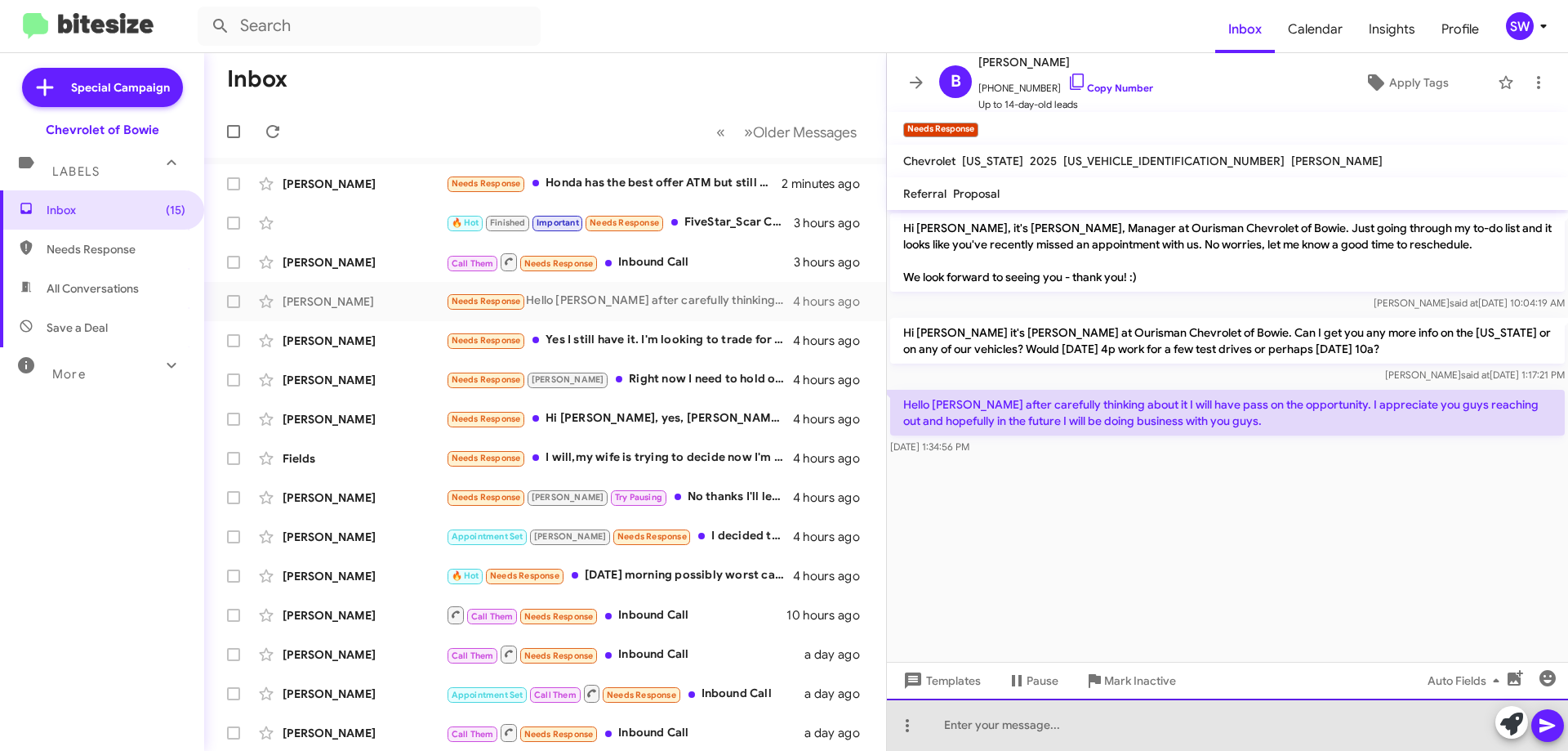
drag, startPoint x: 995, startPoint y: 722, endPoint x: 1008, endPoint y: 726, distance: 13.6
click at [1005, 727] on div at bounding box center [1227, 724] width 681 height 52
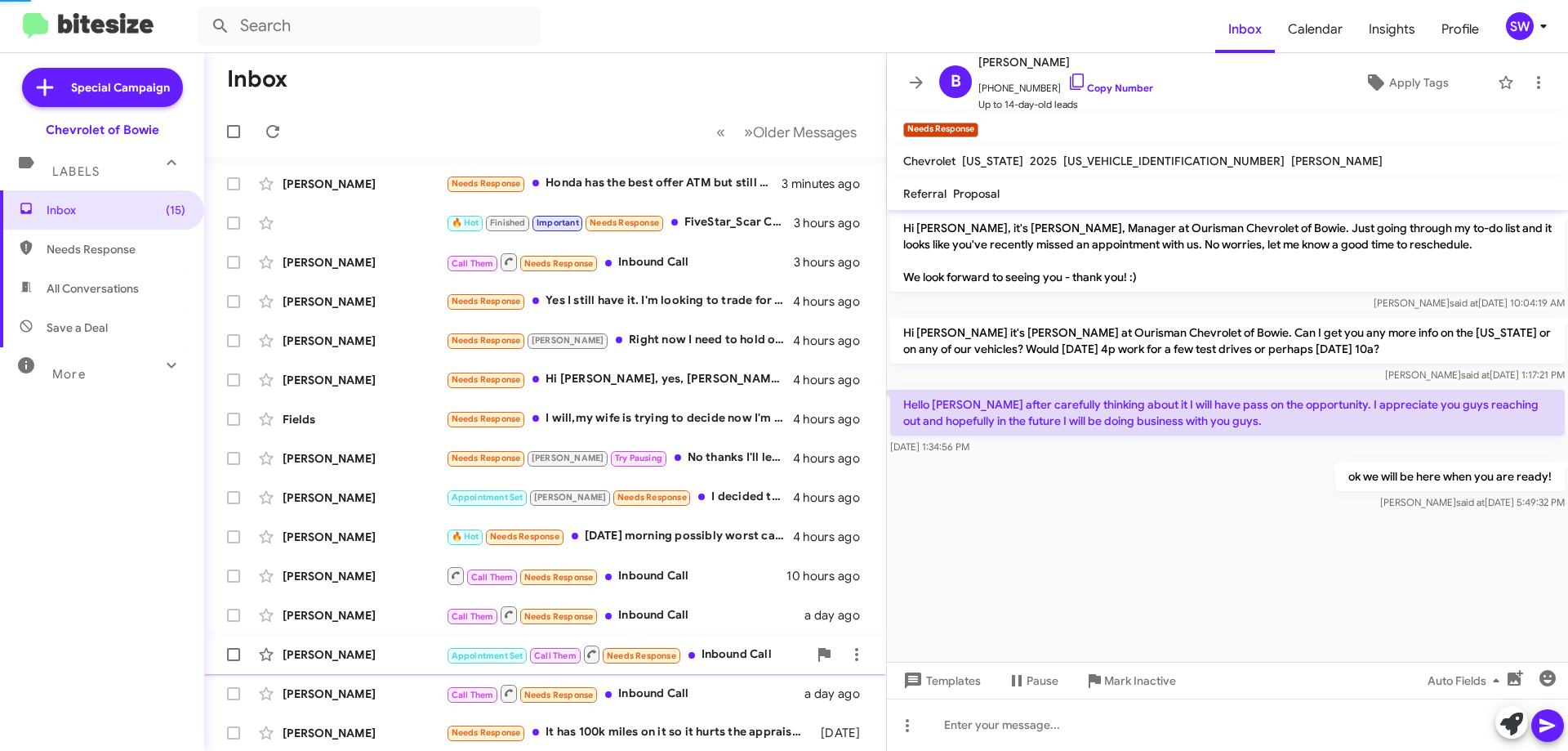
drag, startPoint x: 1107, startPoint y: 679, endPoint x: 1133, endPoint y: 644, distance: 43.6
click at [1112, 672] on span "Mark Inactive" at bounding box center [1140, 681] width 72 height 29
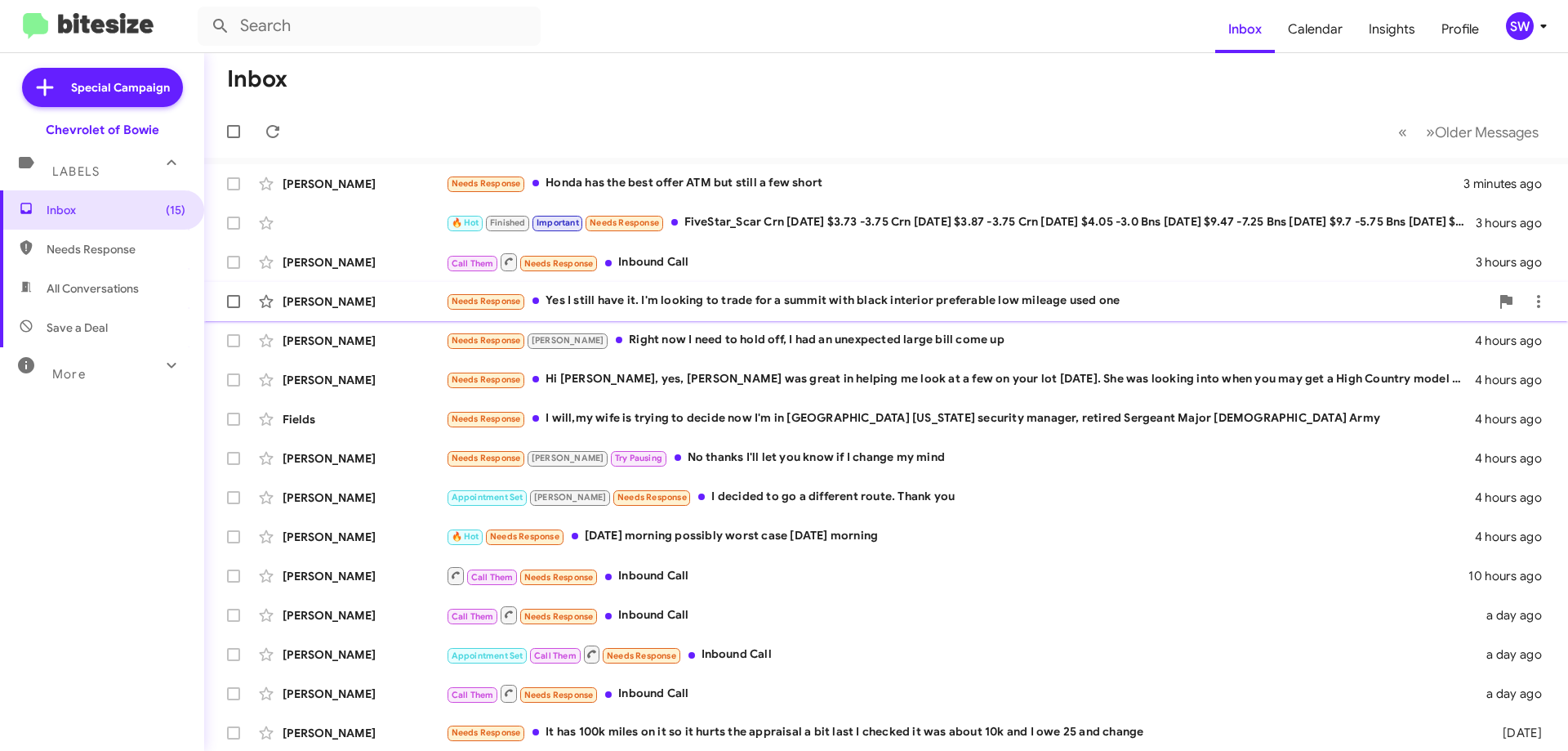
drag, startPoint x: 642, startPoint y: 297, endPoint x: 671, endPoint y: 304, distance: 29.8
click at [651, 301] on div "Needs Response Yes I still have it. I'm looking to trade for a summit with blac…" at bounding box center [968, 301] width 1044 height 19
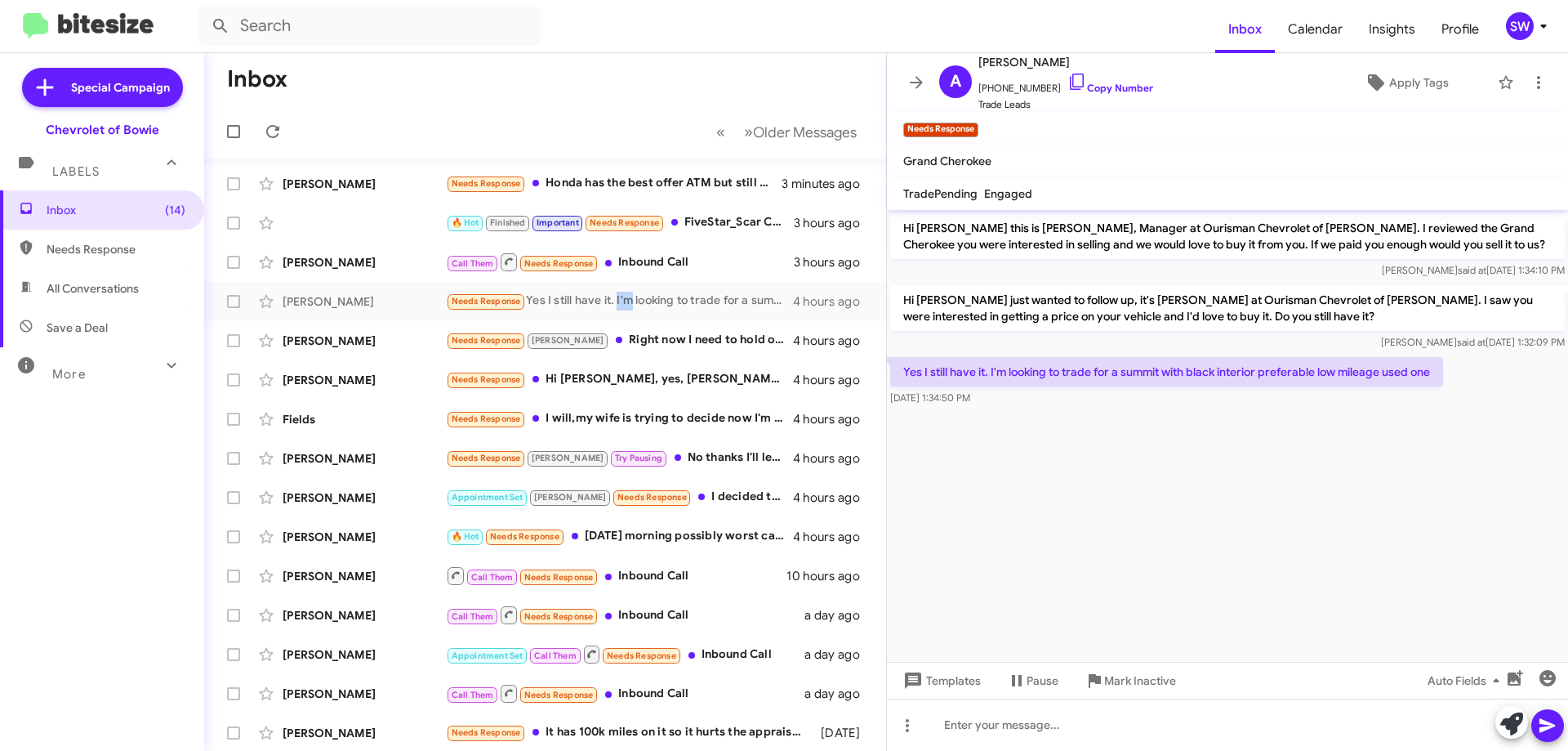
drag, startPoint x: 1060, startPoint y: 77, endPoint x: 1174, endPoint y: 145, distance: 132.7
click at [1067, 78] on icon at bounding box center [1077, 81] width 20 height 20
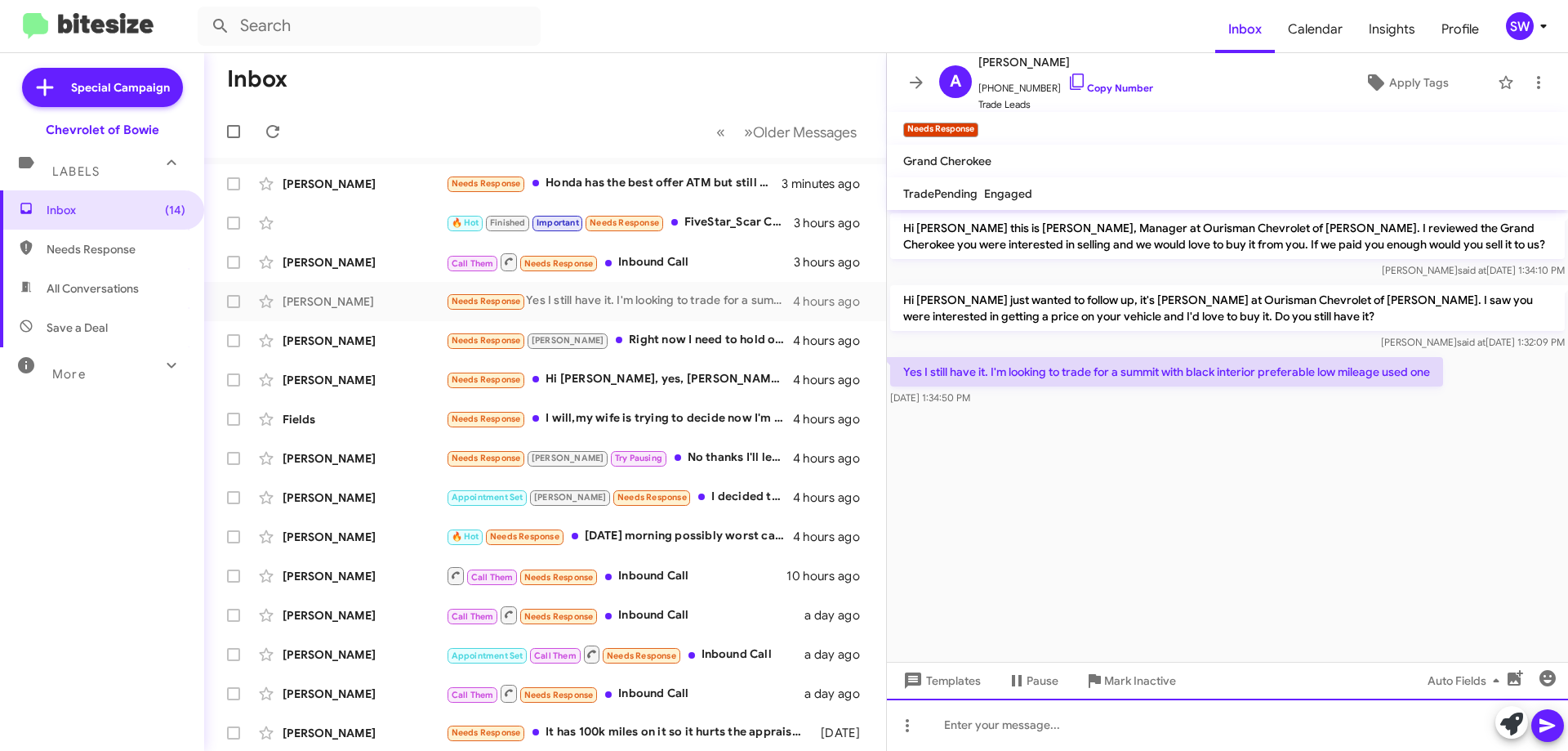
click at [1006, 711] on div at bounding box center [1227, 724] width 681 height 52
drag, startPoint x: 1221, startPoint y: 716, endPoint x: 1258, endPoint y: 721, distance: 37.3
click at [1120, 728] on div "we have your inquiry on the 2018 corvette, is that not currency?" at bounding box center [1227, 724] width 681 height 52
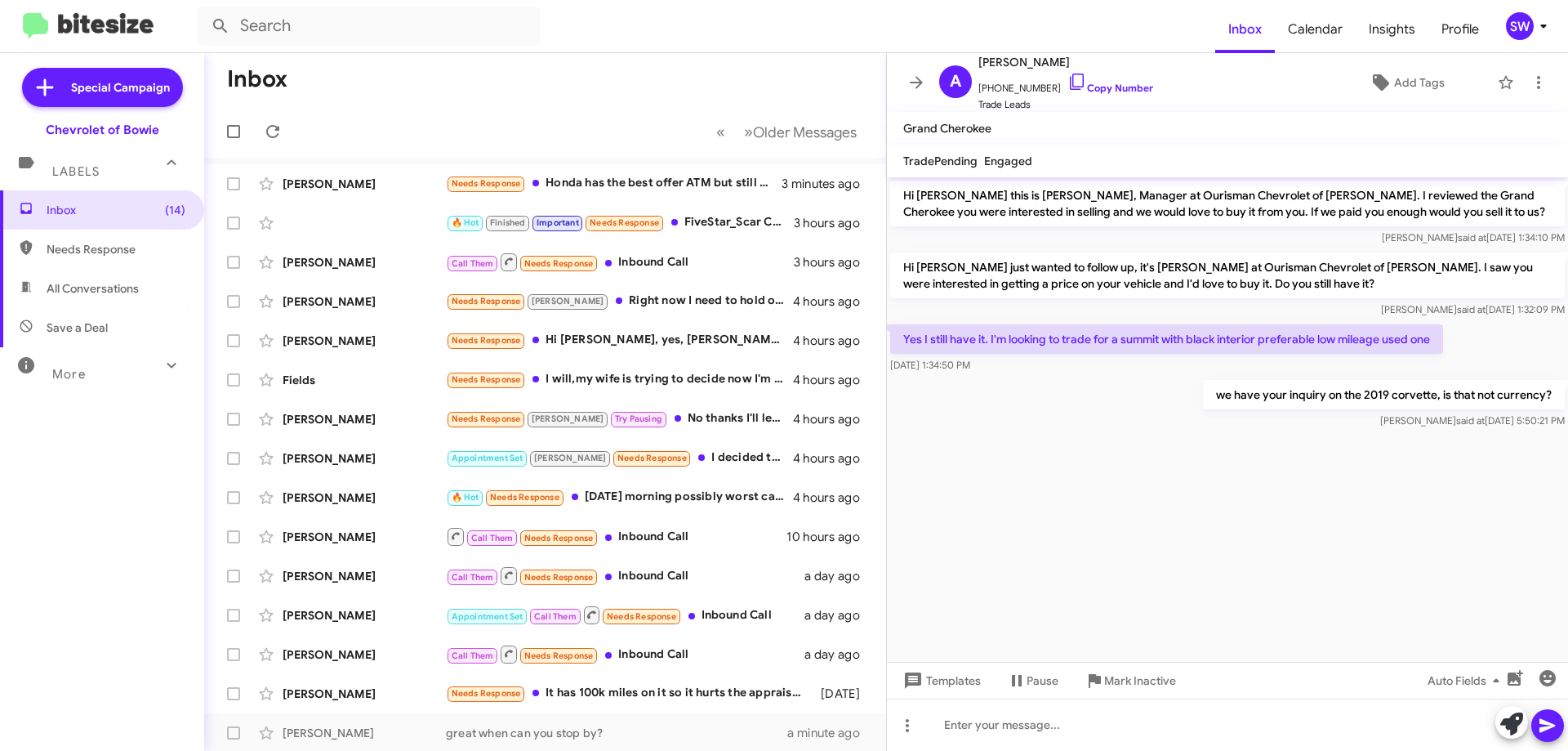
click at [989, 337] on p "Yes I still have it. I'm looking to trade for a summit with black interior pref…" at bounding box center [1167, 339] width 553 height 29
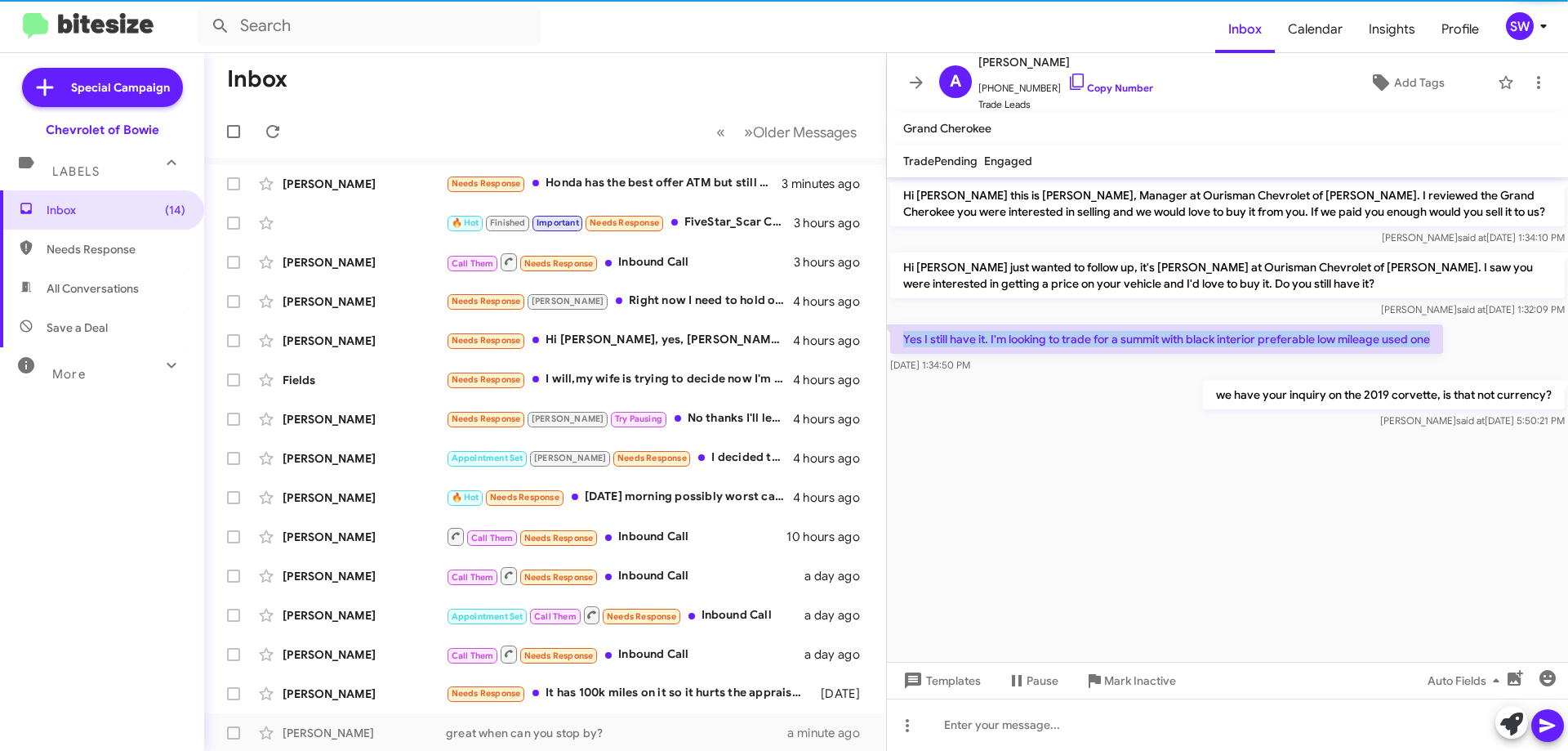
copy p "Yes I still have it. I'm looking to trade for a summit with black interior pref…"
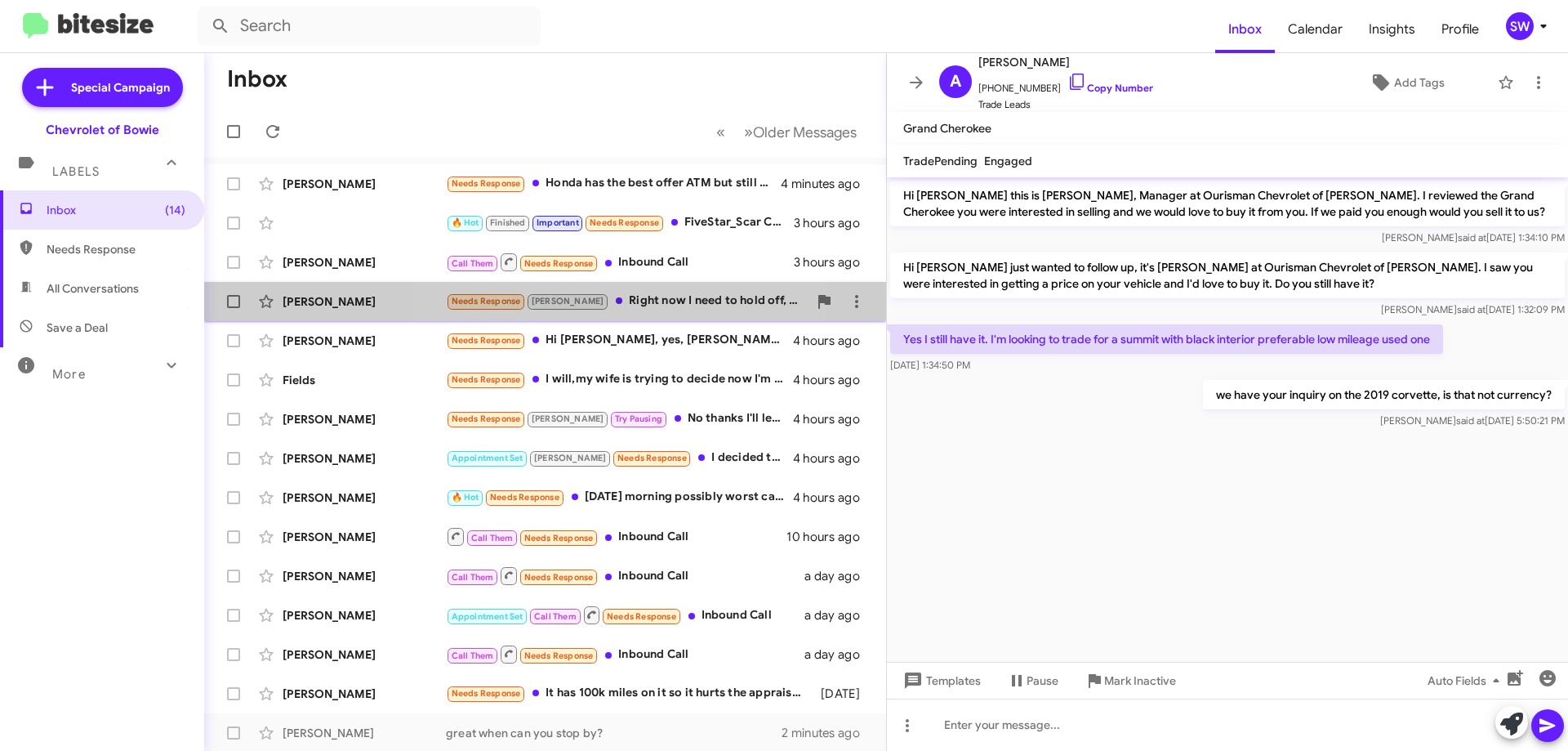
drag, startPoint x: 628, startPoint y: 304, endPoint x: 638, endPoint y: 294, distance: 14.1
click at [629, 304] on div "Needs Response [PERSON_NAME] Right now I need to hold off, I had an unexpected …" at bounding box center [627, 301] width 362 height 19
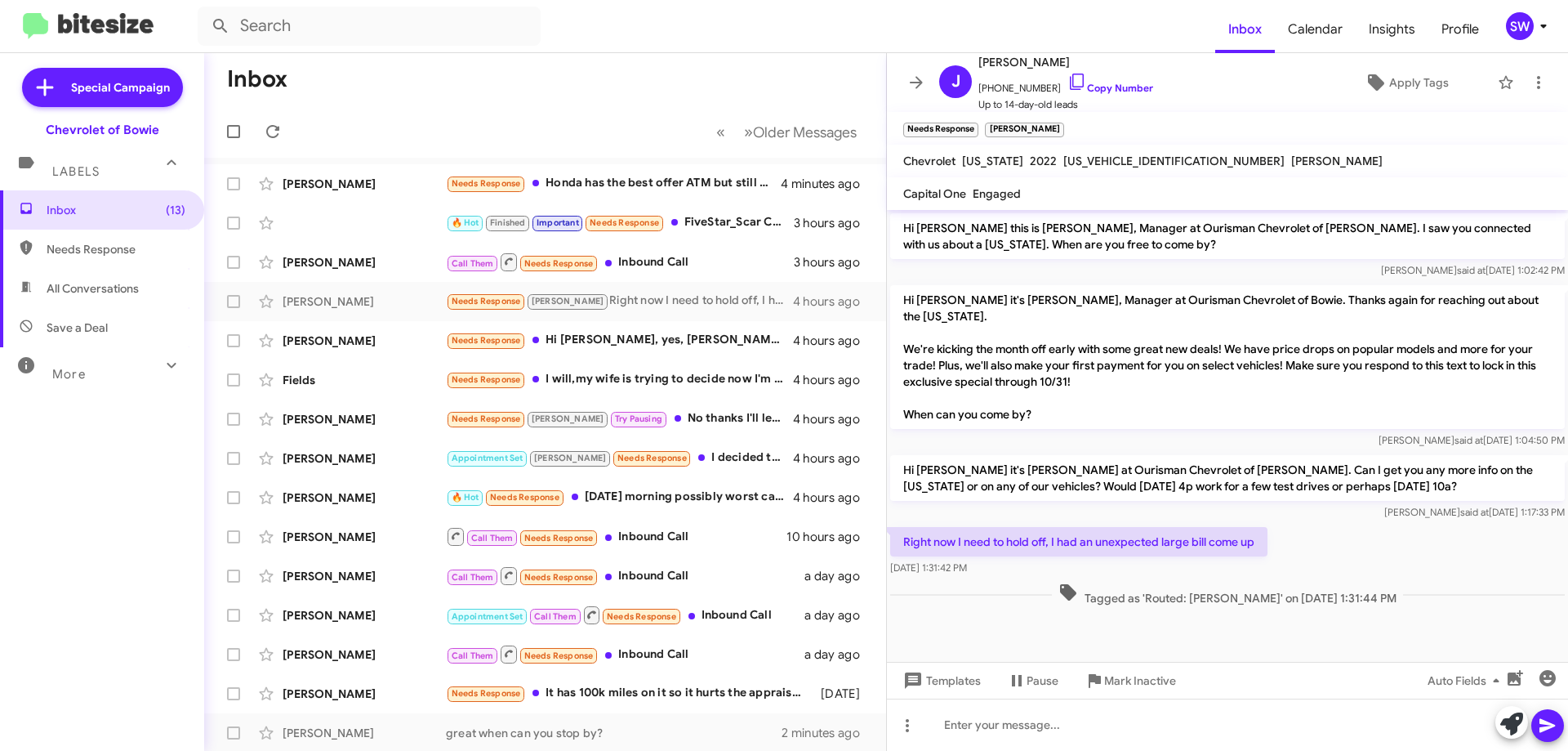
drag, startPoint x: 1062, startPoint y: 81, endPoint x: 1118, endPoint y: 116, distance: 66.0
click at [1067, 82] on icon at bounding box center [1077, 81] width 20 height 20
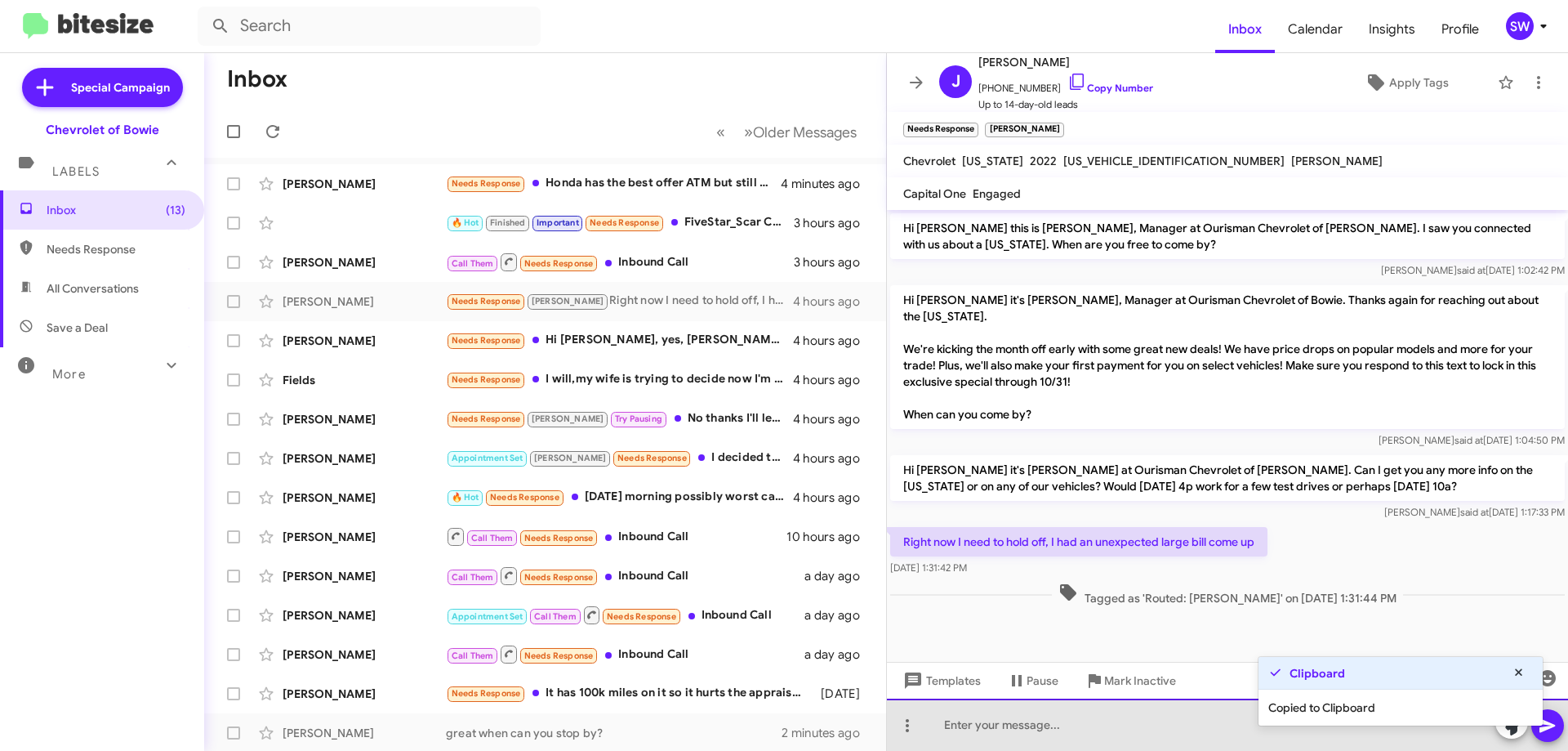
click at [1054, 715] on div at bounding box center [1227, 724] width 681 height 52
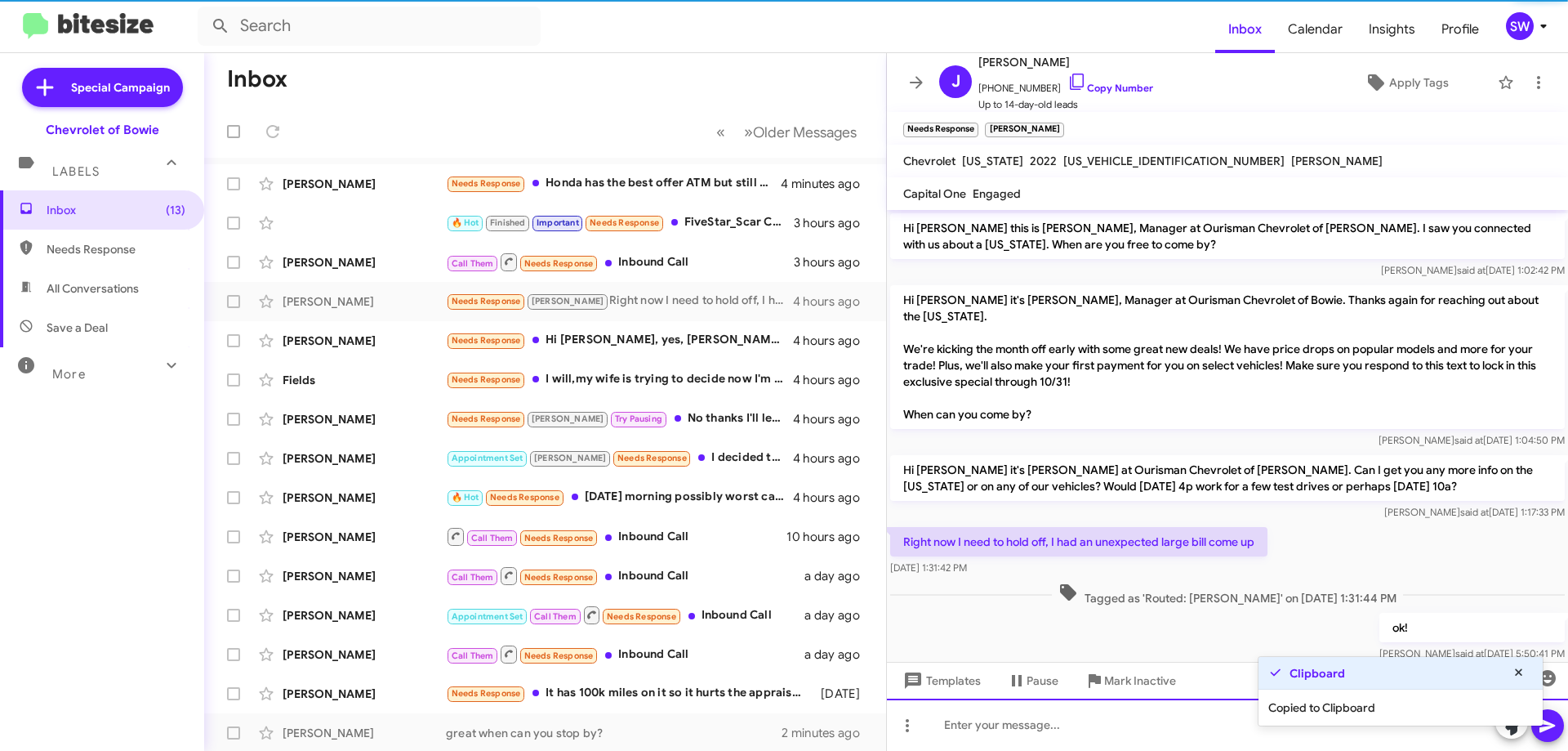
scroll to position [27, 0]
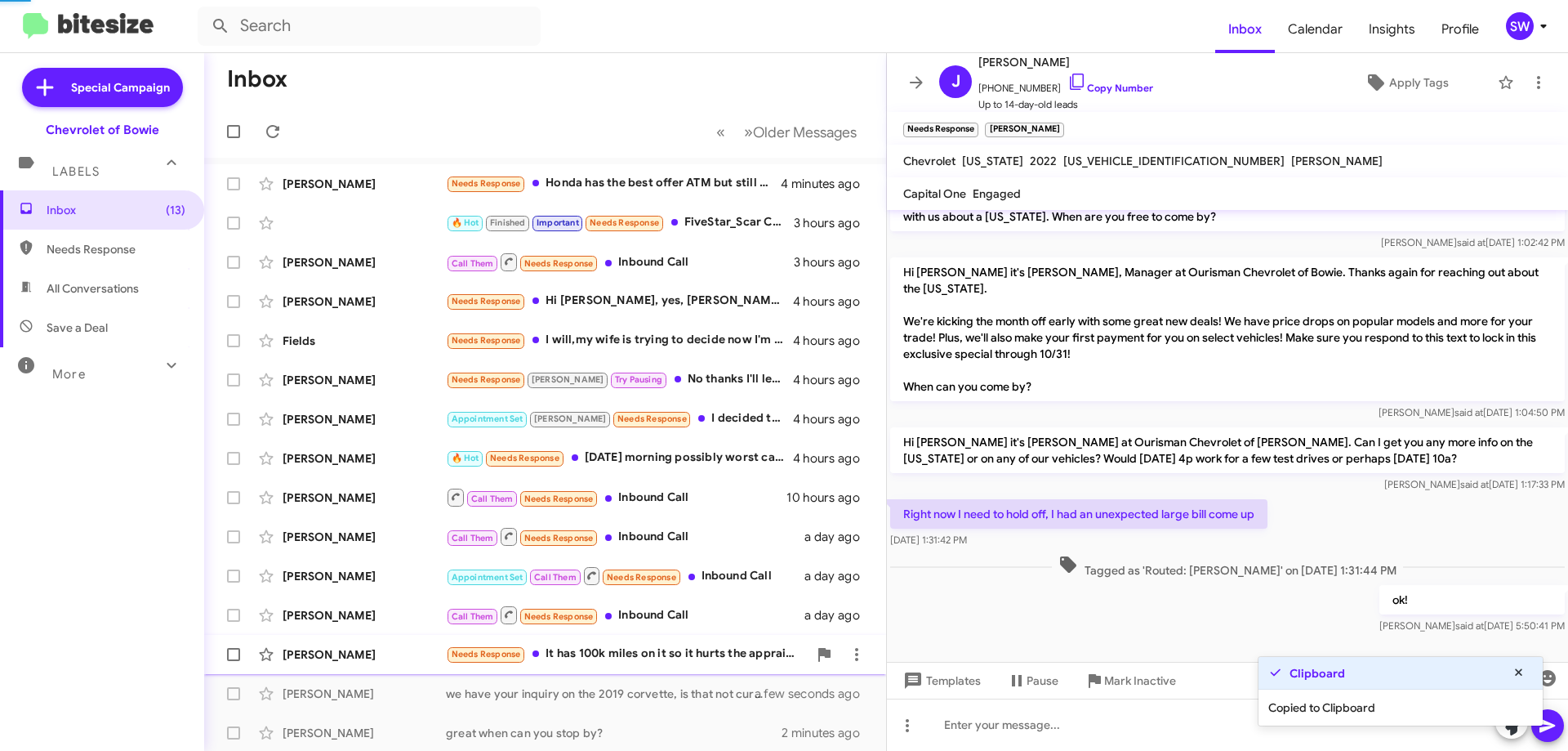
drag, startPoint x: 1112, startPoint y: 687, endPoint x: 1169, endPoint y: 649, distance: 68.5
click at [1114, 680] on span "Mark Inactive" at bounding box center [1140, 681] width 72 height 29
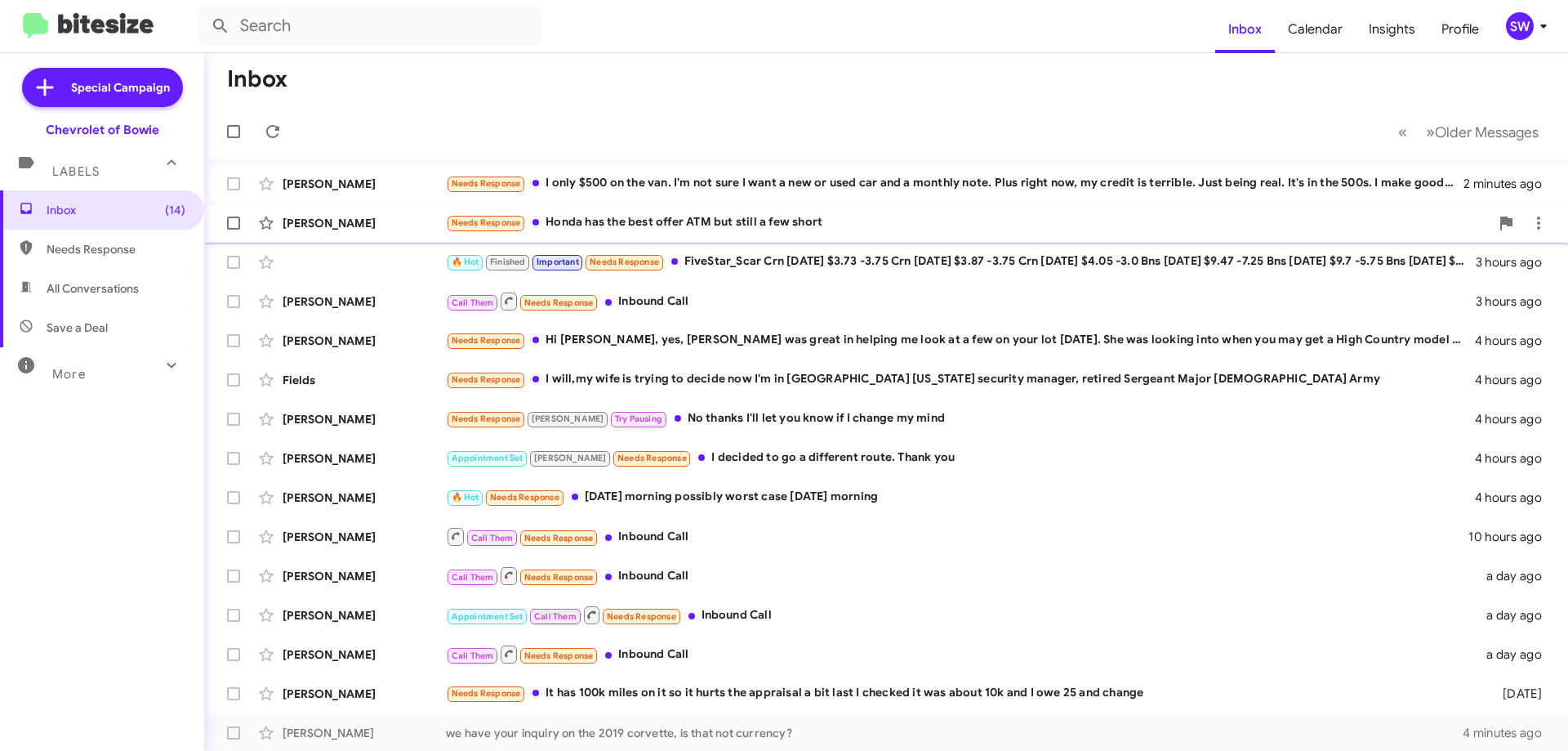
click at [728, 224] on div "Needs Response Honda has the best offer ATM but still a few short" at bounding box center [968, 223] width 1044 height 19
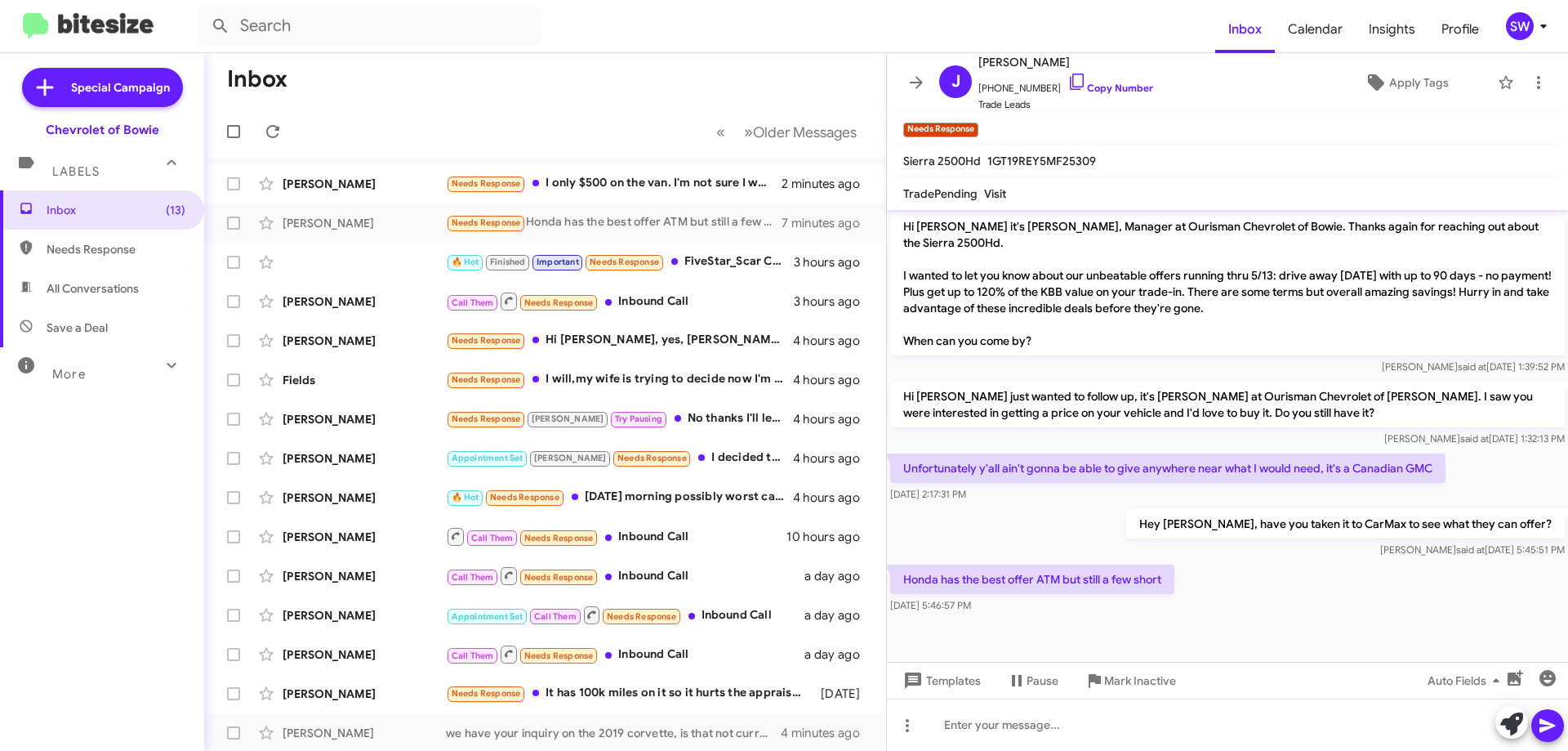
scroll to position [777, 0]
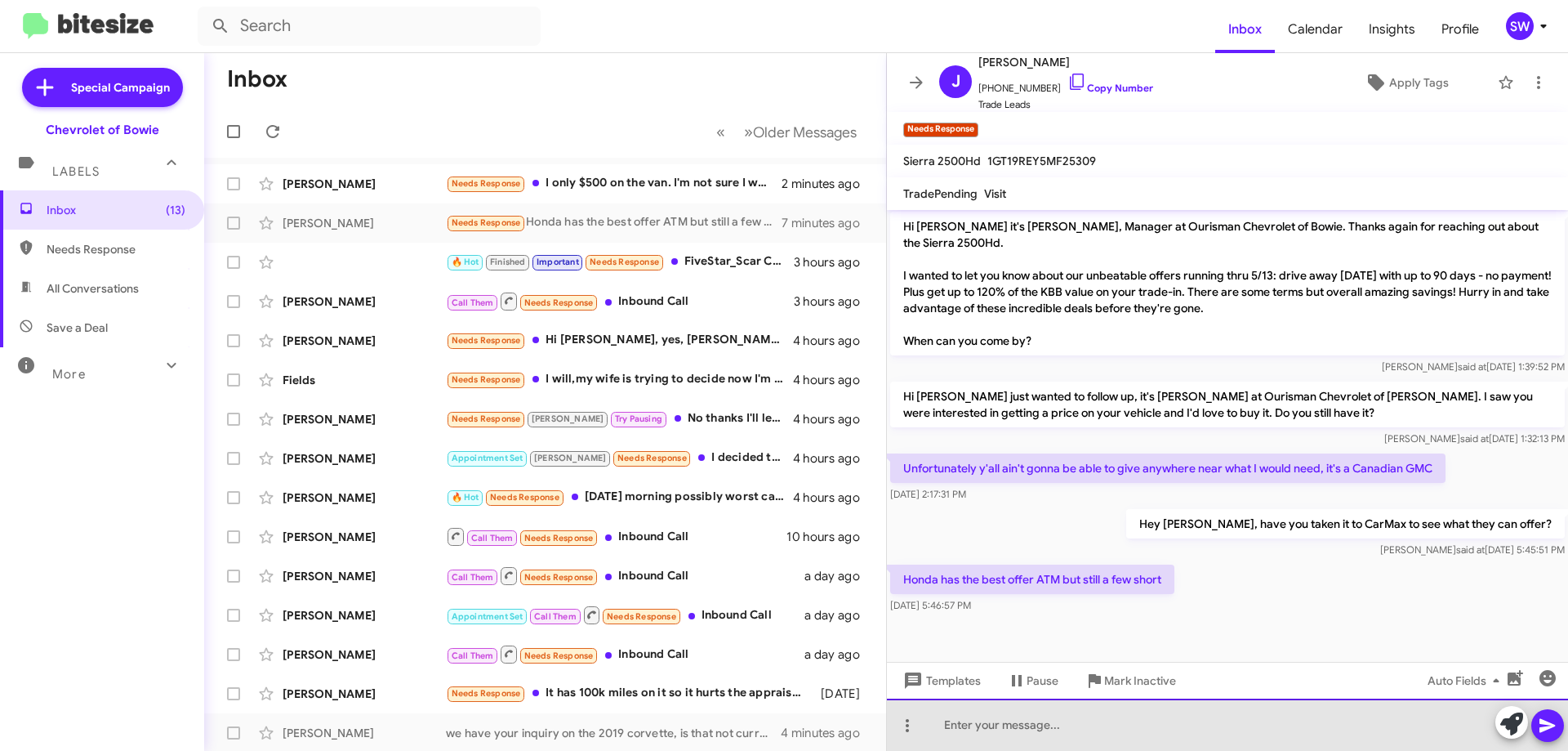
click at [1026, 726] on div at bounding box center [1227, 724] width 681 height 52
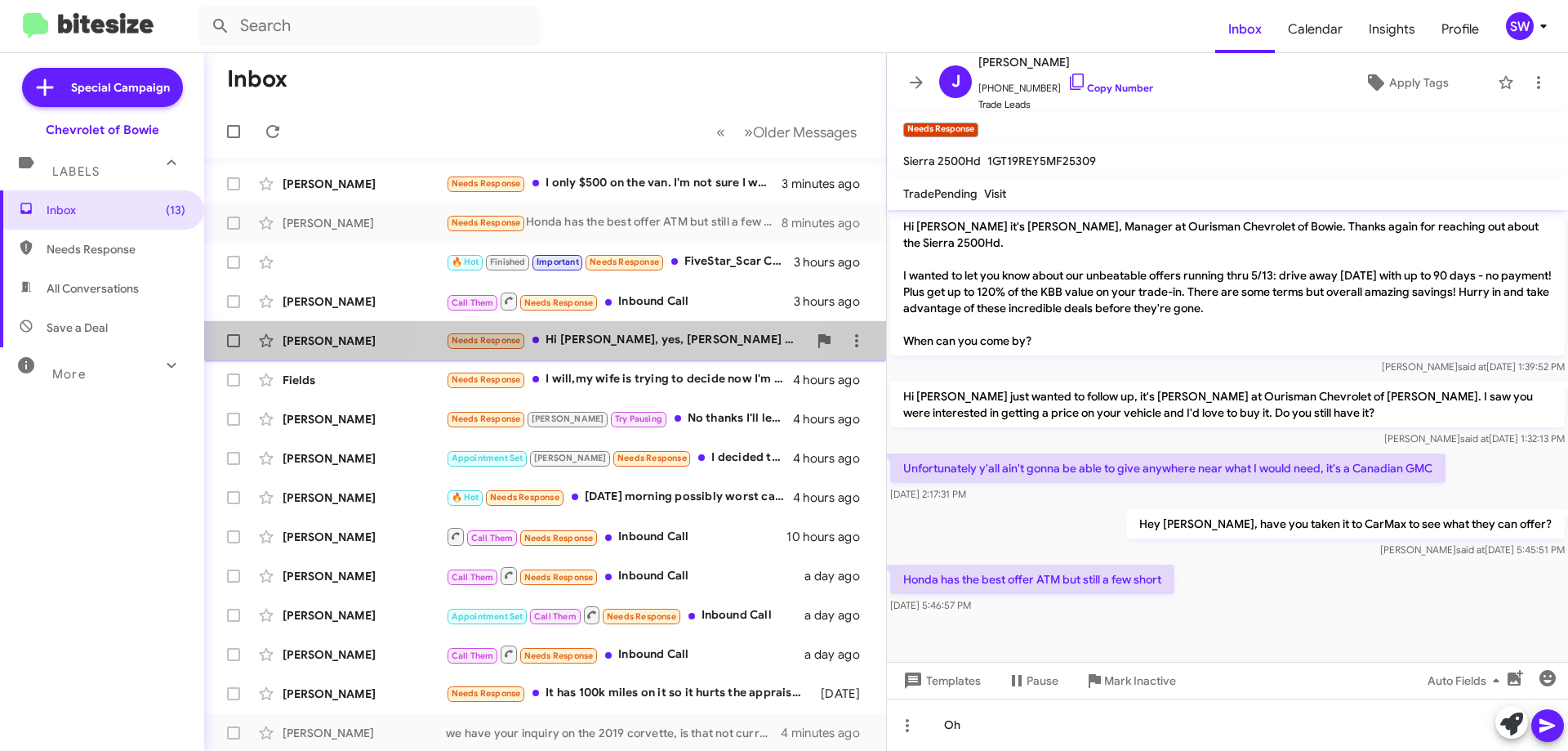
drag, startPoint x: 603, startPoint y: 341, endPoint x: 858, endPoint y: 368, distance: 256.4
click at [603, 341] on div "Needs Response Hi [PERSON_NAME], yes, [PERSON_NAME] was great in helping me loo…" at bounding box center [620, 340] width 347 height 19
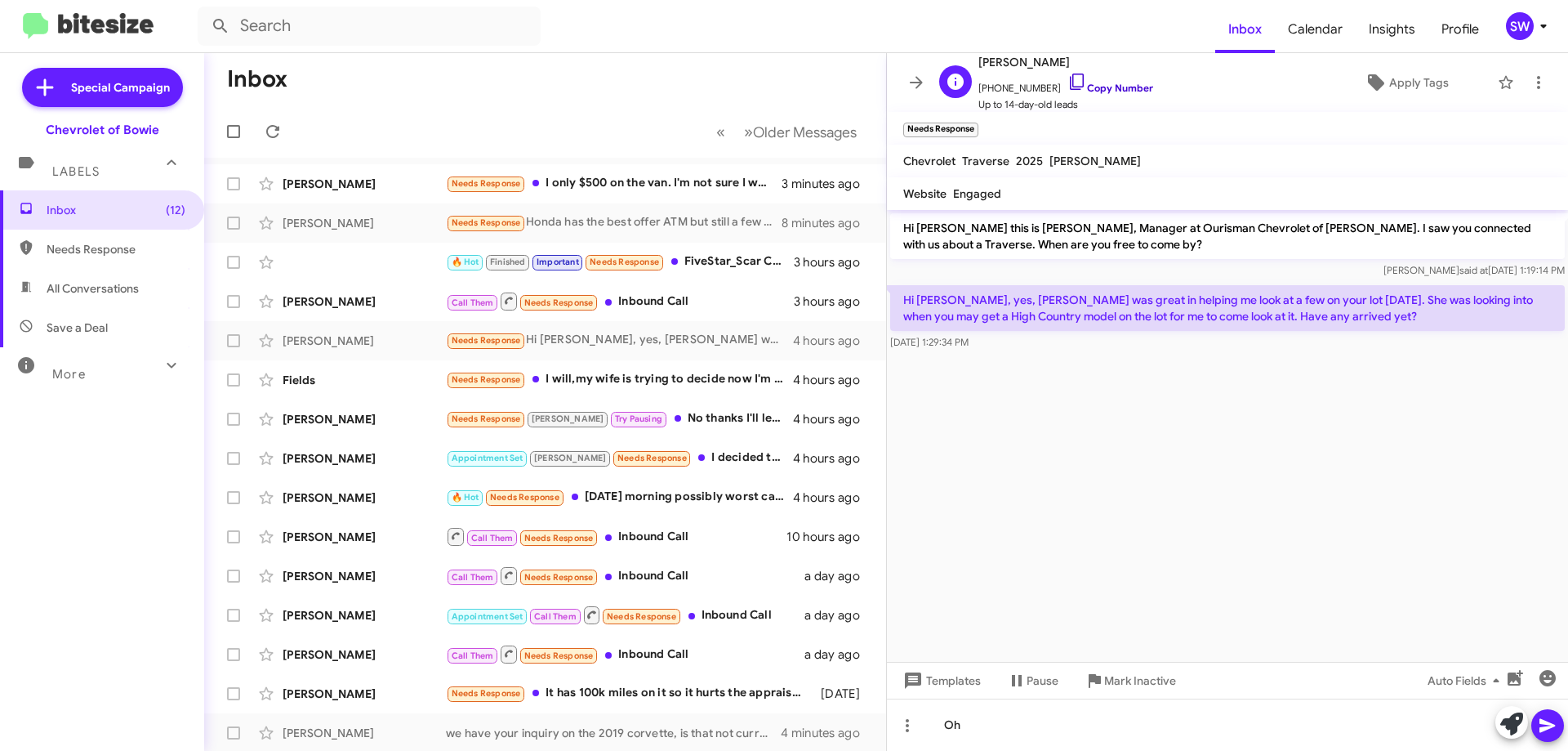
click at [1067, 75] on icon at bounding box center [1077, 81] width 20 height 20
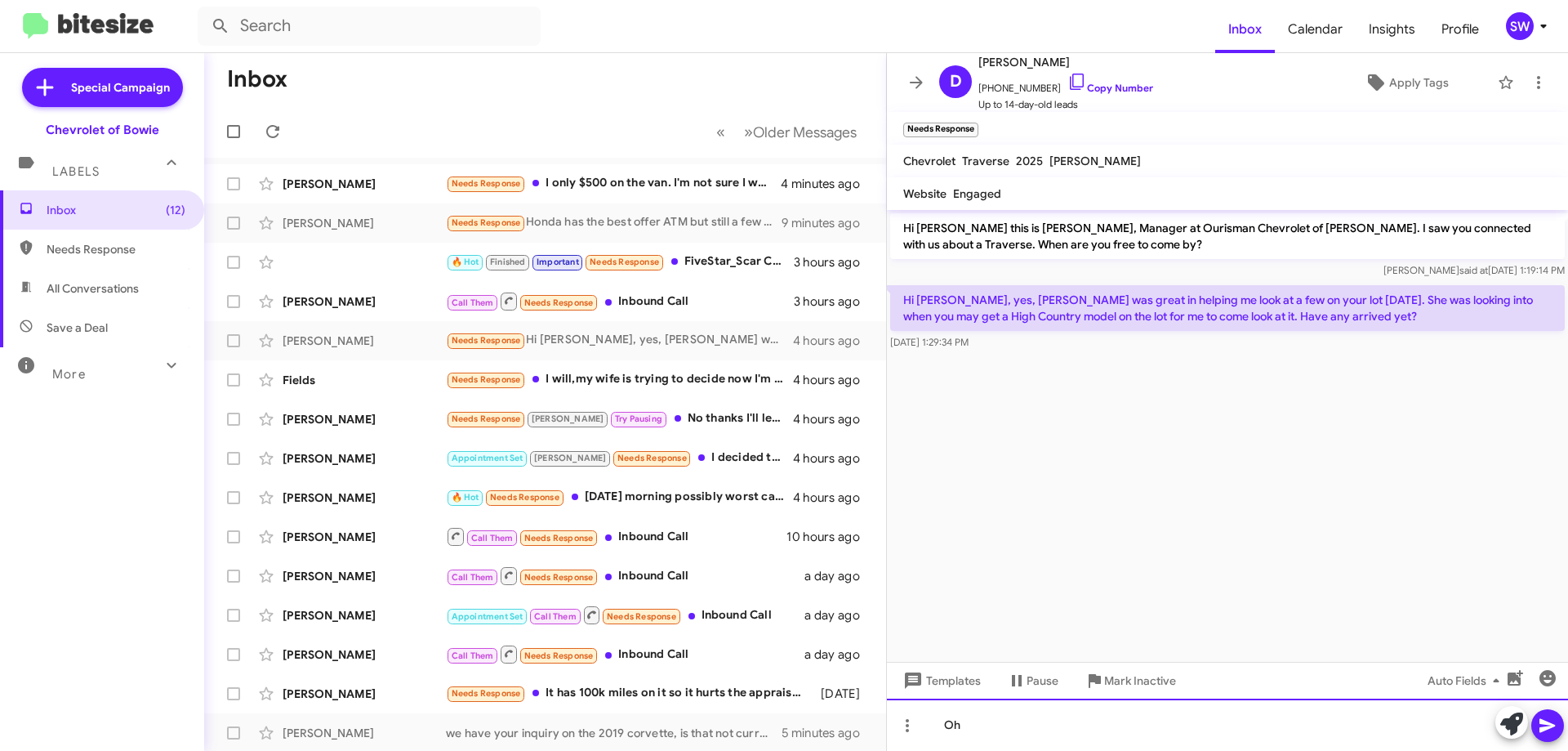
click at [1017, 726] on div "Oh" at bounding box center [1227, 724] width 681 height 52
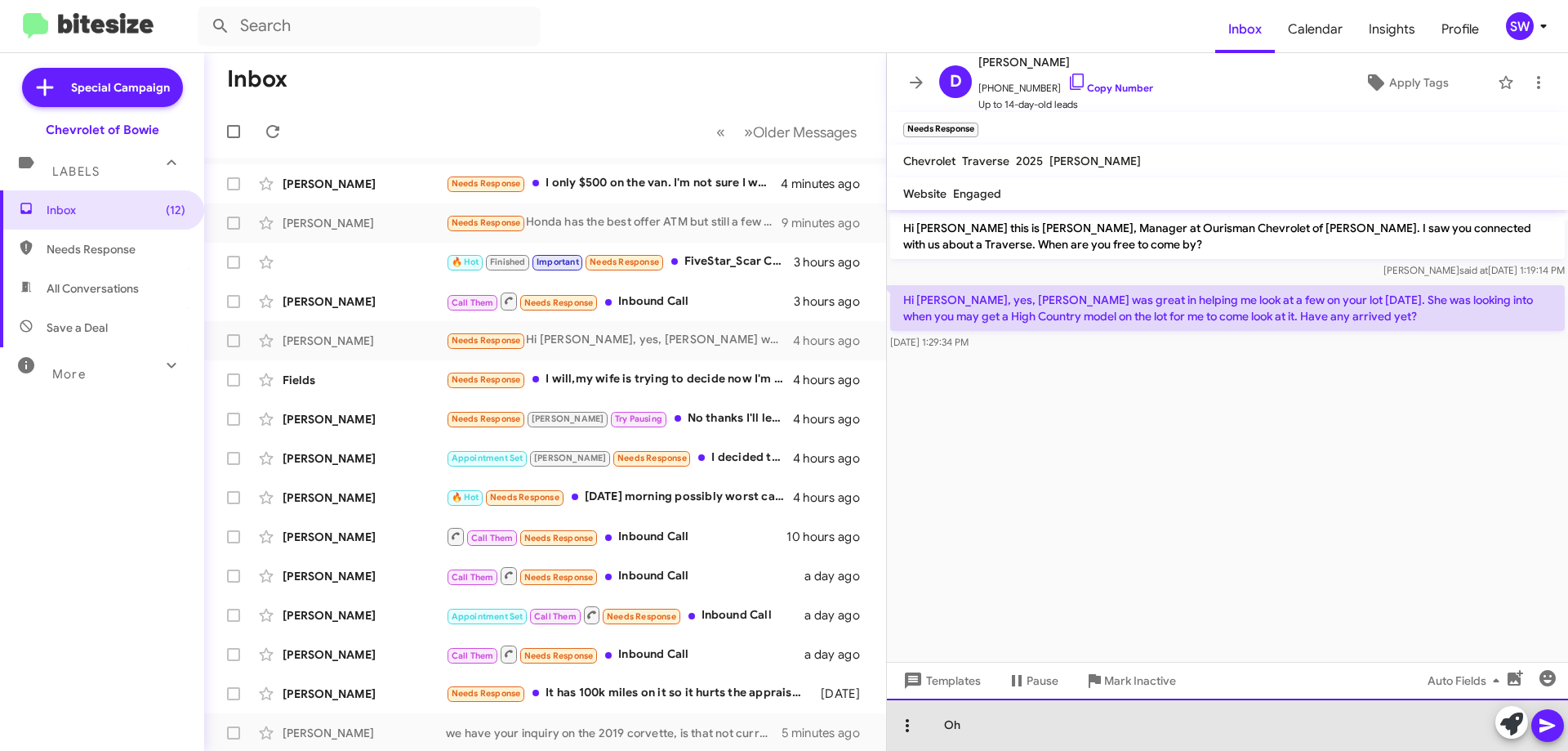
drag, startPoint x: 935, startPoint y: 727, endPoint x: 908, endPoint y: 731, distance: 27.3
click at [906, 732] on div "Oh" at bounding box center [1227, 724] width 681 height 52
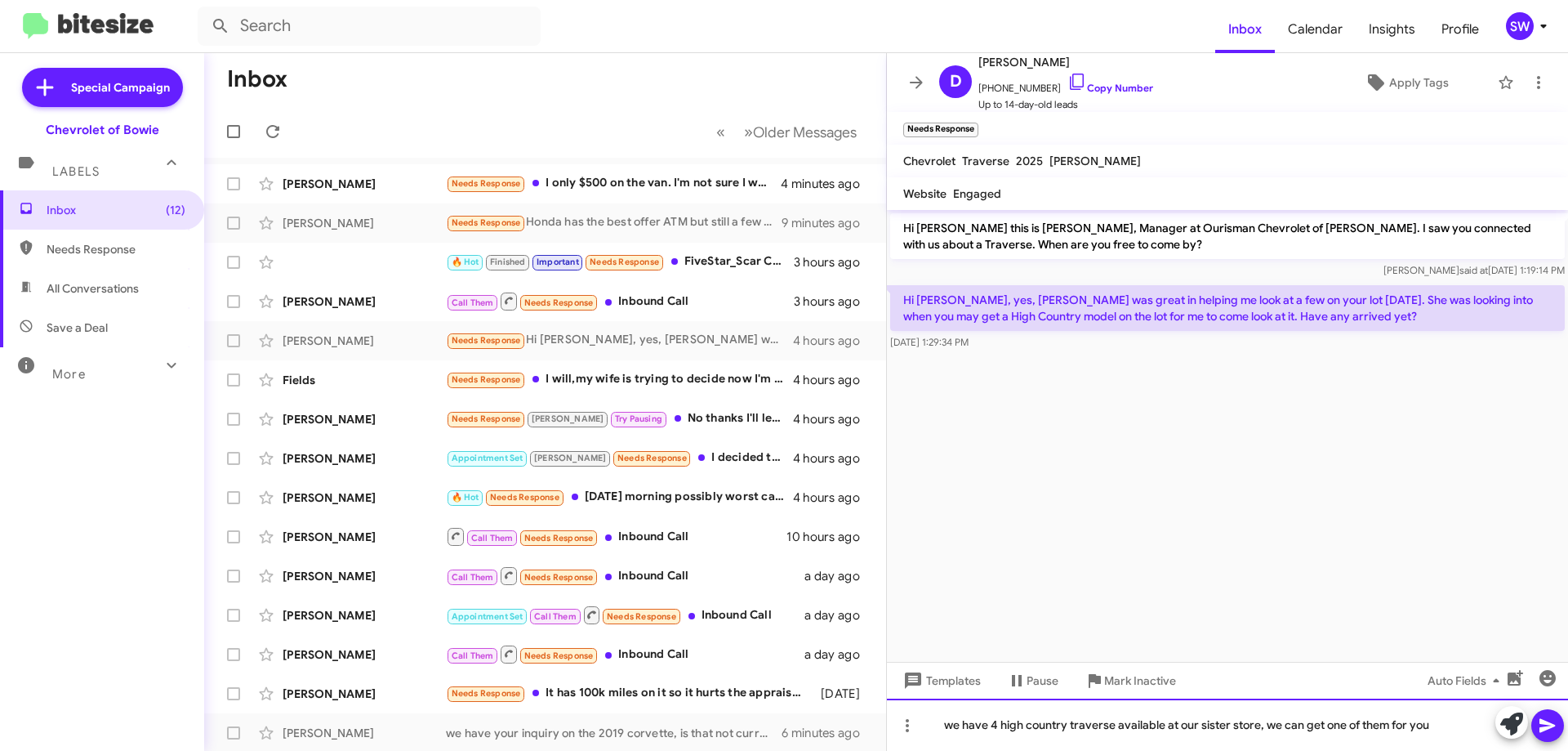
click at [945, 736] on div "we have 4 high country traverse available at our sister store, we can get one o…" at bounding box center [1227, 724] width 681 height 52
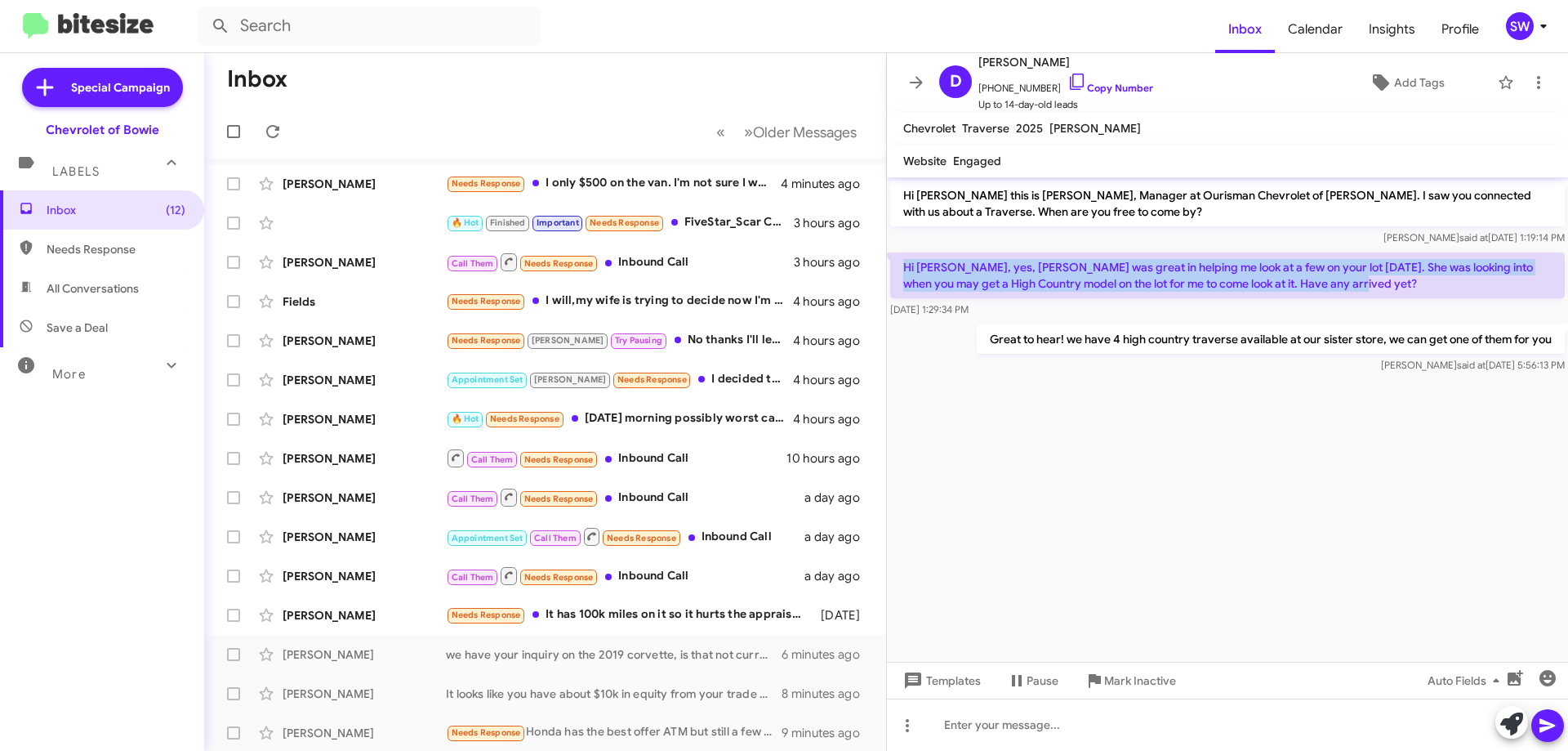
drag, startPoint x: 912, startPoint y: 271, endPoint x: 1358, endPoint y: 289, distance: 446.4
click at [1372, 293] on p "Hi [PERSON_NAME], yes, [PERSON_NAME] was great in helping me look at a few on y…" at bounding box center [1227, 275] width 674 height 45
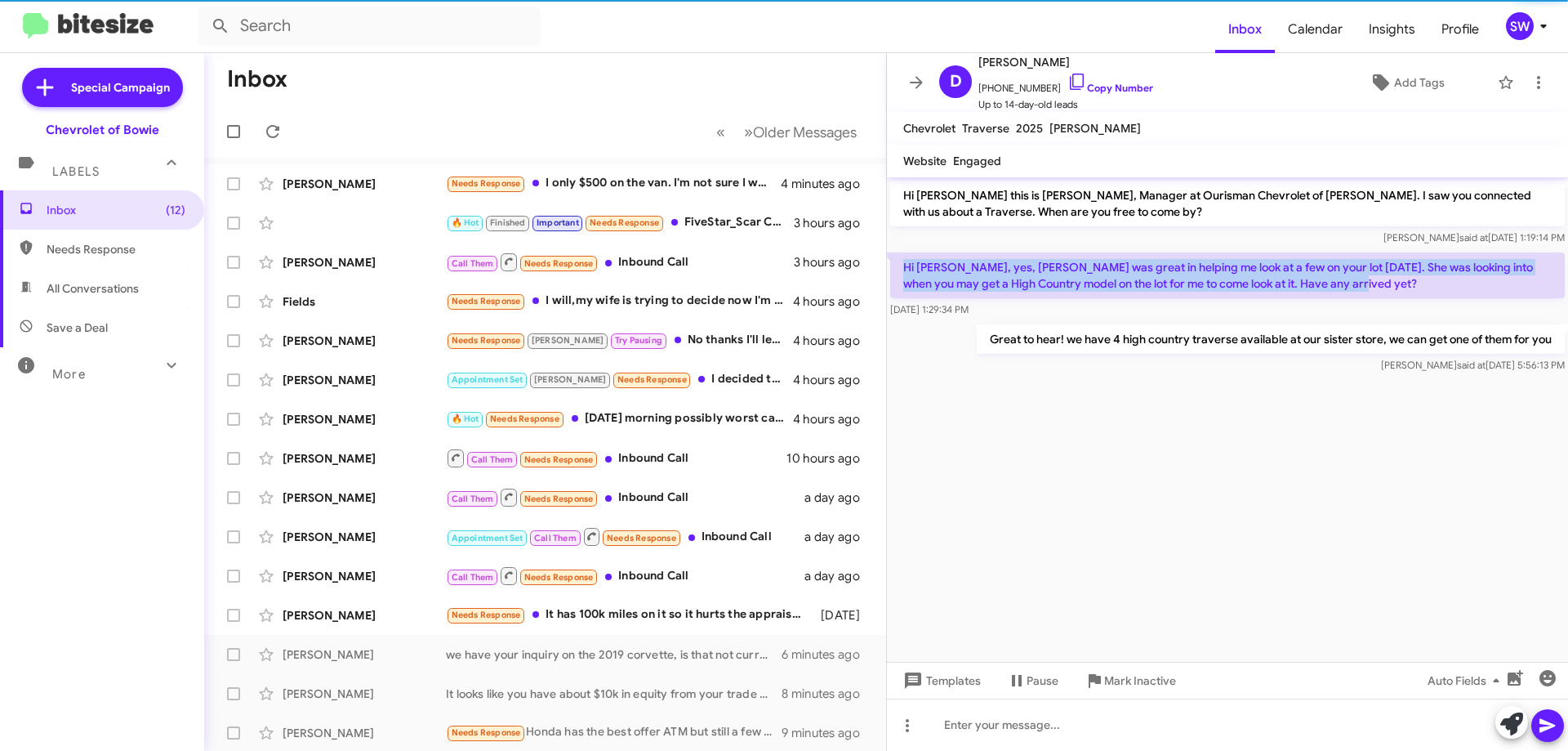
copy p "Hi [PERSON_NAME], yes, [PERSON_NAME] was great in helping me look at a few on y…"
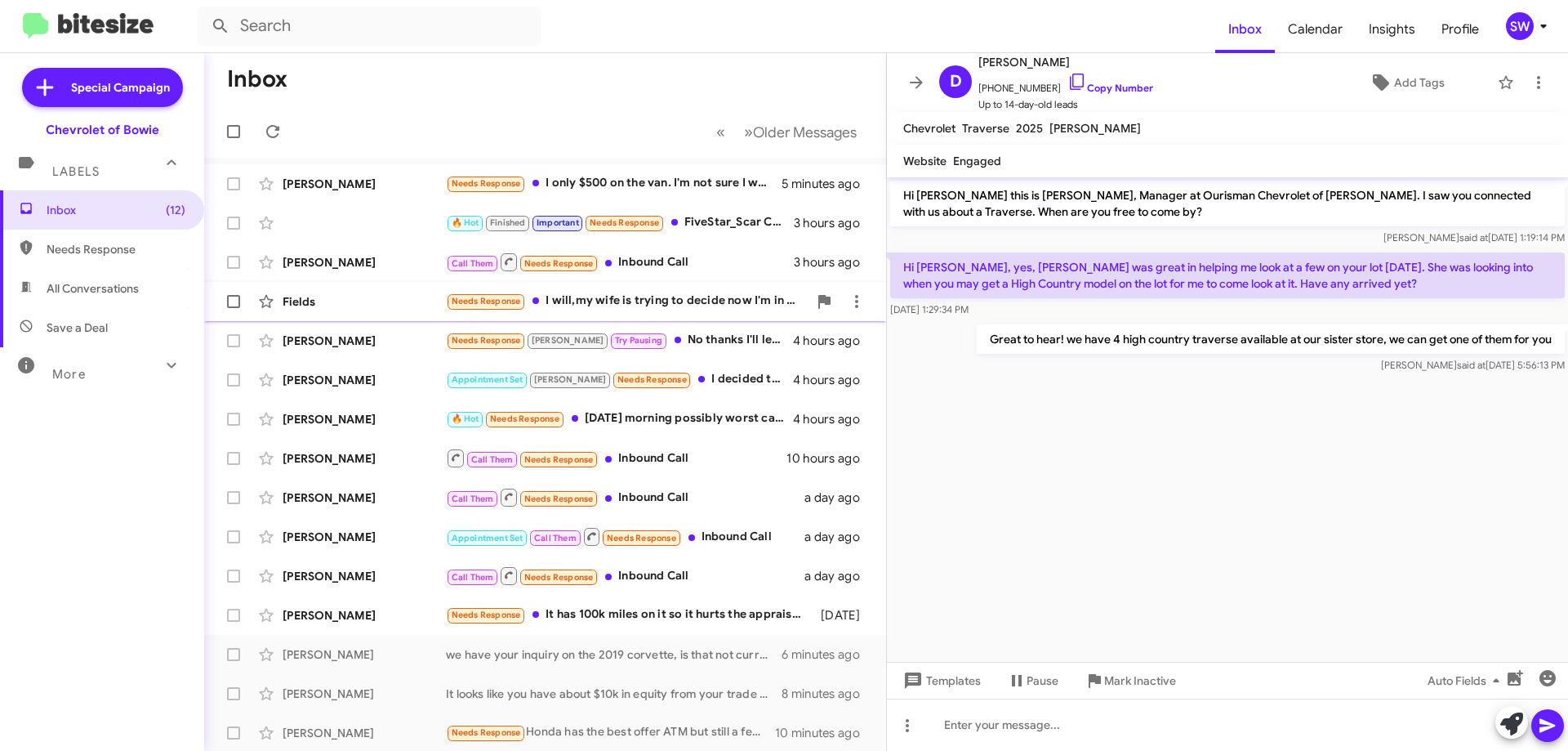
click at [565, 307] on div "Needs Response I will,my wife is trying to decide now I'm in [GEOGRAPHIC_DATA] …" at bounding box center [627, 301] width 362 height 19
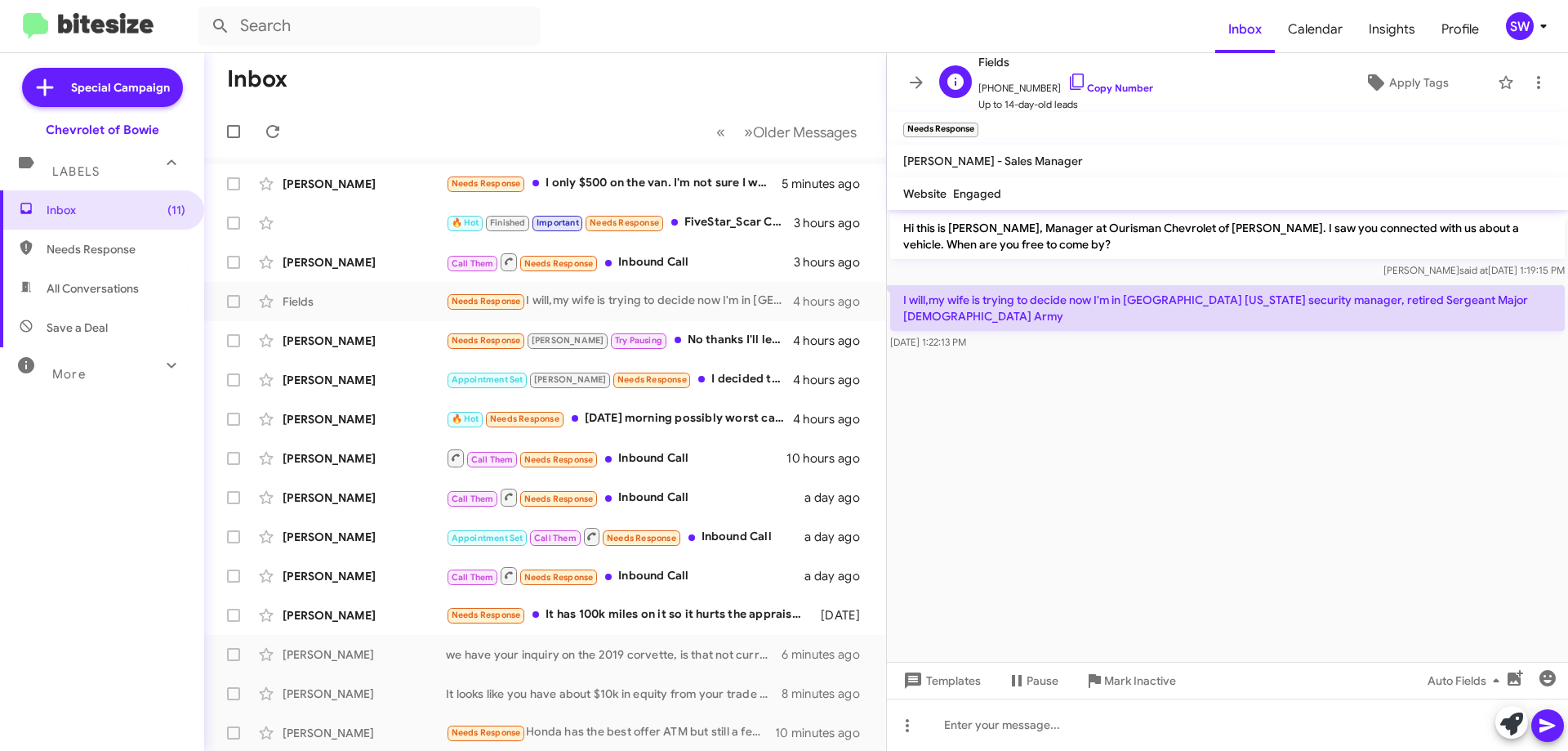
drag, startPoint x: 1062, startPoint y: 80, endPoint x: 1158, endPoint y: 104, distance: 99.0
click at [1067, 81] on icon at bounding box center [1077, 81] width 20 height 20
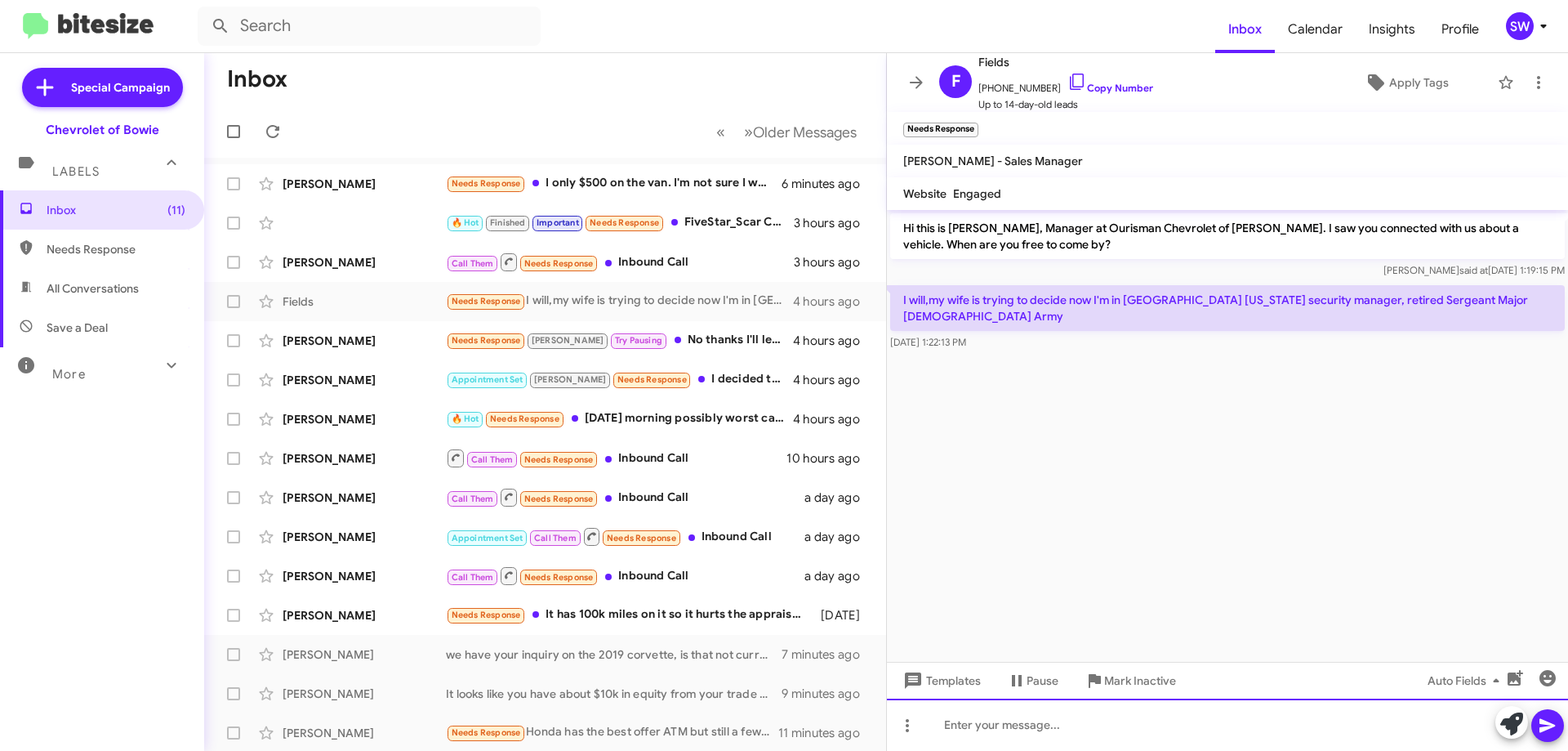
click at [1052, 716] on div at bounding box center [1227, 724] width 681 height 52
drag, startPoint x: 1131, startPoint y: 723, endPoint x: 1134, endPoint y: 737, distance: 14.3
click at [1132, 723] on div "ok we will; be here when you are redy!" at bounding box center [1227, 724] width 681 height 52
click at [1252, 736] on div "ok we will; be here when you are ready!" at bounding box center [1227, 724] width 681 height 52
drag, startPoint x: 1329, startPoint y: 729, endPoint x: 1333, endPoint y: 747, distance: 18.4
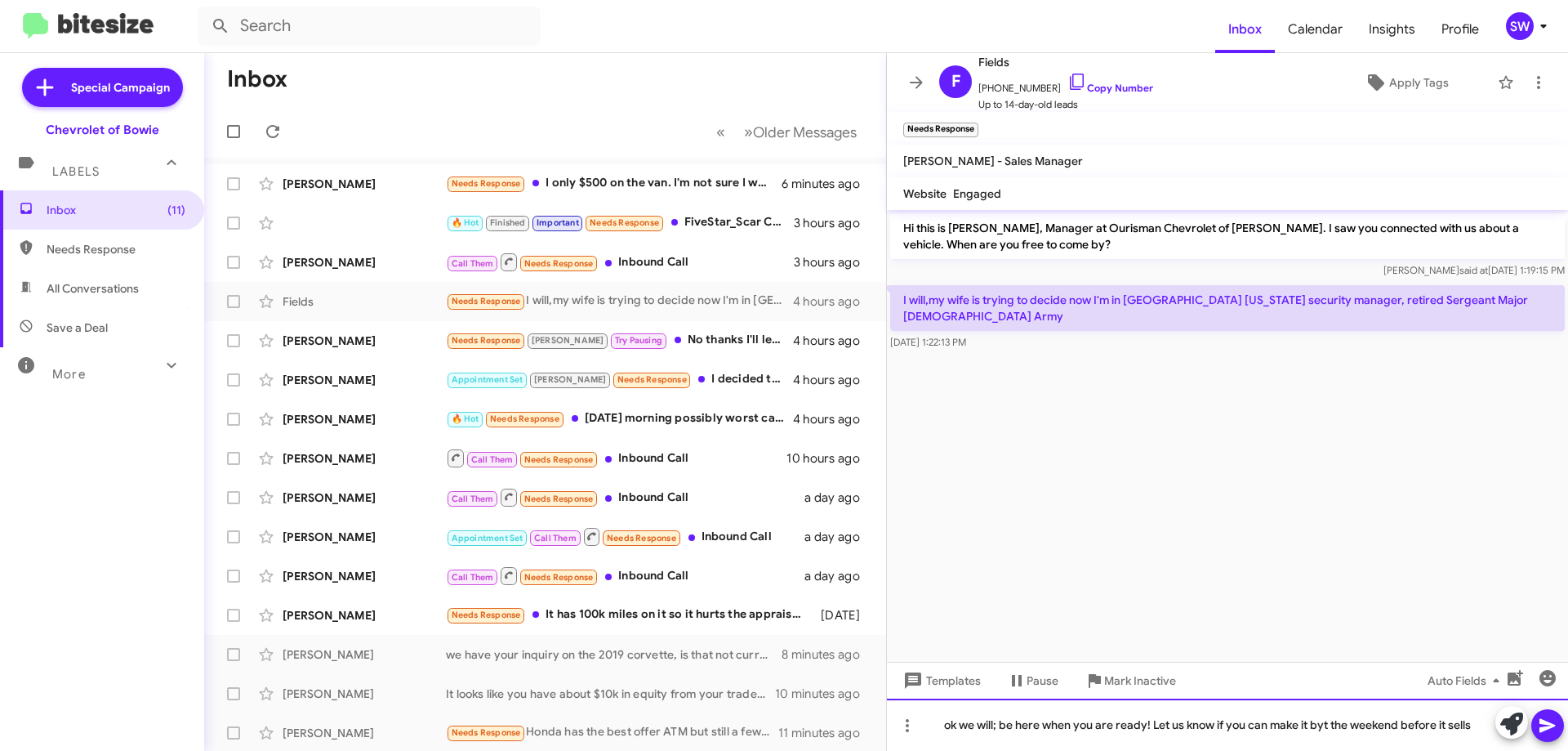
click at [1329, 732] on div "ok we will; be here when you are ready! Let us know if you can make it byt the …" at bounding box center [1227, 724] width 681 height 52
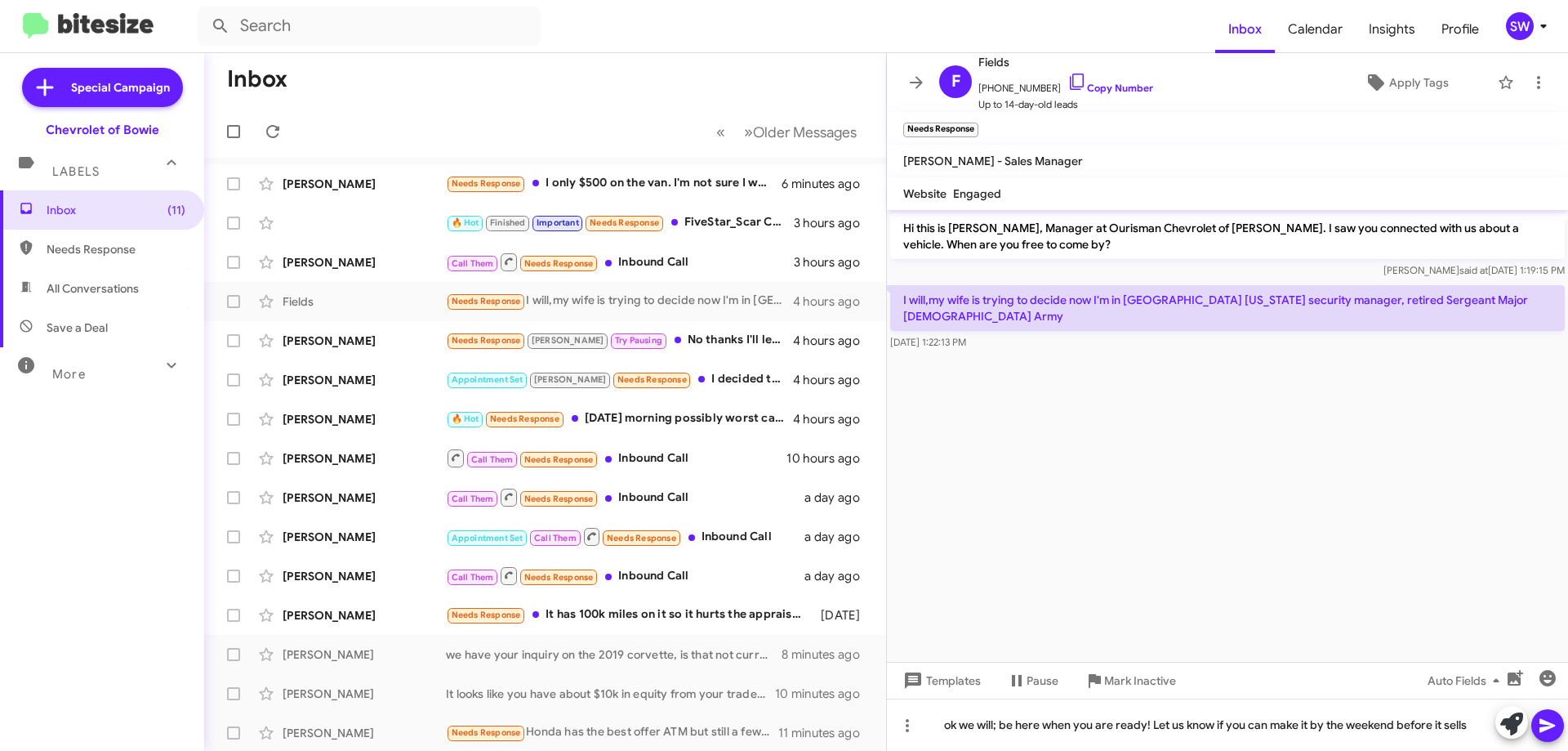
click at [1535, 718] on button at bounding box center [1547, 725] width 33 height 33
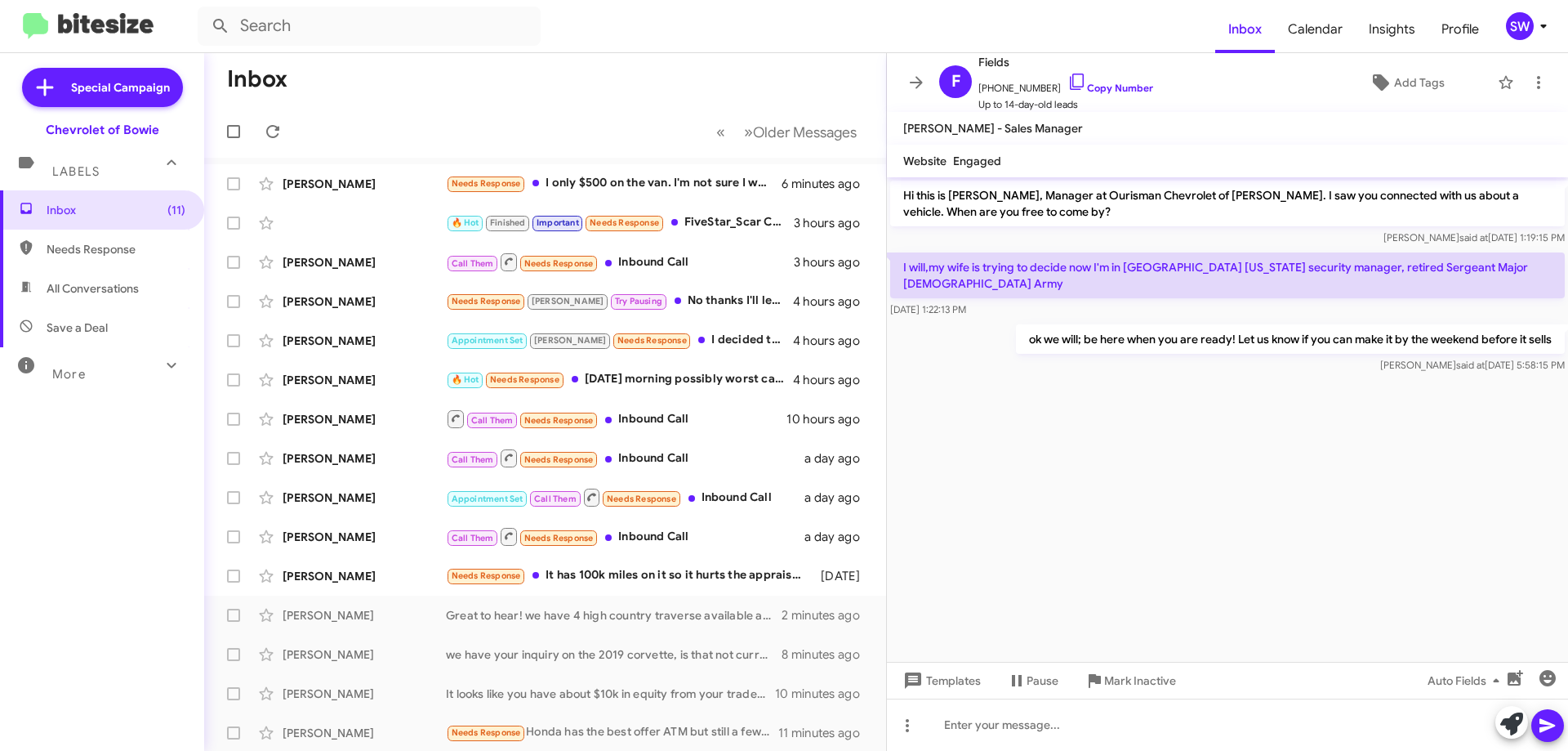
click at [998, 258] on p "I will,my wife is trying to decide now I'm in [GEOGRAPHIC_DATA] [US_STATE] secu…" at bounding box center [1227, 275] width 674 height 45
click at [996, 271] on p "I will,my wife is trying to decide now I'm in [GEOGRAPHIC_DATA] [US_STATE] secu…" at bounding box center [1227, 275] width 674 height 45
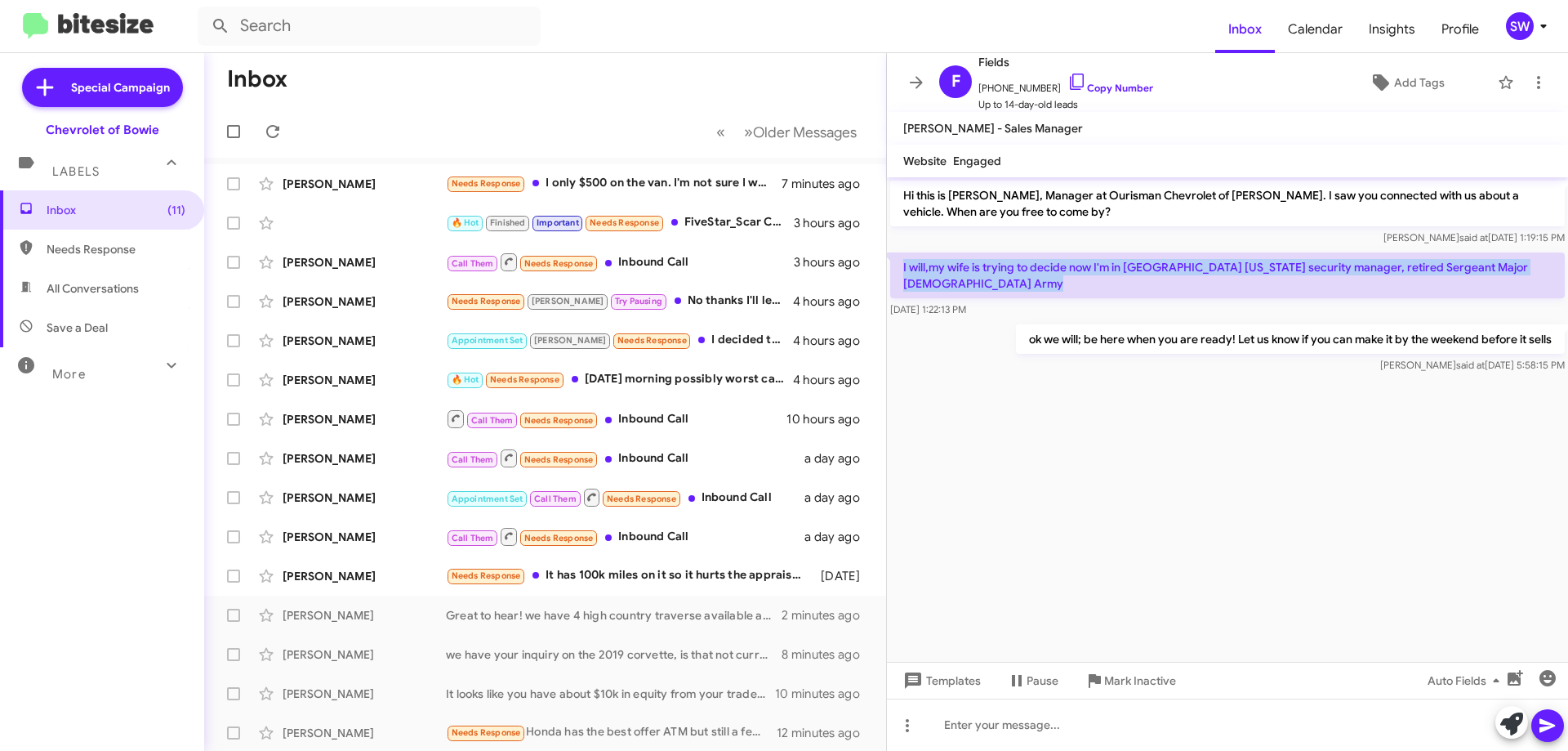
drag, startPoint x: 1062, startPoint y: 486, endPoint x: 1345, endPoint y: 523, distance: 285.4
click at [1062, 486] on cdk-virtual-scroll-viewport "Hi this is [PERSON_NAME], Manager at Ourisman Chevrolet of [PERSON_NAME]. I saw…" at bounding box center [1227, 420] width 681 height 485
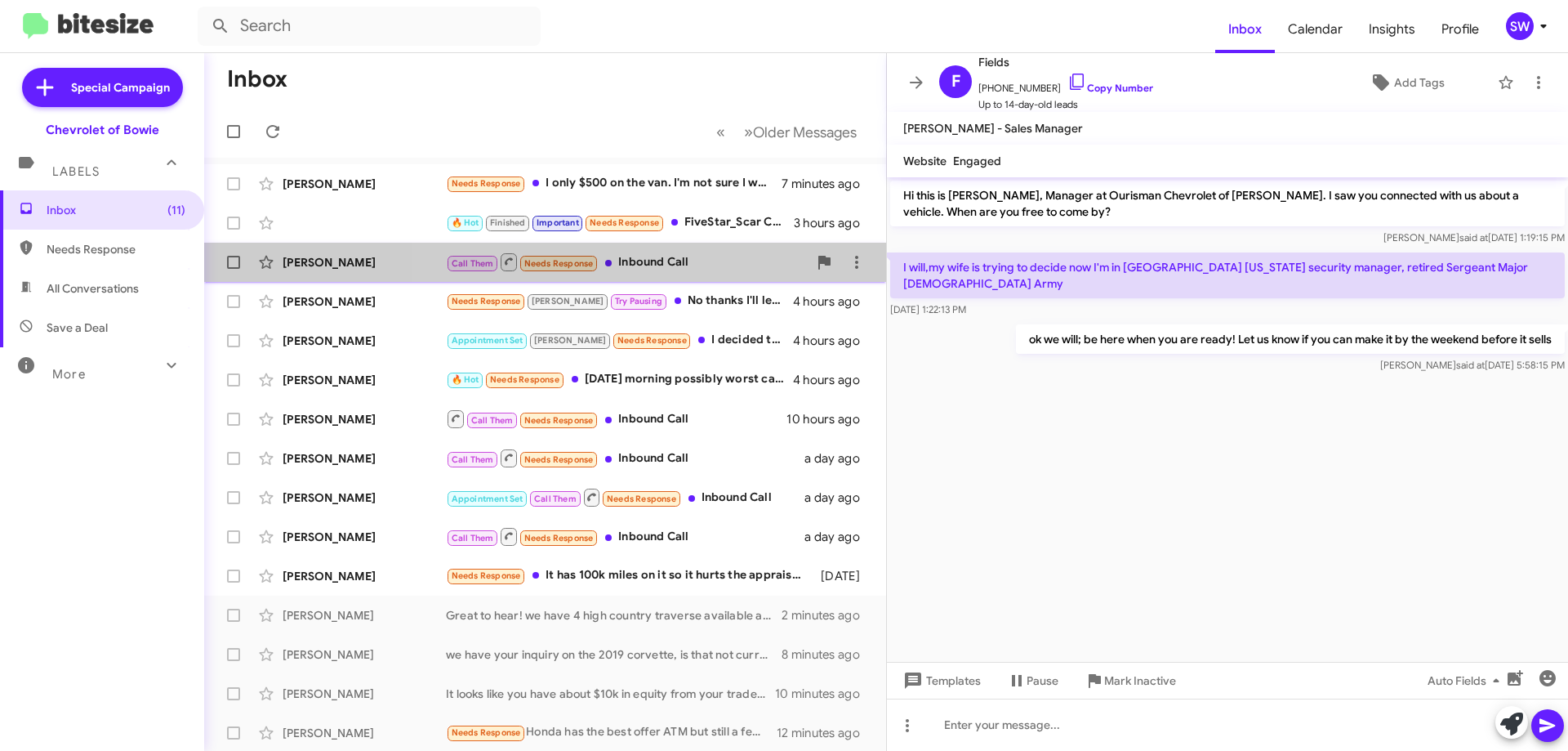
drag, startPoint x: 676, startPoint y: 259, endPoint x: 745, endPoint y: 269, distance: 69.7
click at [677, 259] on div "Call Them Needs Response Inbound Call" at bounding box center [627, 262] width 362 height 21
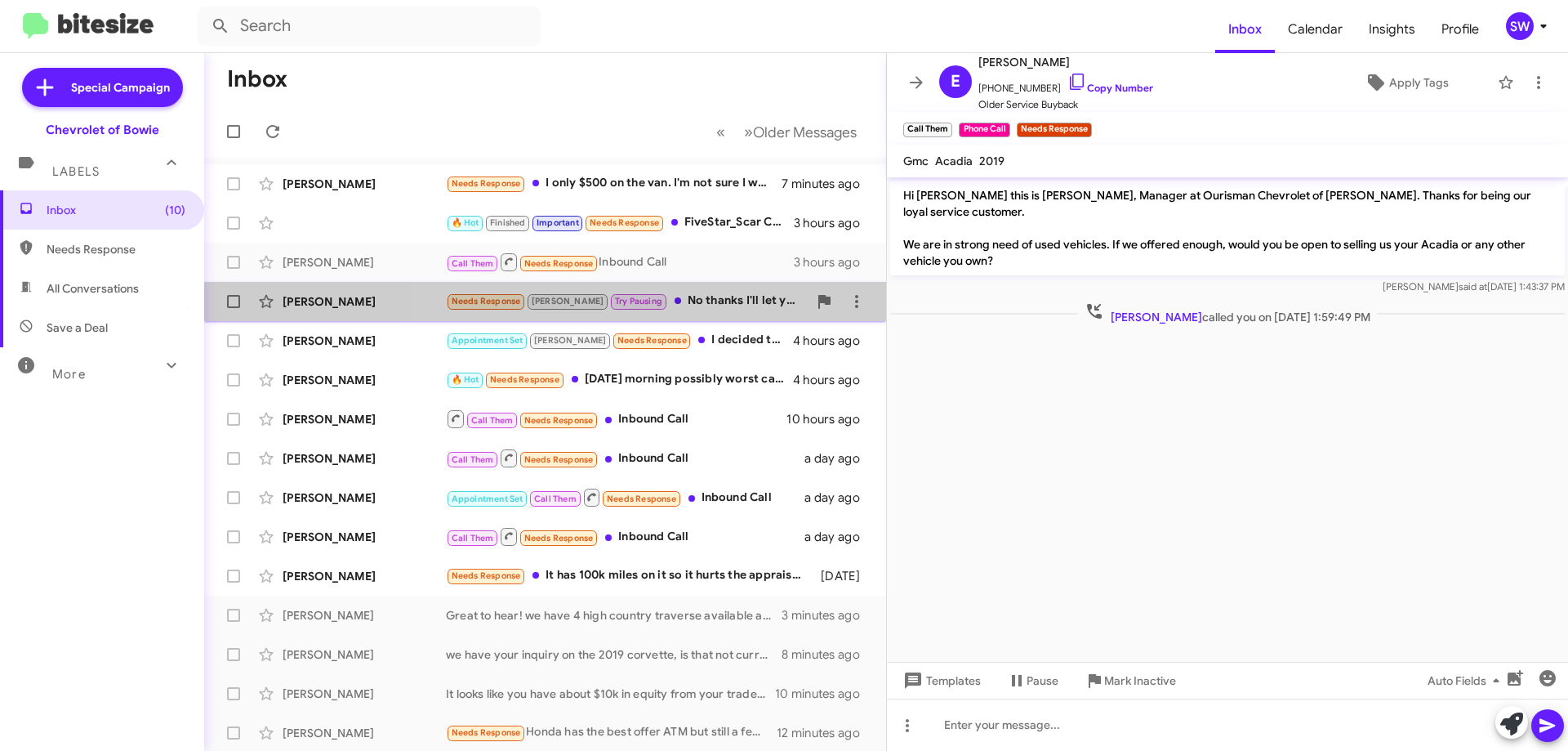
drag, startPoint x: 668, startPoint y: 297, endPoint x: 754, endPoint y: 301, distance: 86.1
click at [669, 296] on div "Needs Response [PERSON_NAME] Pausing No thanks I'll let you know if I change my…" at bounding box center [627, 301] width 362 height 19
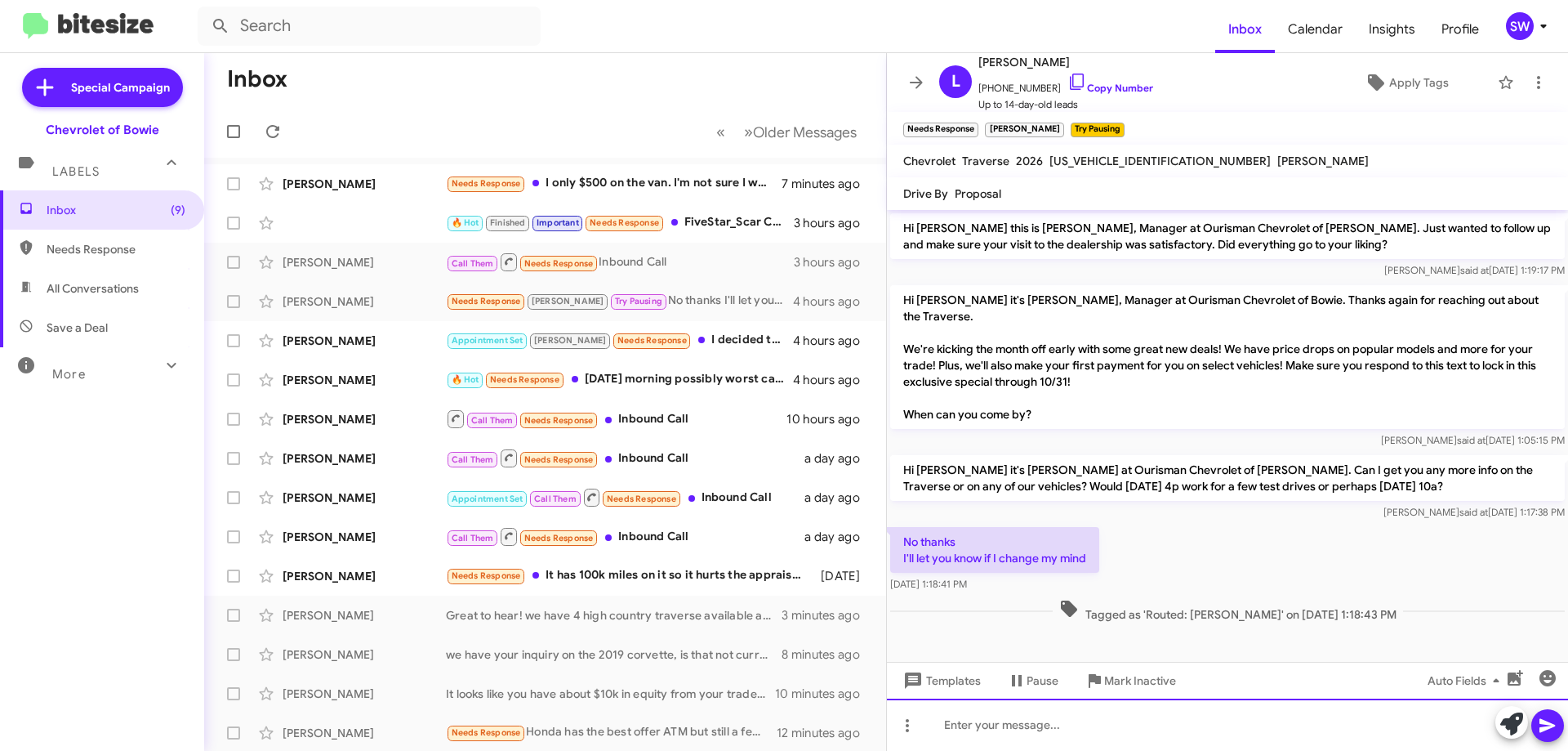
click at [967, 715] on div at bounding box center [1227, 724] width 681 height 52
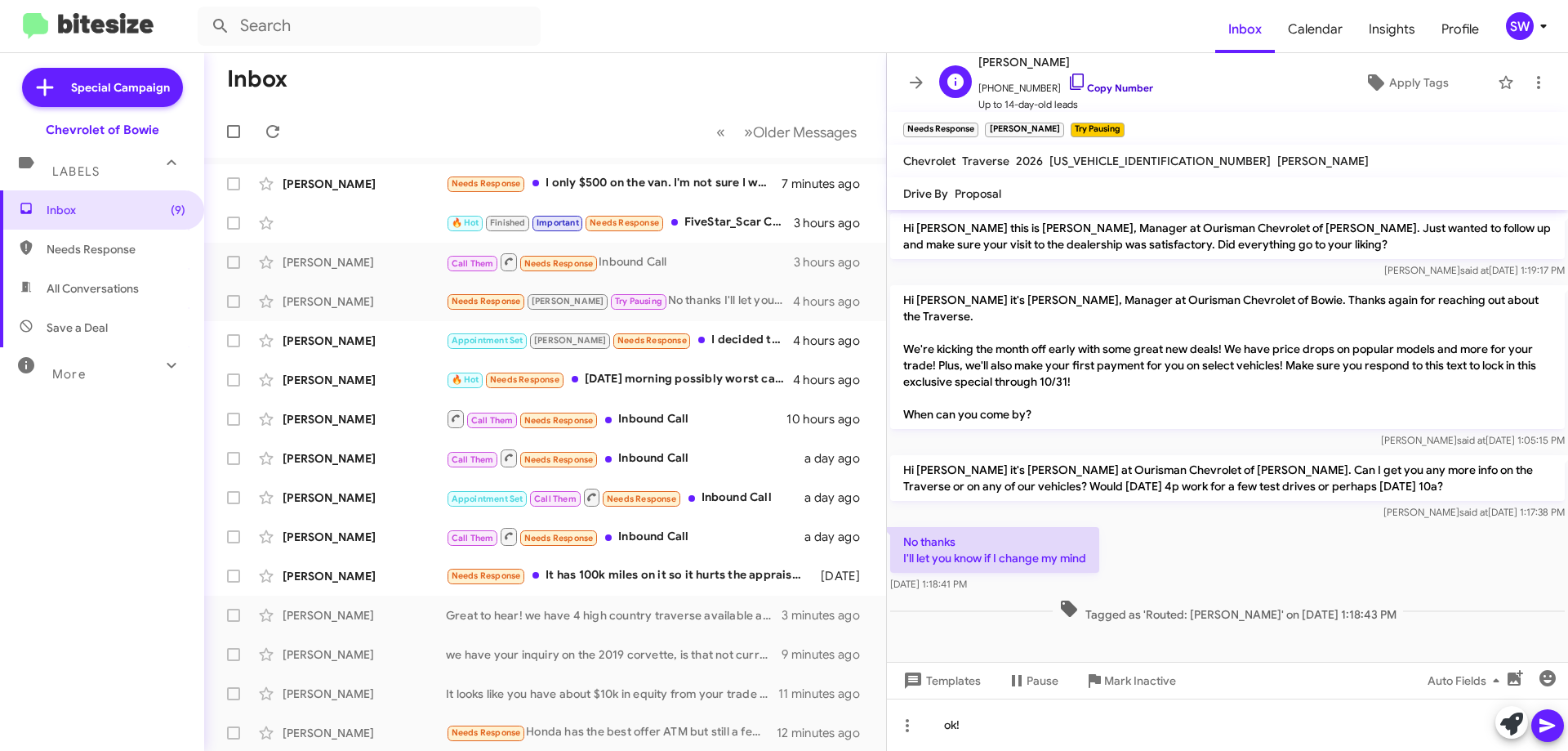
click at [1067, 75] on icon at bounding box center [1077, 81] width 20 height 20
click at [1115, 682] on span "Mark Inactive" at bounding box center [1140, 681] width 72 height 29
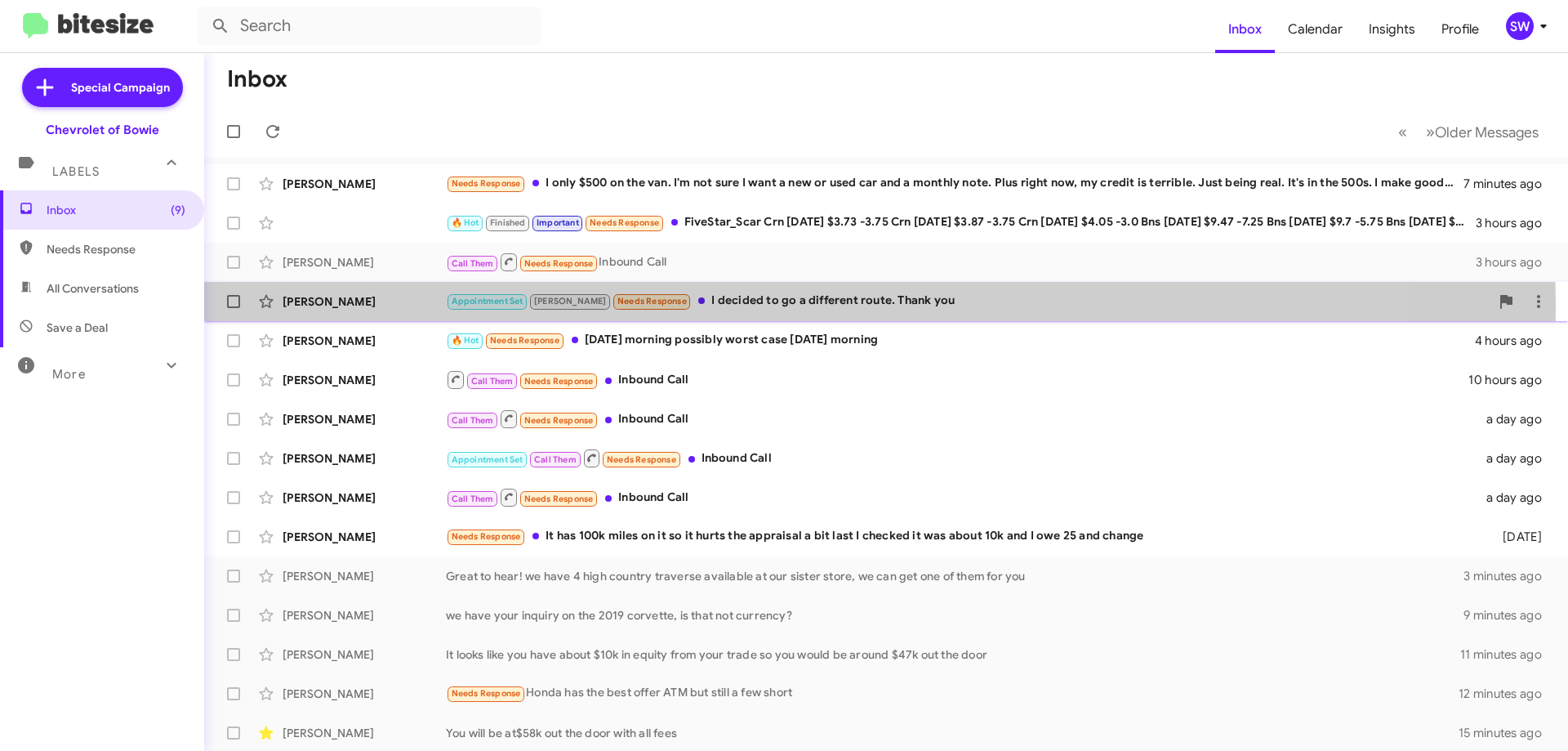
click at [757, 306] on div "Appointment Set [PERSON_NAME] Needs Response I decided to go a different route.…" at bounding box center [968, 301] width 1044 height 19
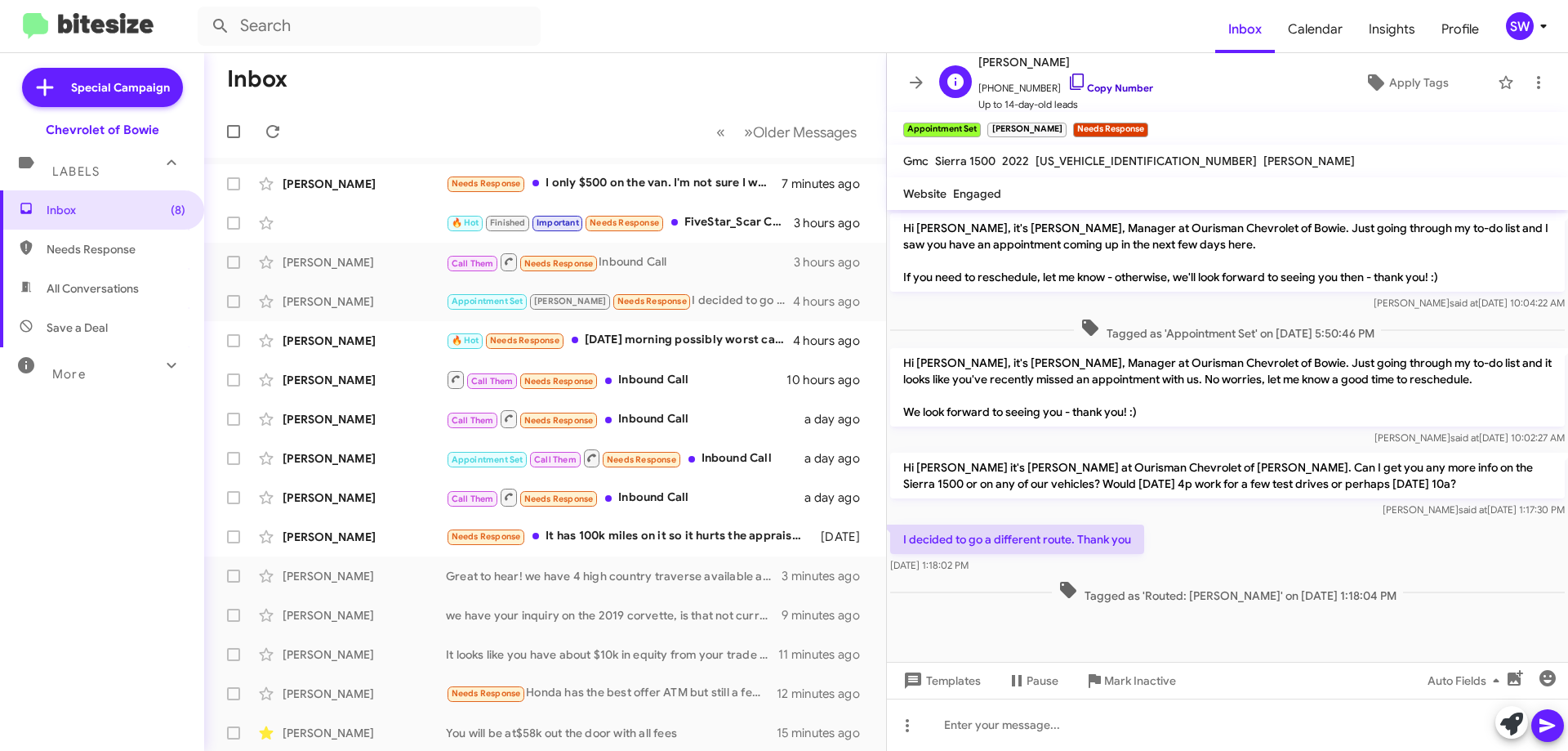
click at [1067, 86] on icon at bounding box center [1077, 81] width 20 height 20
drag, startPoint x: 1134, startPoint y: 684, endPoint x: 1227, endPoint y: 677, distance: 93.3
click at [1147, 682] on span "Mark Inactive" at bounding box center [1140, 681] width 72 height 29
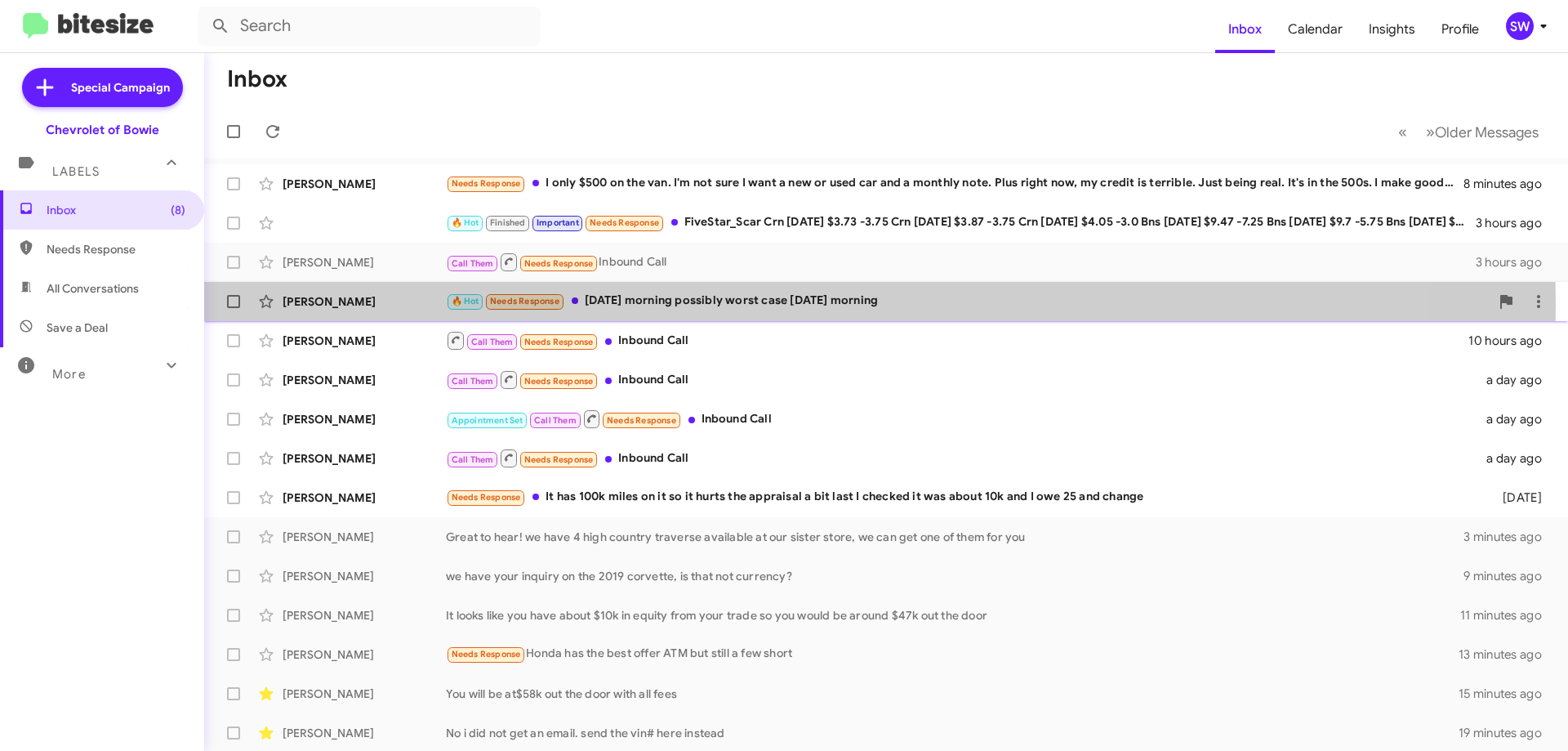
drag, startPoint x: 663, startPoint y: 307, endPoint x: 771, endPoint y: 308, distance: 108.0
click at [666, 307] on div "🔥 Hot Needs Response [DATE] morning possibly worst case [DATE] morning" at bounding box center [968, 301] width 1044 height 19
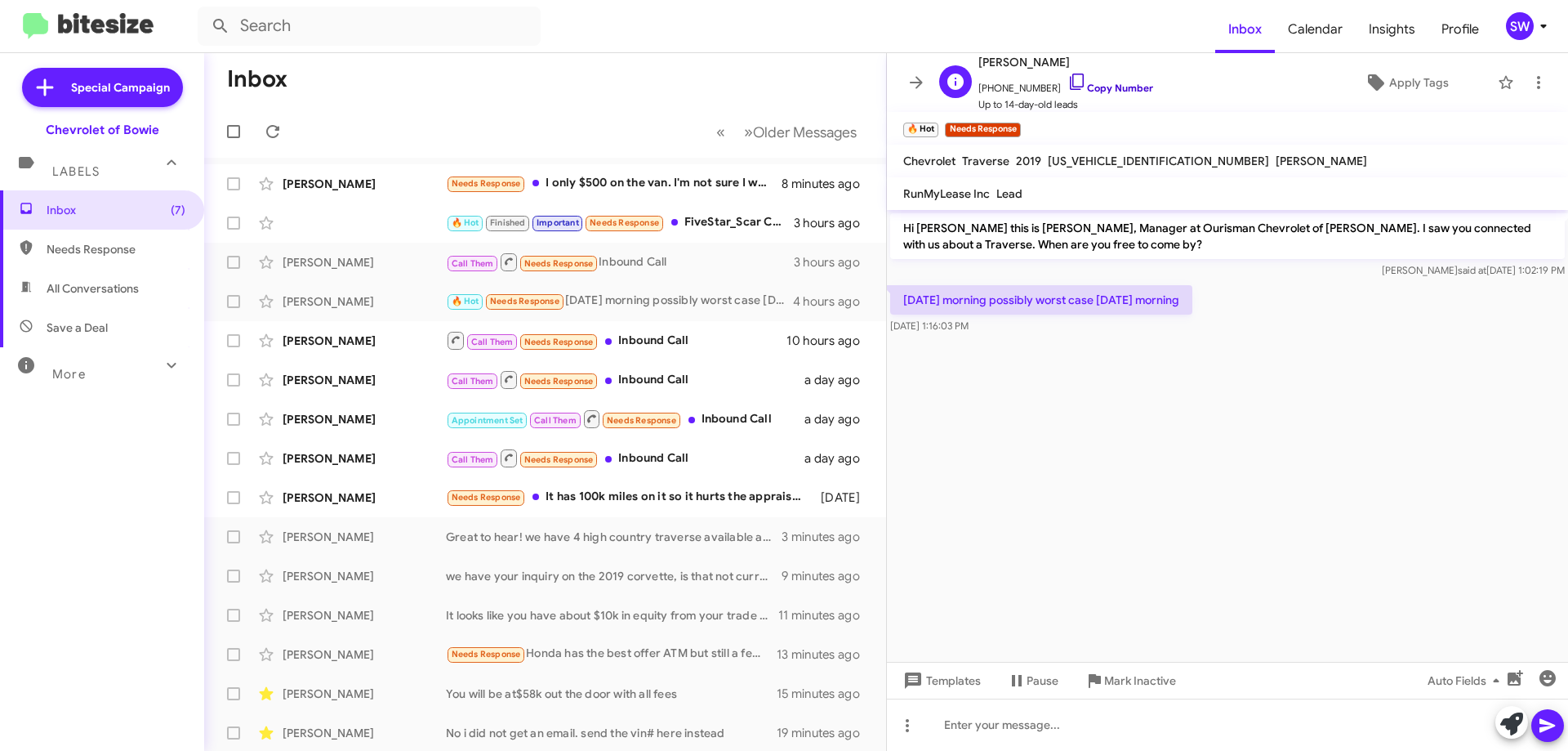
click at [1067, 80] on icon at bounding box center [1077, 81] width 20 height 20
drag, startPoint x: 1116, startPoint y: 675, endPoint x: 1262, endPoint y: 671, distance: 146.1
click at [1116, 676] on span "Mark Inactive" at bounding box center [1140, 681] width 72 height 29
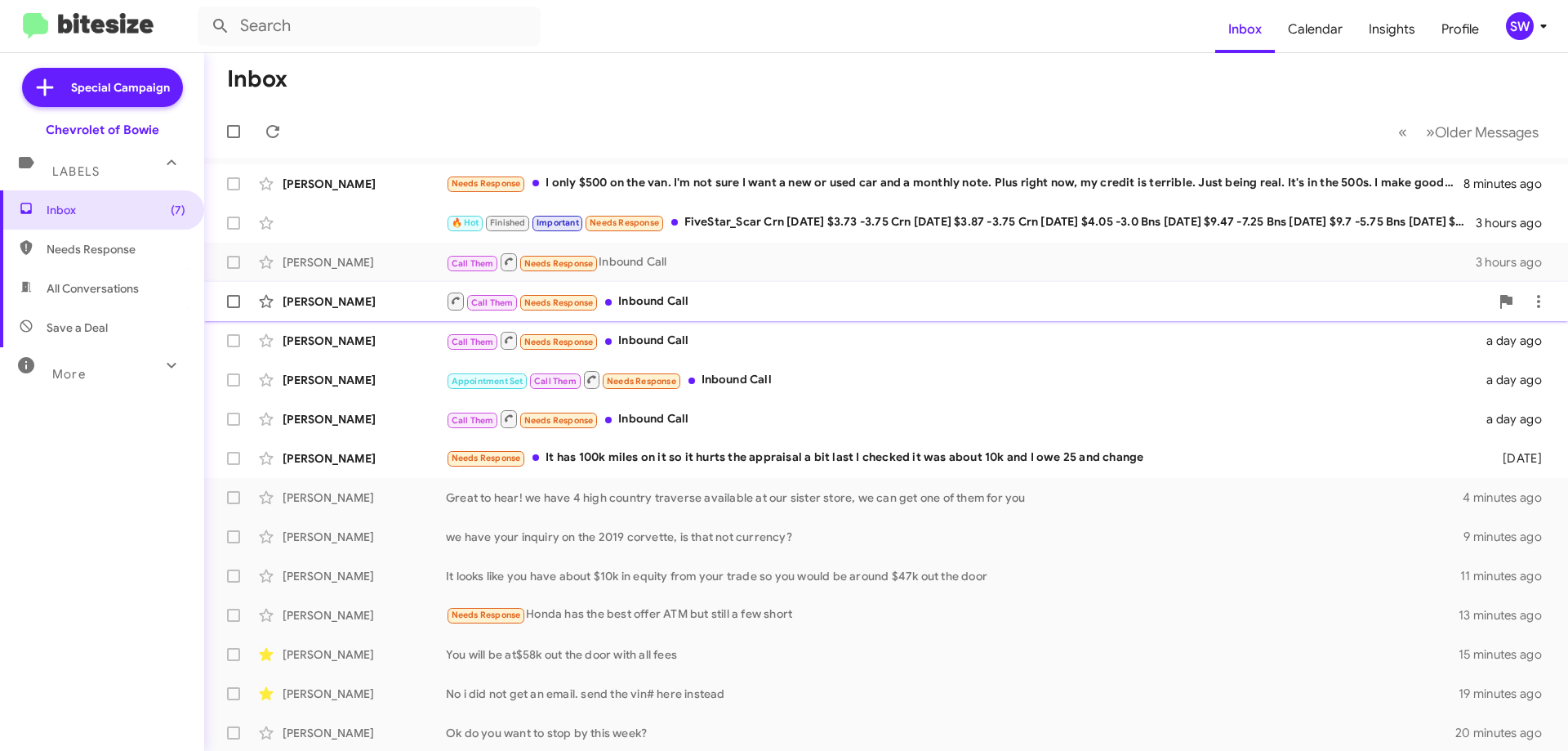
click at [665, 301] on div "Call Them Needs Response Inbound Call" at bounding box center [968, 301] width 1044 height 21
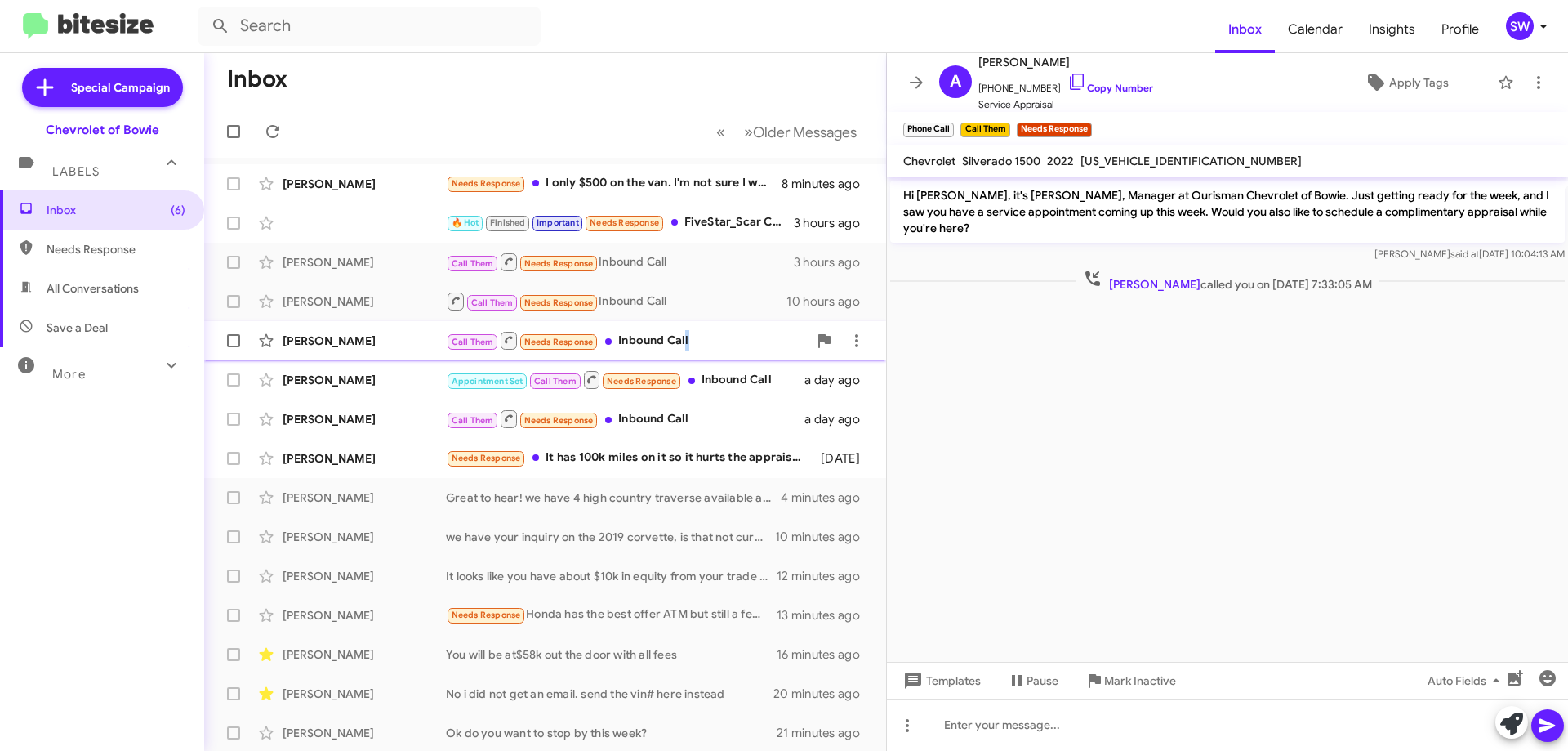
click at [684, 340] on div "Call Them Needs Response Inbound Call" at bounding box center [627, 341] width 362 height 21
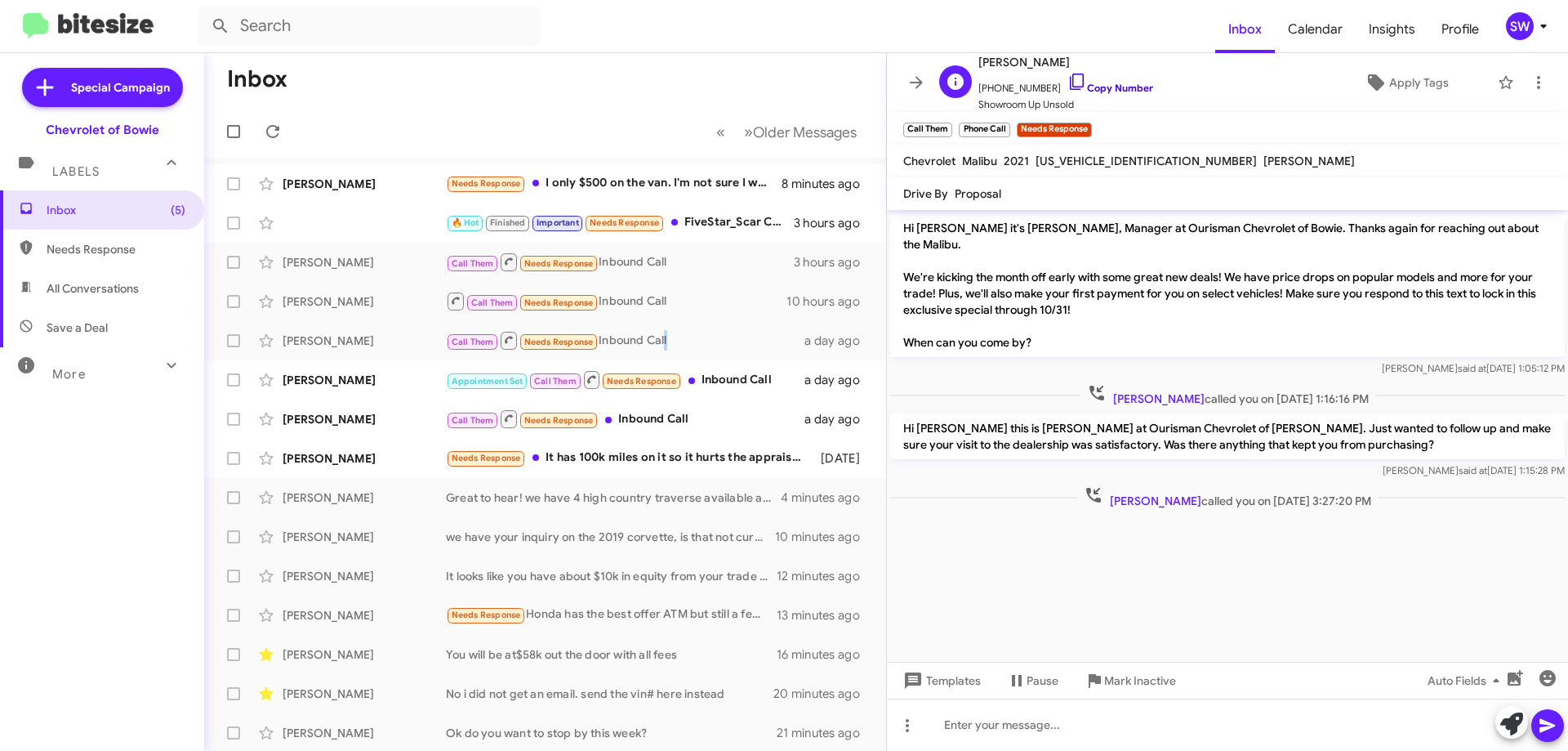
click at [1067, 79] on icon at bounding box center [1077, 81] width 20 height 20
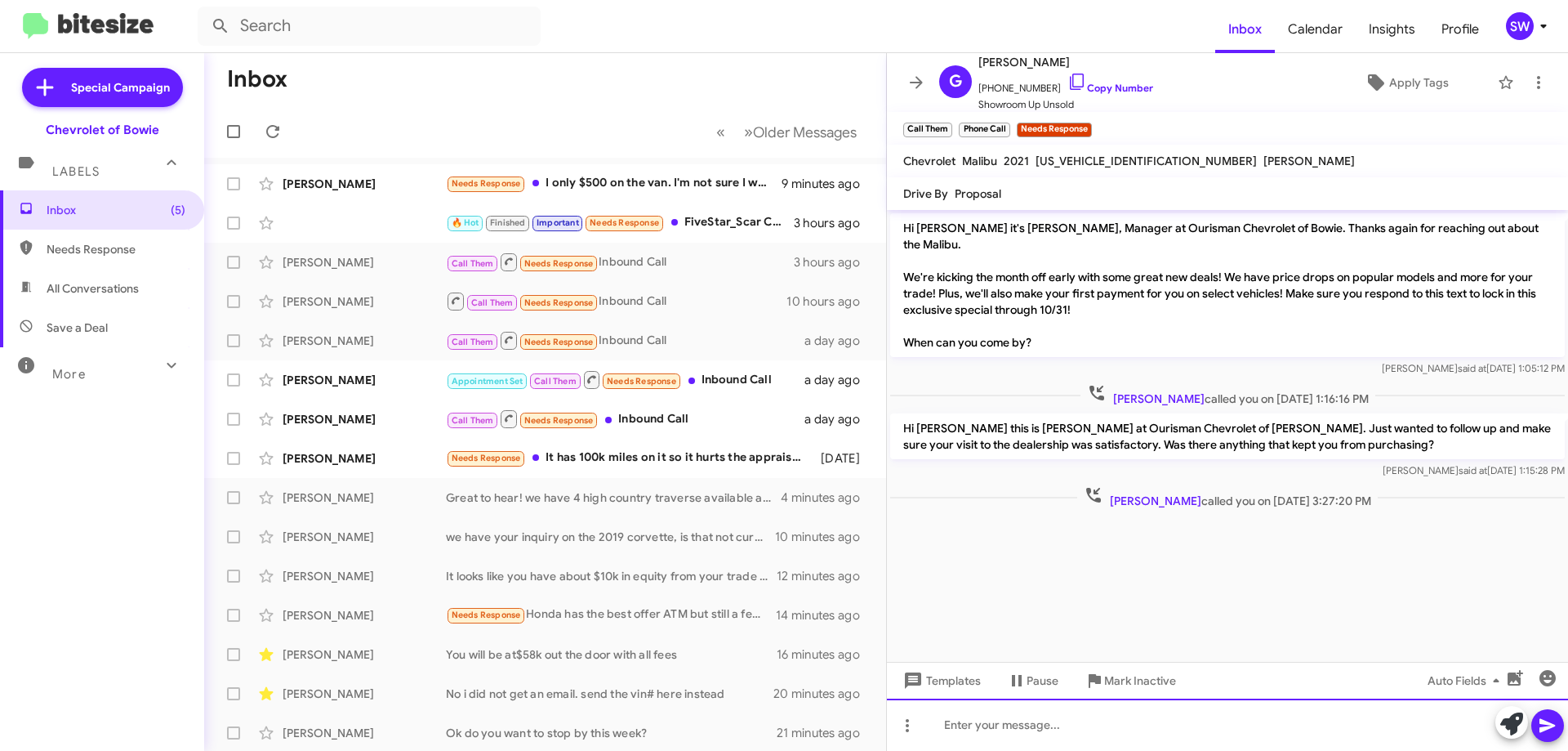
click at [1115, 735] on div at bounding box center [1227, 724] width 681 height 52
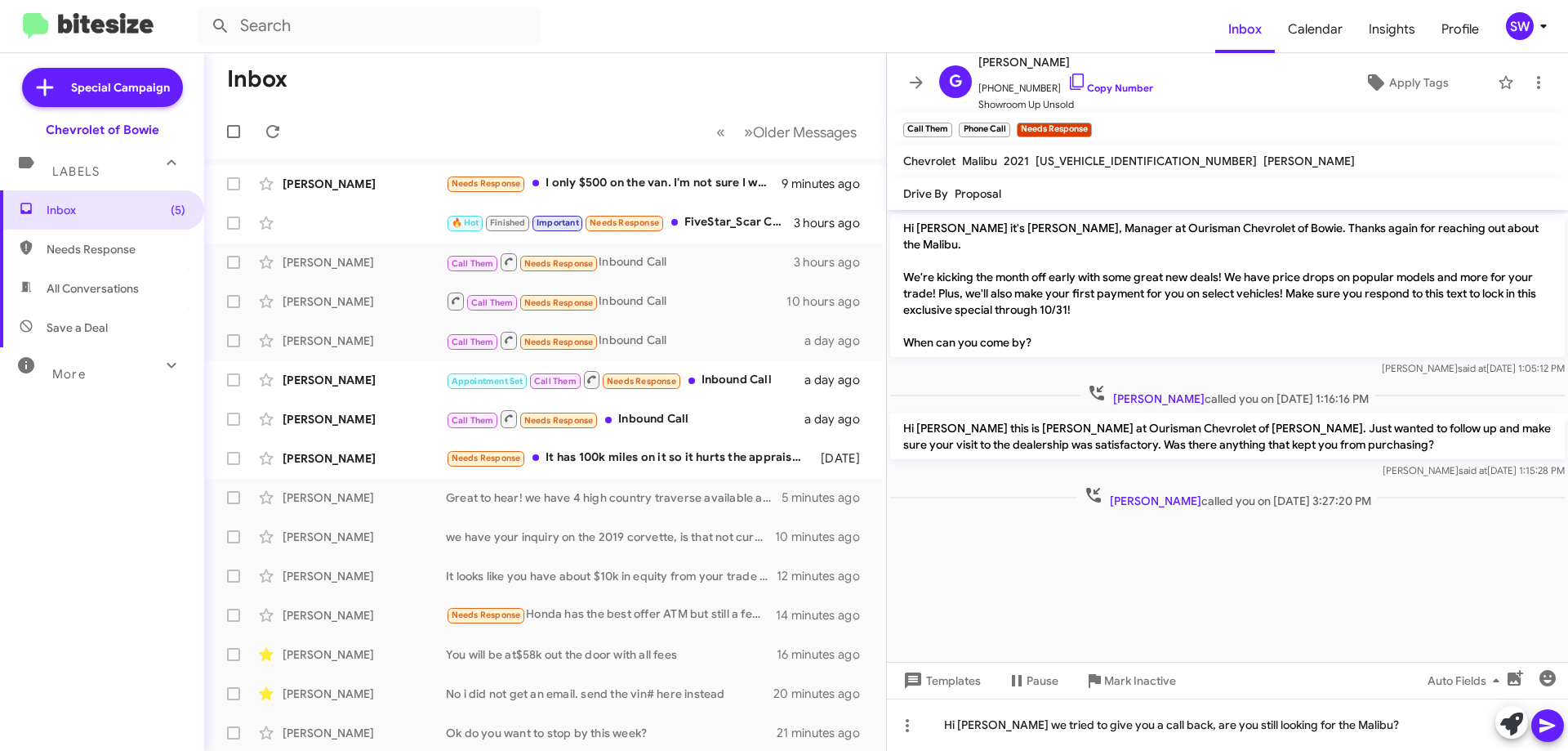
click at [1544, 733] on icon at bounding box center [1547, 725] width 20 height 20
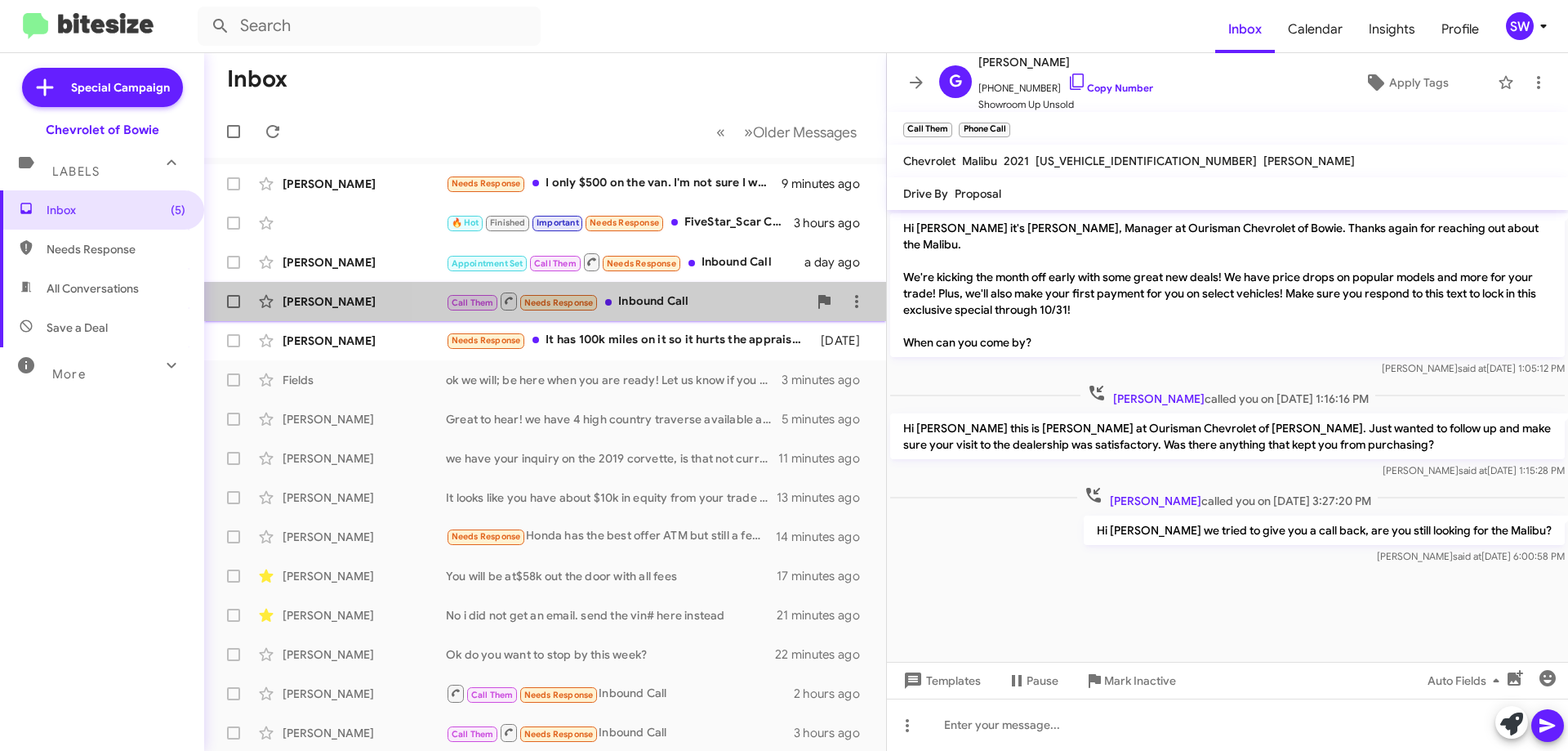
click at [669, 295] on div "Call Them Needs Response Inbound Call" at bounding box center [627, 301] width 362 height 21
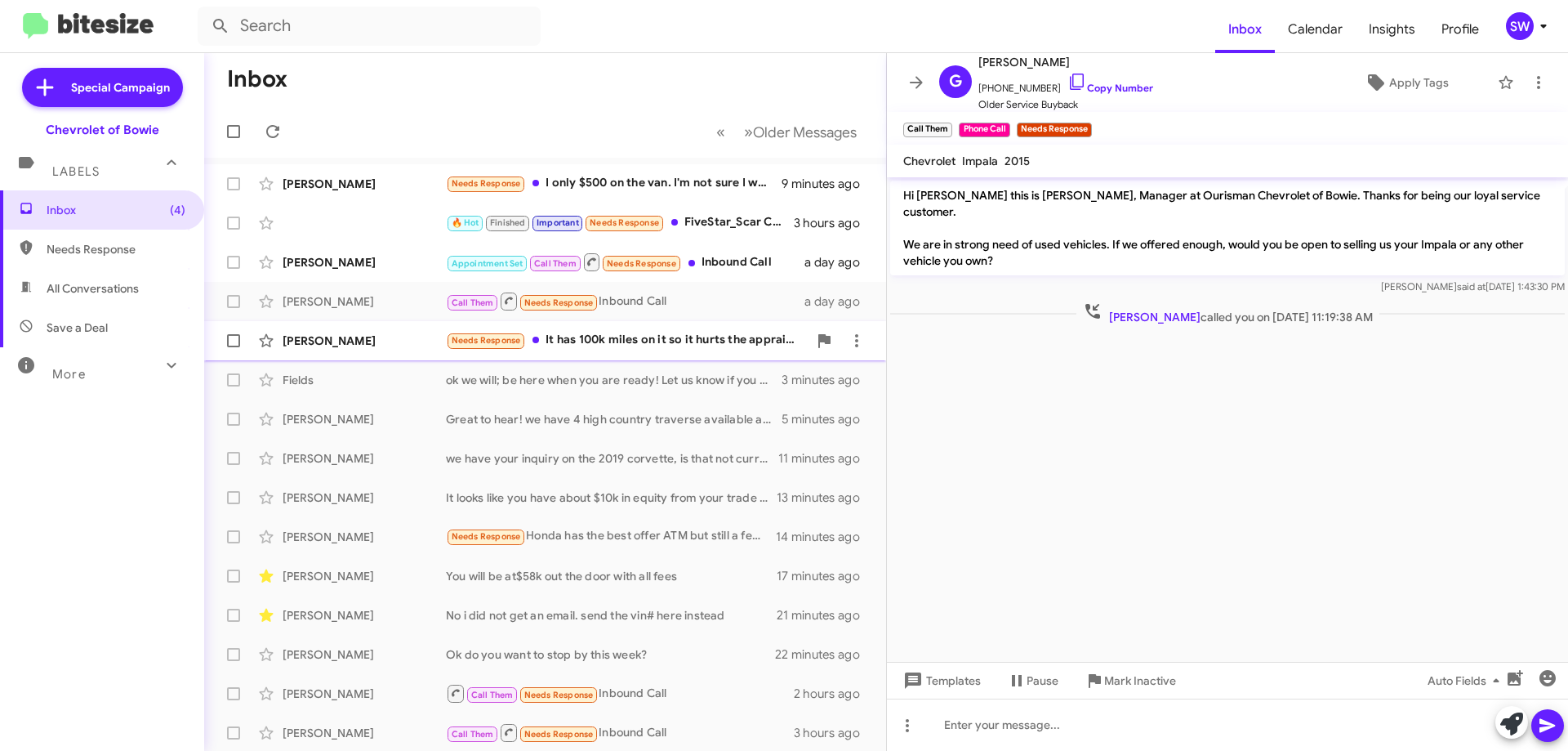
drag, startPoint x: 619, startPoint y: 339, endPoint x: 770, endPoint y: 338, distance: 151.0
click at [620, 341] on div "Needs Response It has 100k miles on it so it hurts the appraisal a bit last I c…" at bounding box center [627, 340] width 362 height 19
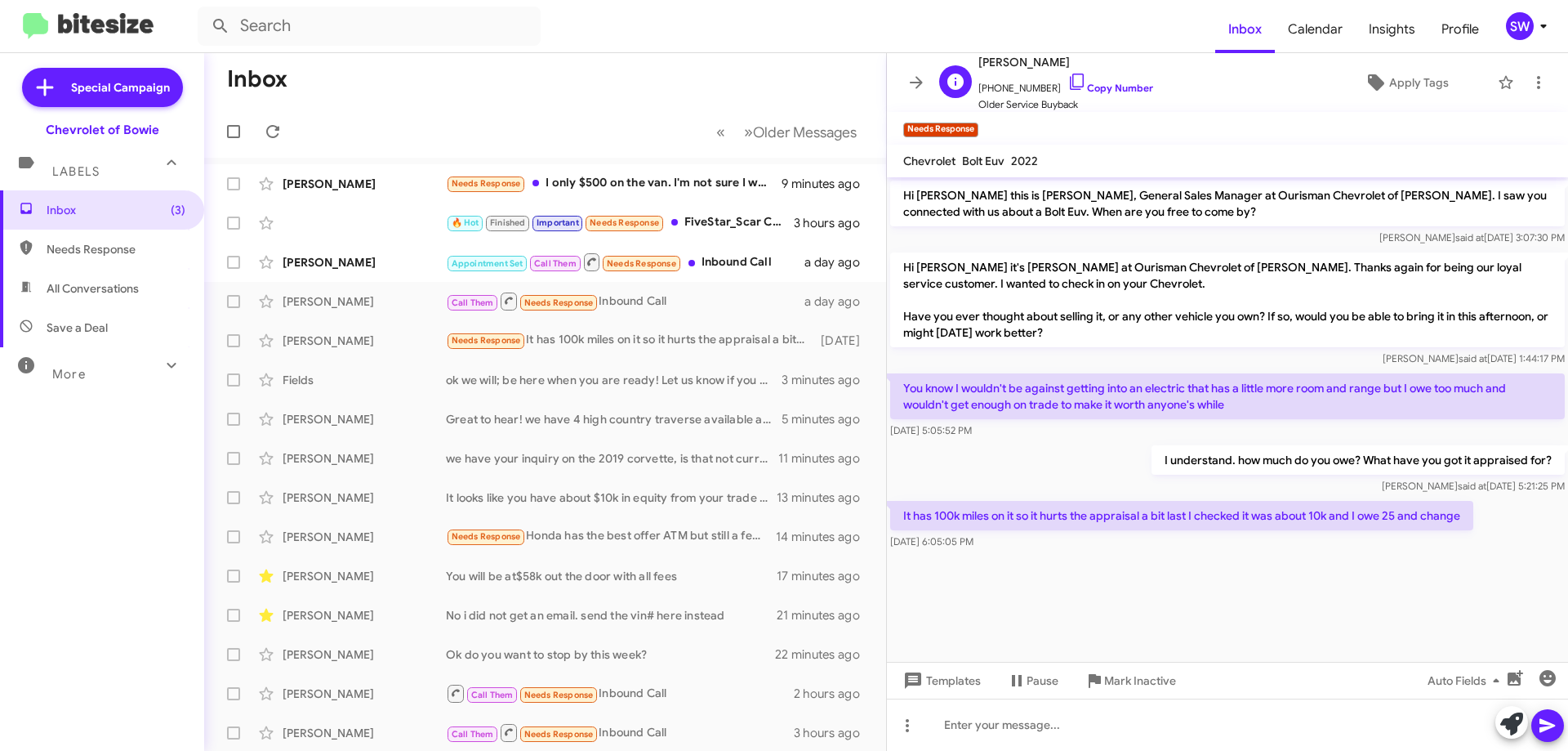
drag, startPoint x: 1061, startPoint y: 84, endPoint x: 1079, endPoint y: 97, distance: 22.2
click at [1067, 84] on icon at bounding box center [1077, 81] width 20 height 20
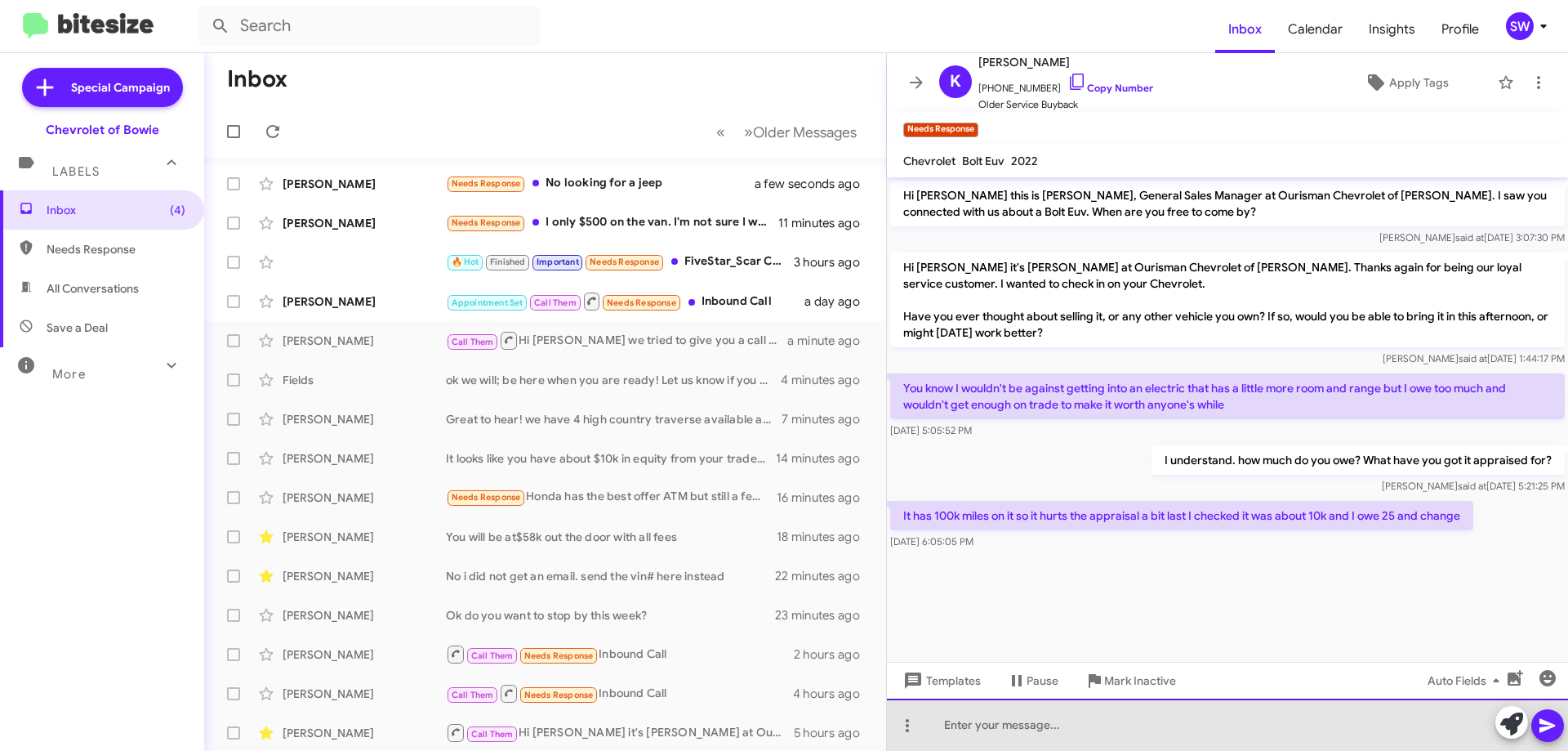
click at [1025, 726] on div at bounding box center [1227, 724] width 681 height 52
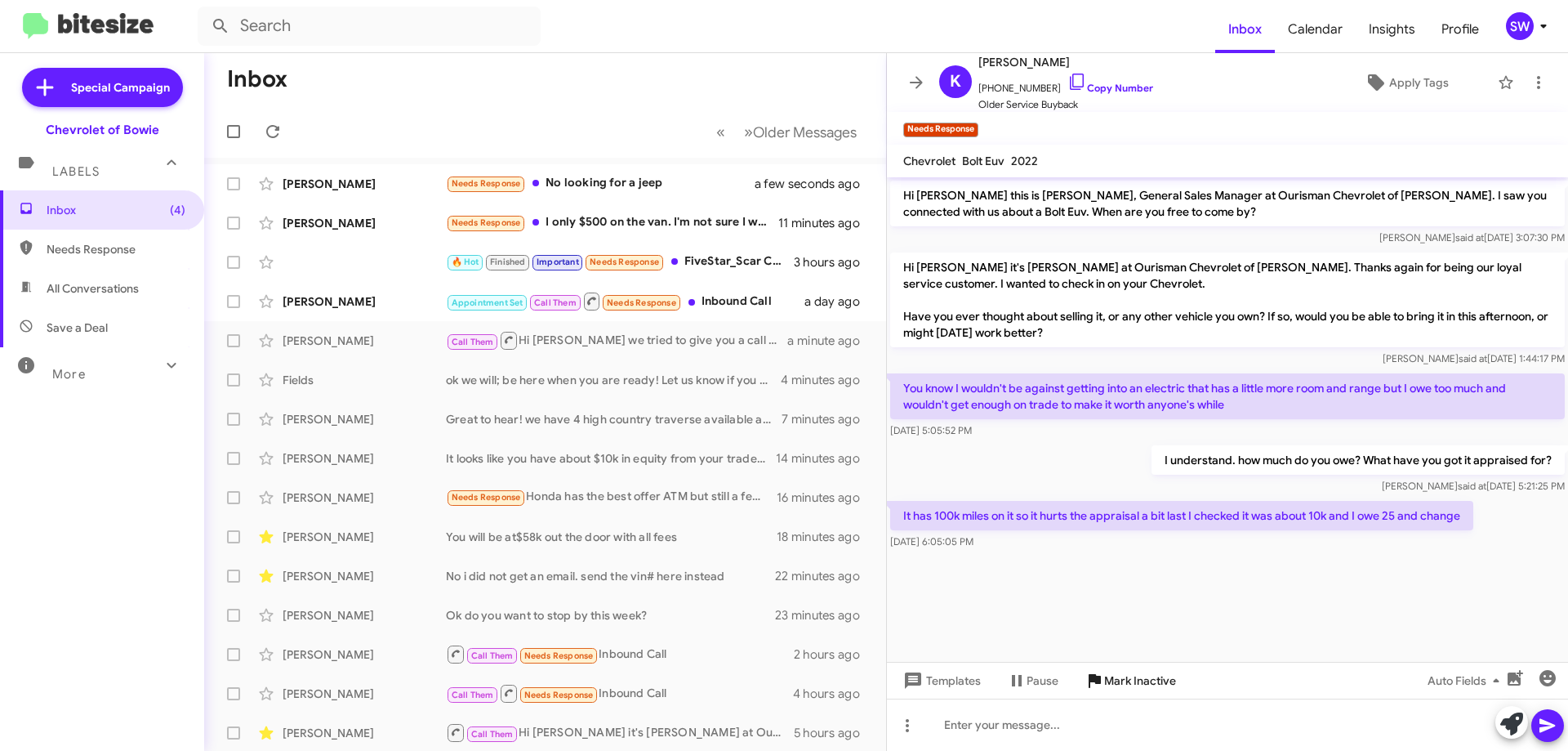
click at [1115, 678] on span "Mark Inactive" at bounding box center [1140, 681] width 72 height 29
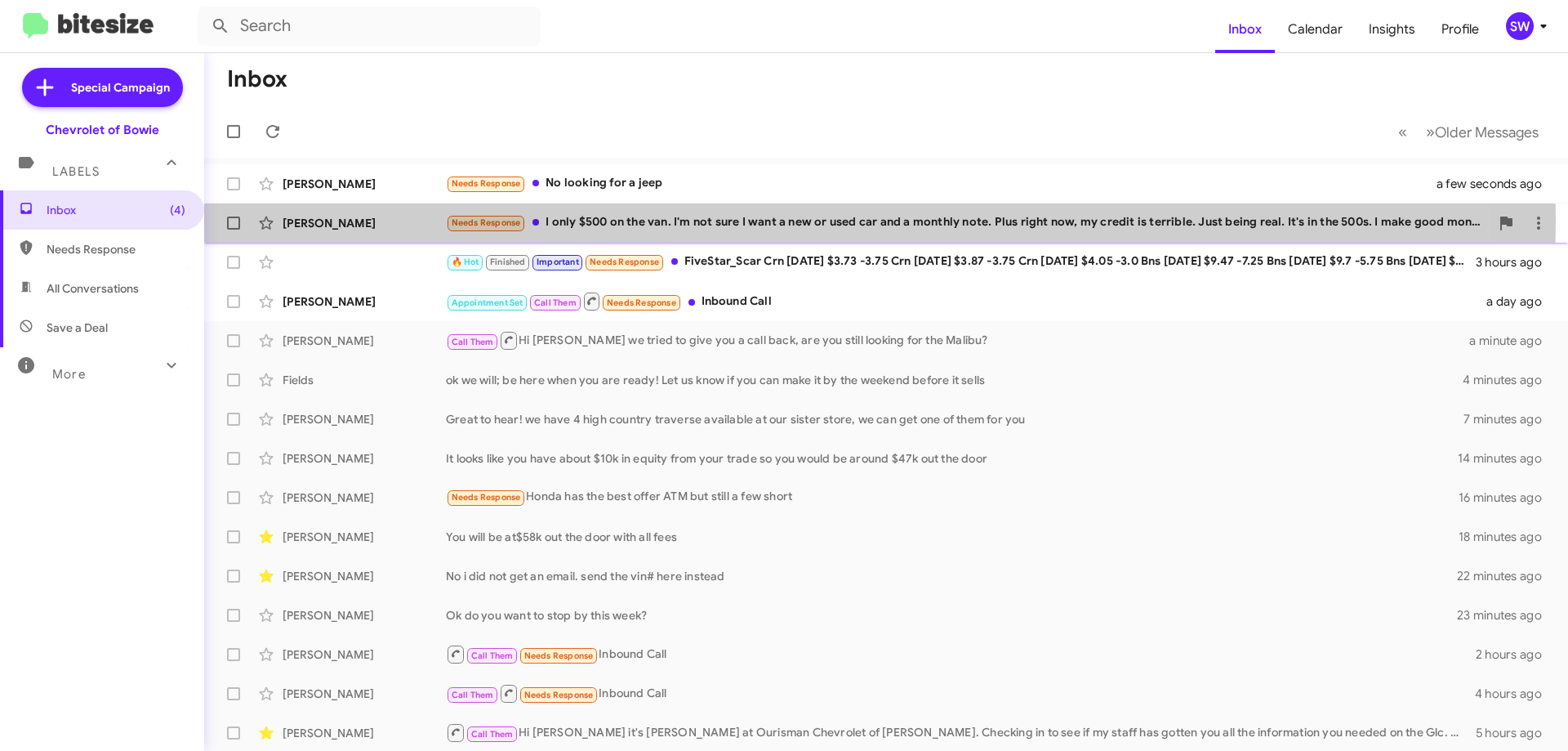
click at [692, 222] on div "Needs Response I only $500 on the van. I'm not sure I want a new or used car an…" at bounding box center [968, 223] width 1044 height 19
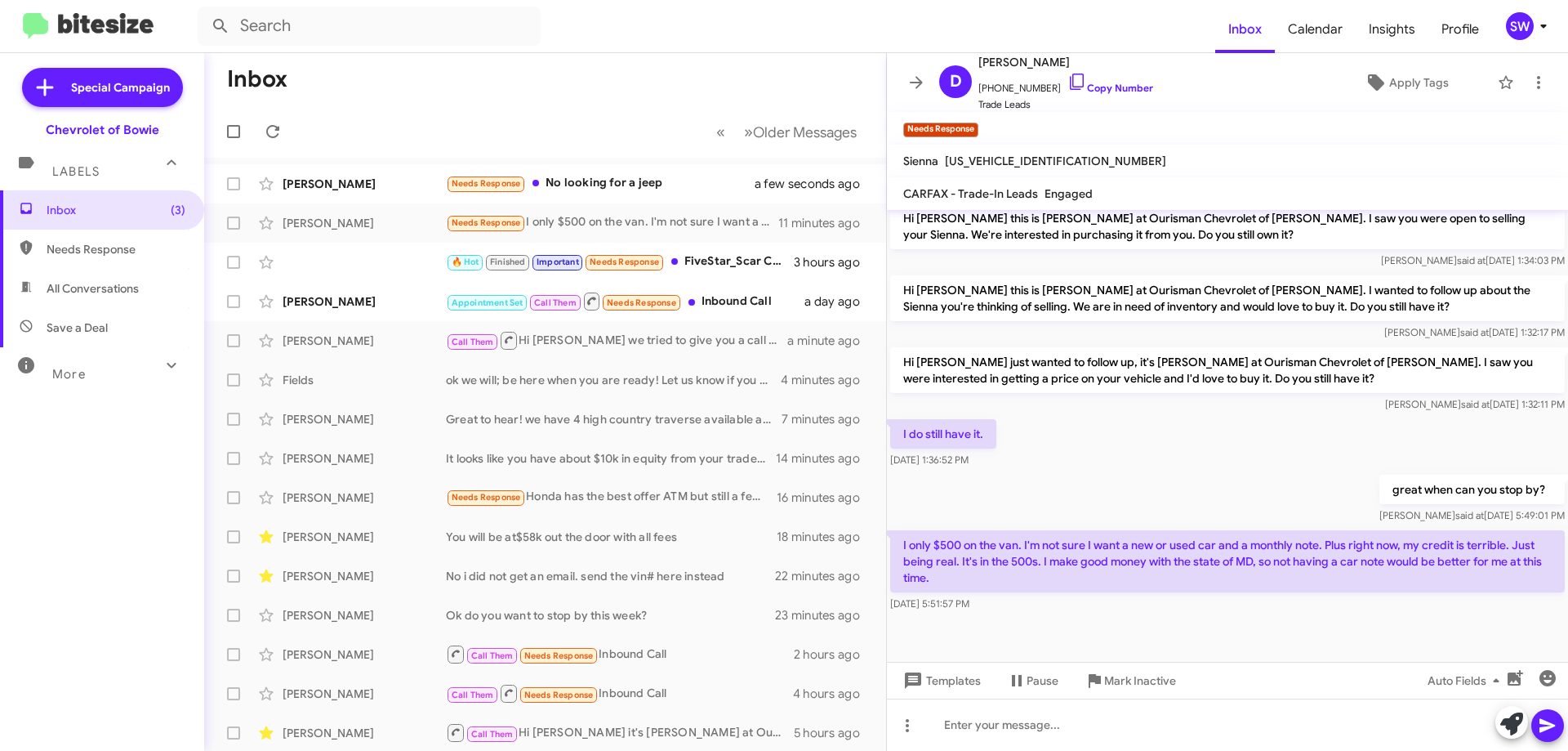
scroll to position [879, 0]
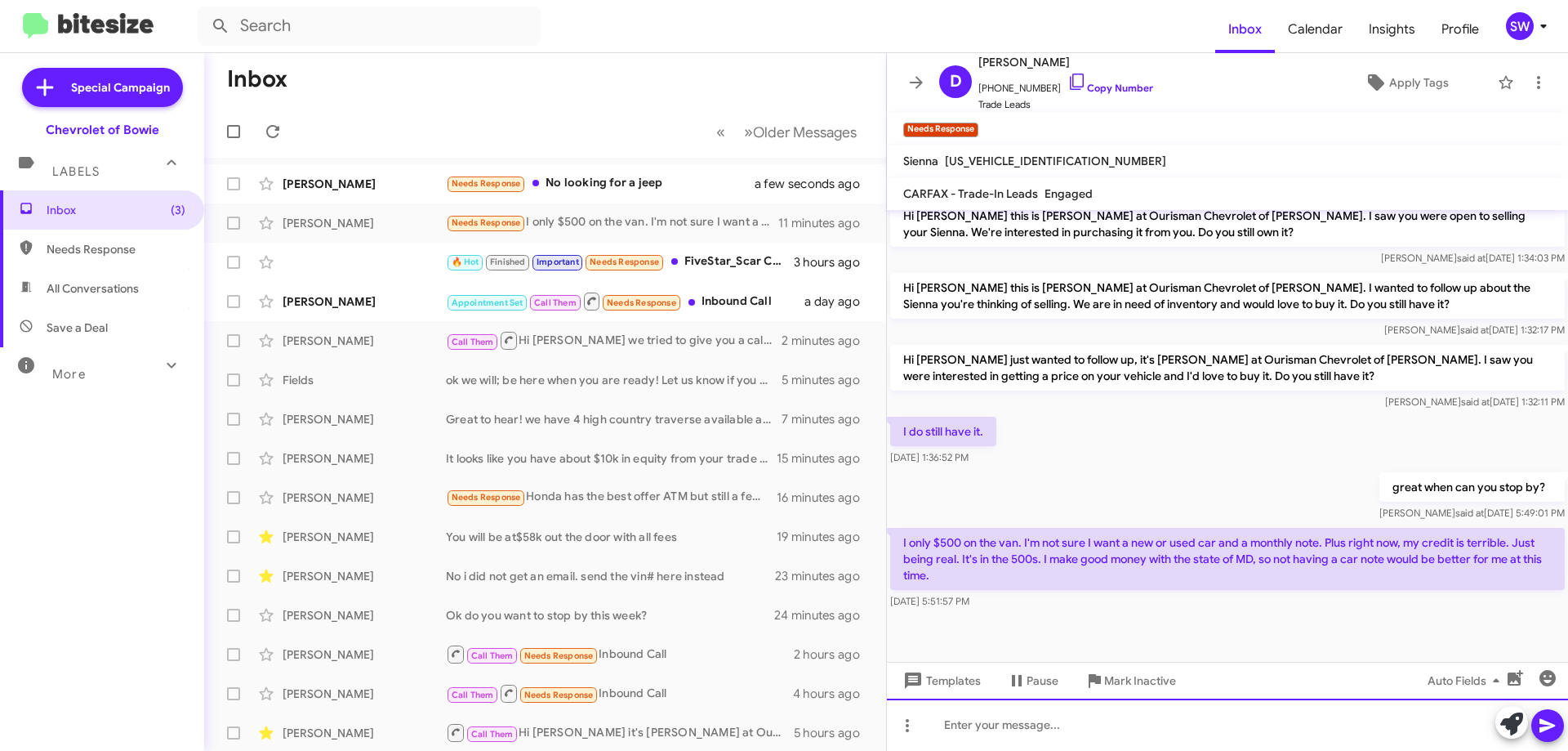
click at [1102, 716] on div at bounding box center [1227, 724] width 681 height 52
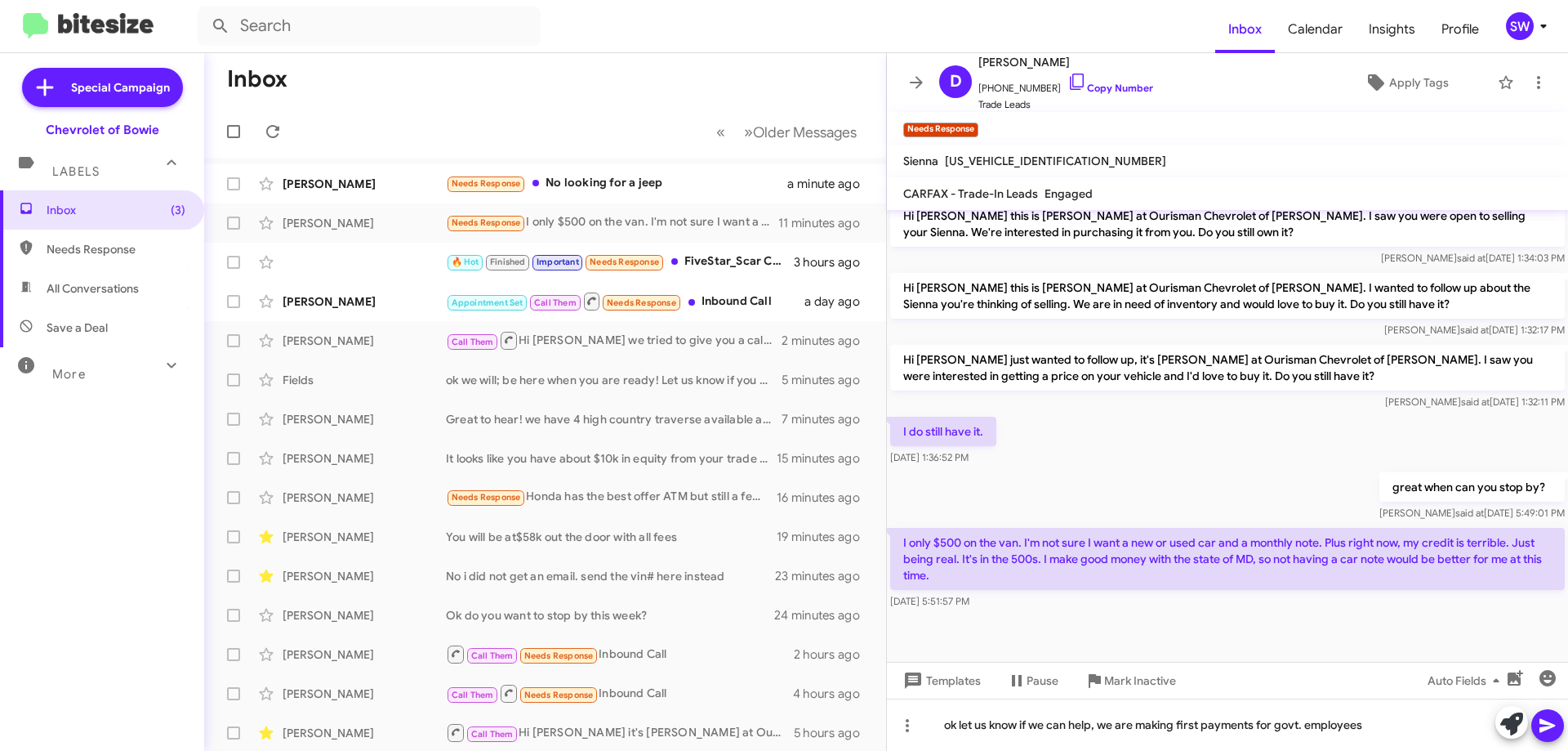
click at [1547, 724] on icon at bounding box center [1547, 726] width 15 height 14
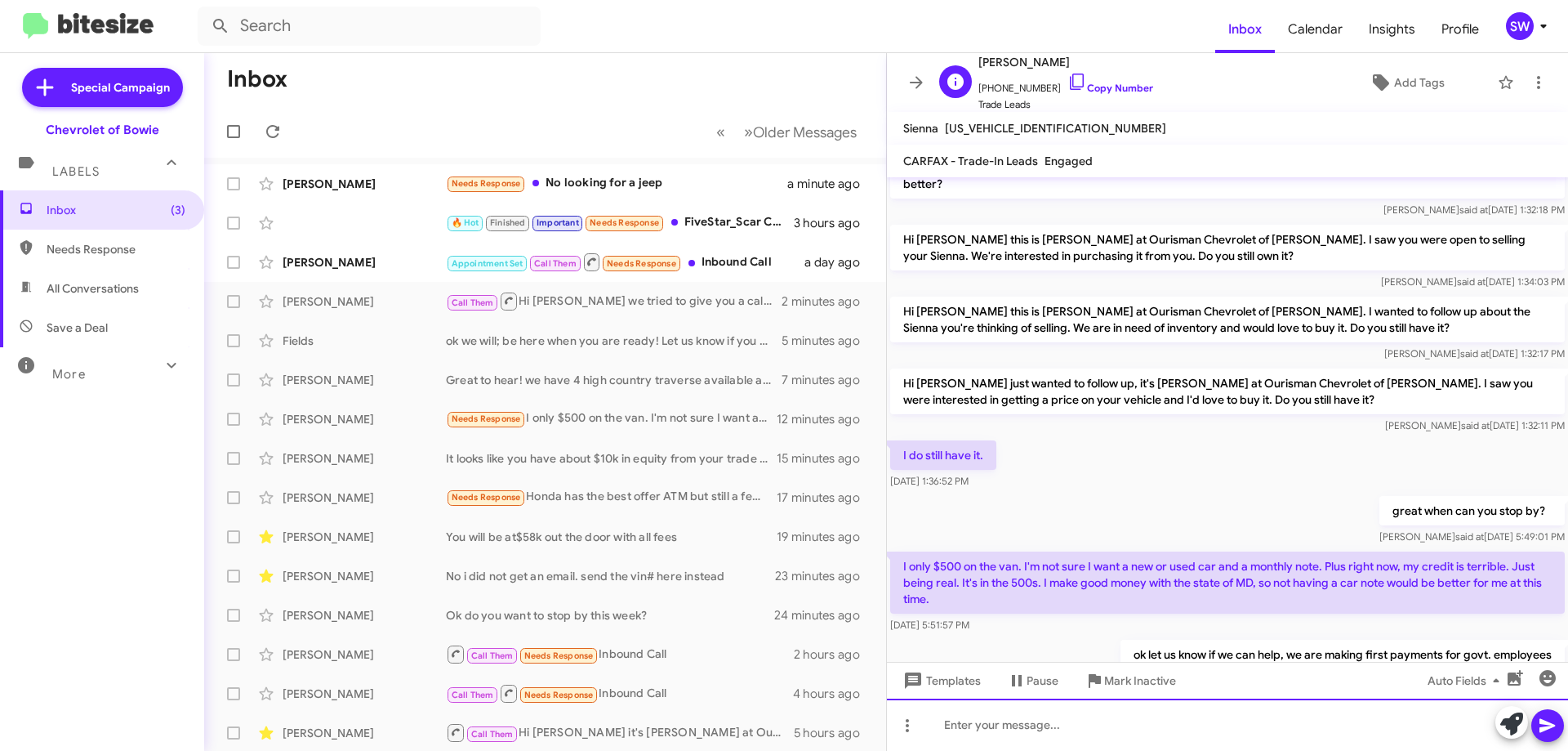
scroll to position [899, 0]
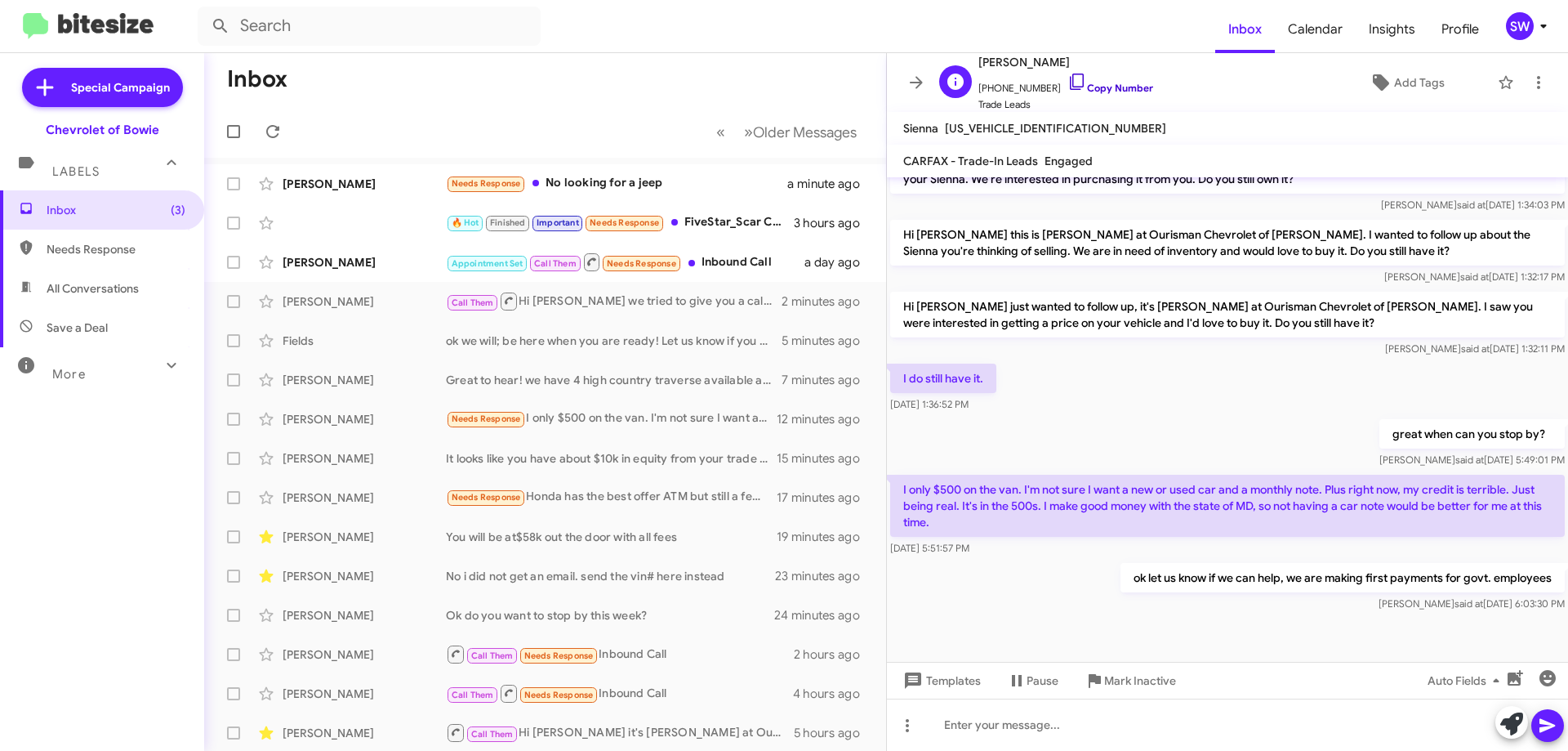
click at [1067, 80] on icon at bounding box center [1077, 81] width 20 height 20
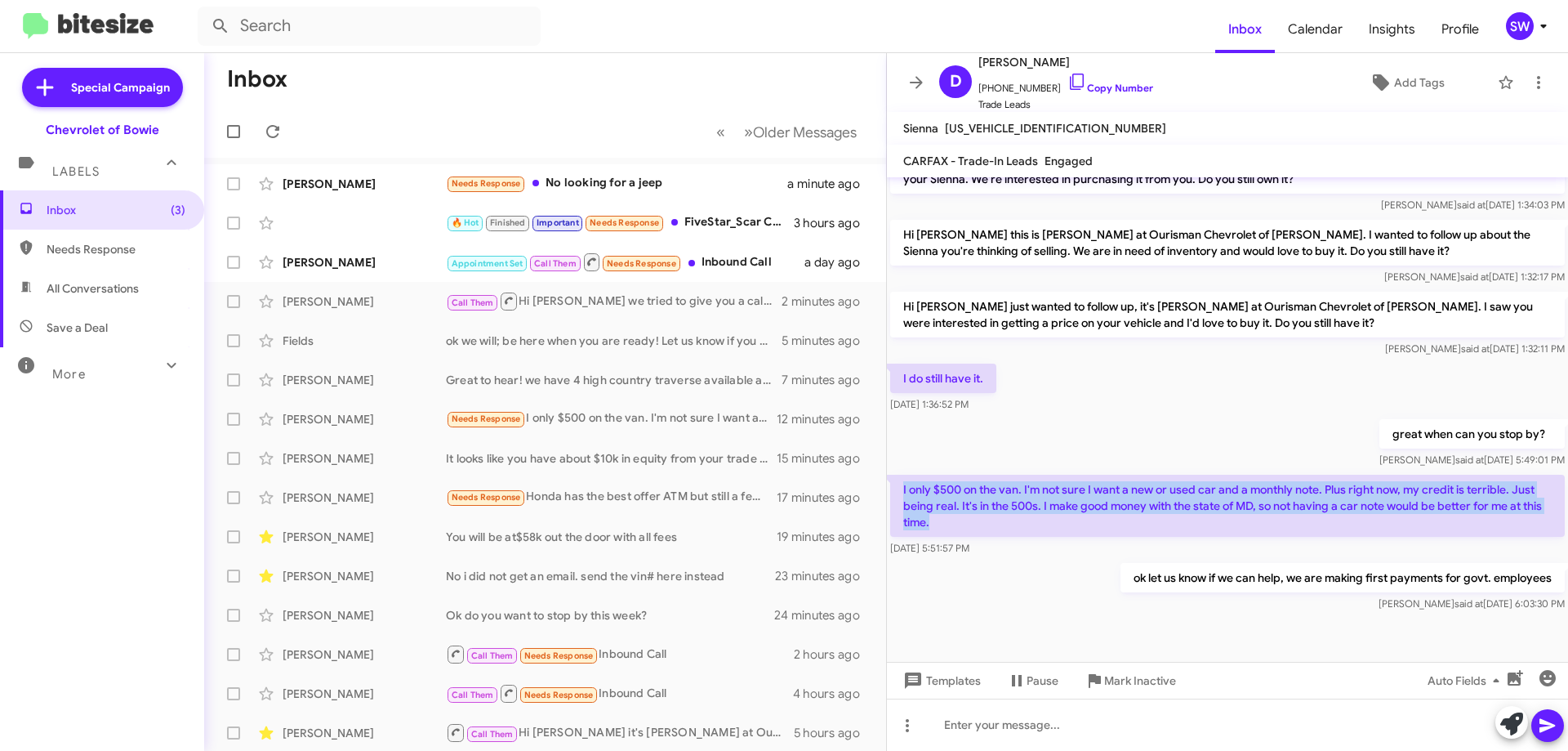
drag, startPoint x: 894, startPoint y: 468, endPoint x: 1029, endPoint y: 514, distance: 142.6
click at [1030, 514] on p "I only $500 on the van. I'm not sure I want a new or used car and a monthly not…" at bounding box center [1227, 505] width 674 height 63
copy p "I only $500 on the van. I'm not sure I want a new or used car and a monthly not…"
